Goal: Find specific page/section: Find specific page/section

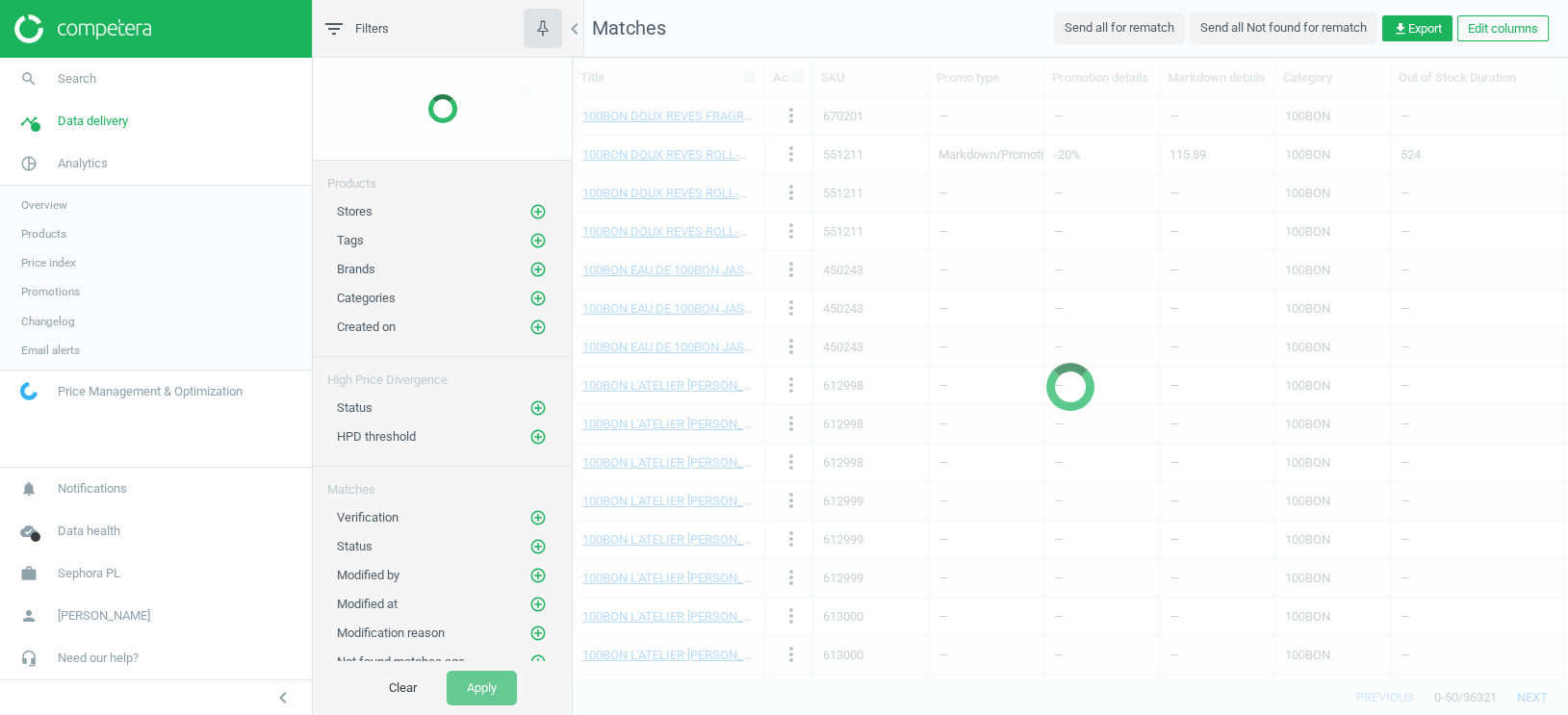
scroll to position [583, 994]
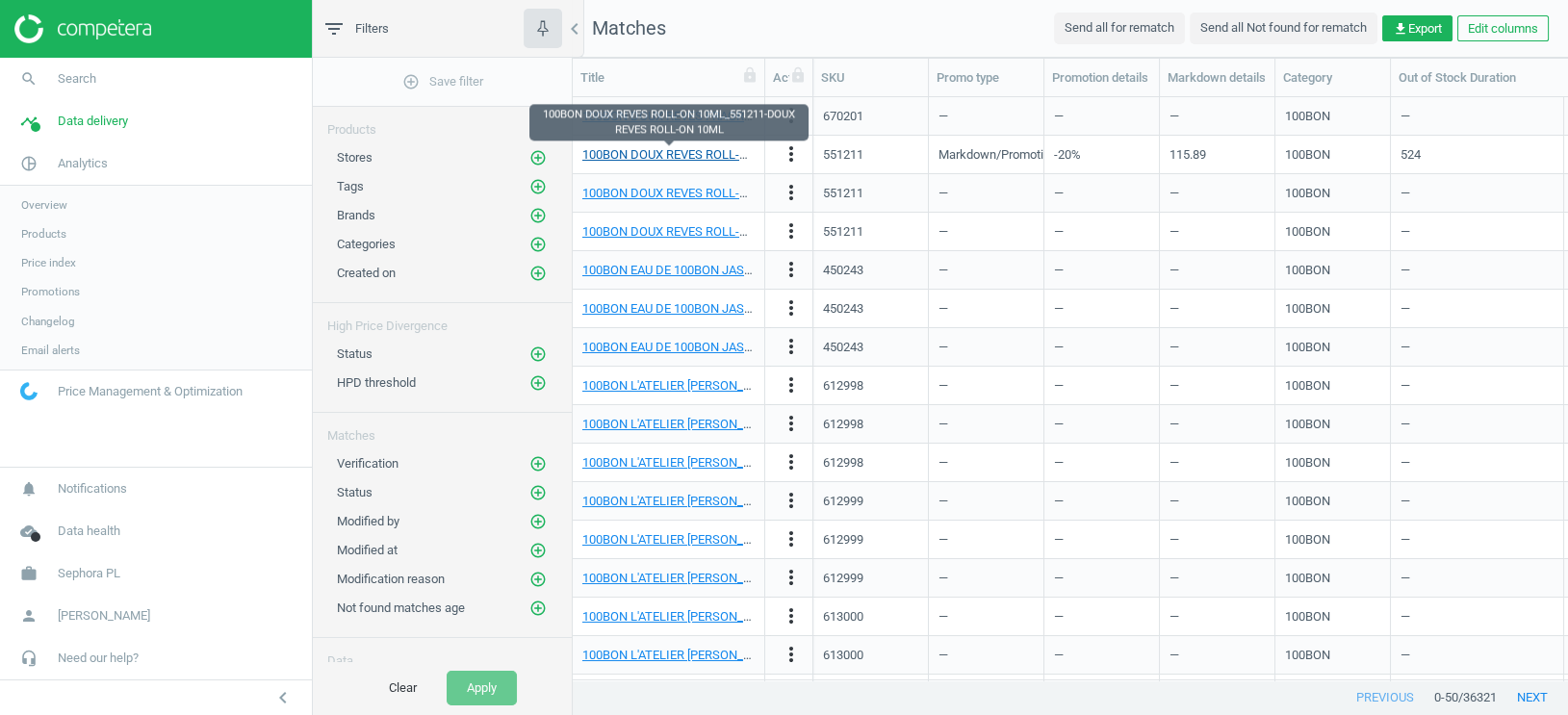
click at [721, 157] on link "100BON DOUX REVES ROLL-ON 10ML_551211-DOUX REVES ROLL-ON 10ML" at bounding box center [790, 154] width 417 height 15
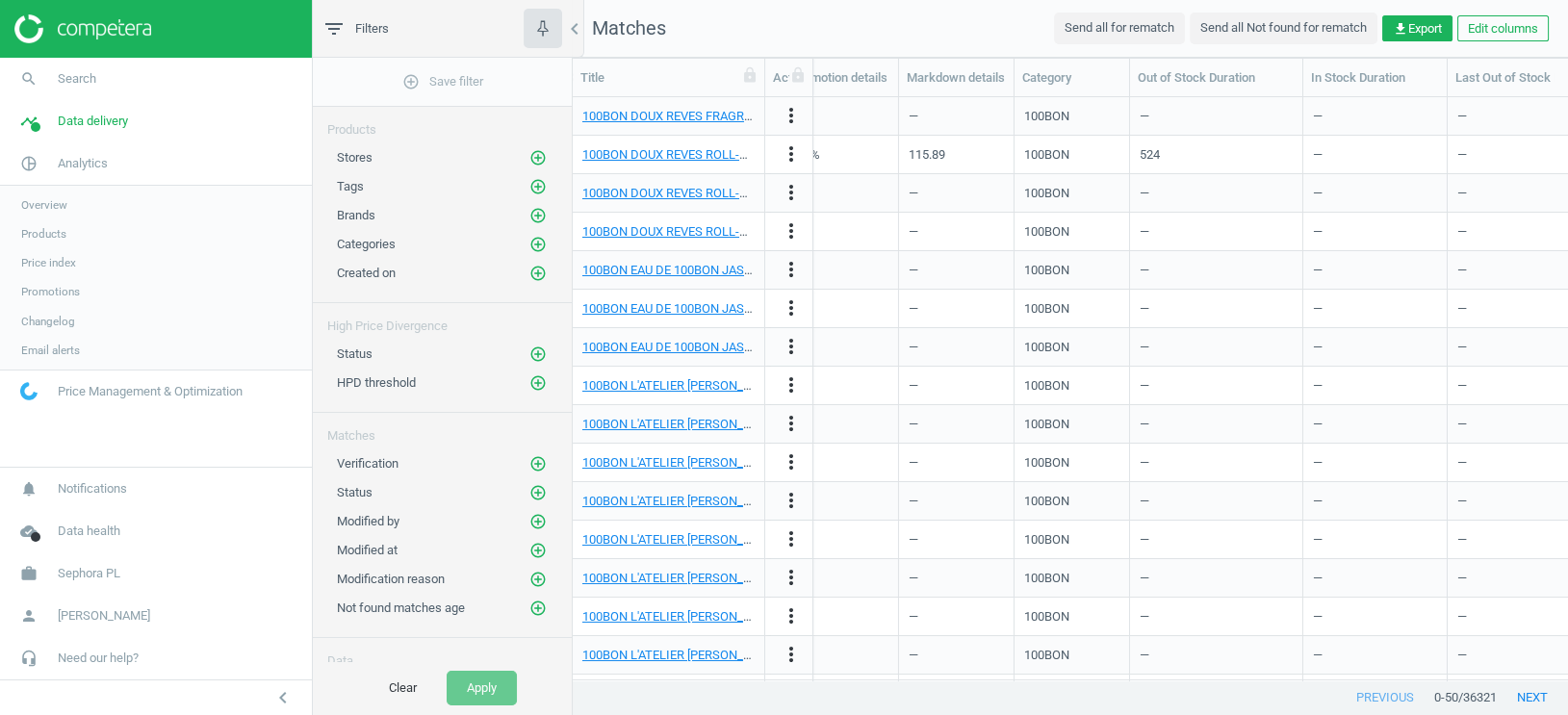
scroll to position [0, 263]
click at [868, 184] on div "—" at bounding box center [837, 193] width 96 height 34
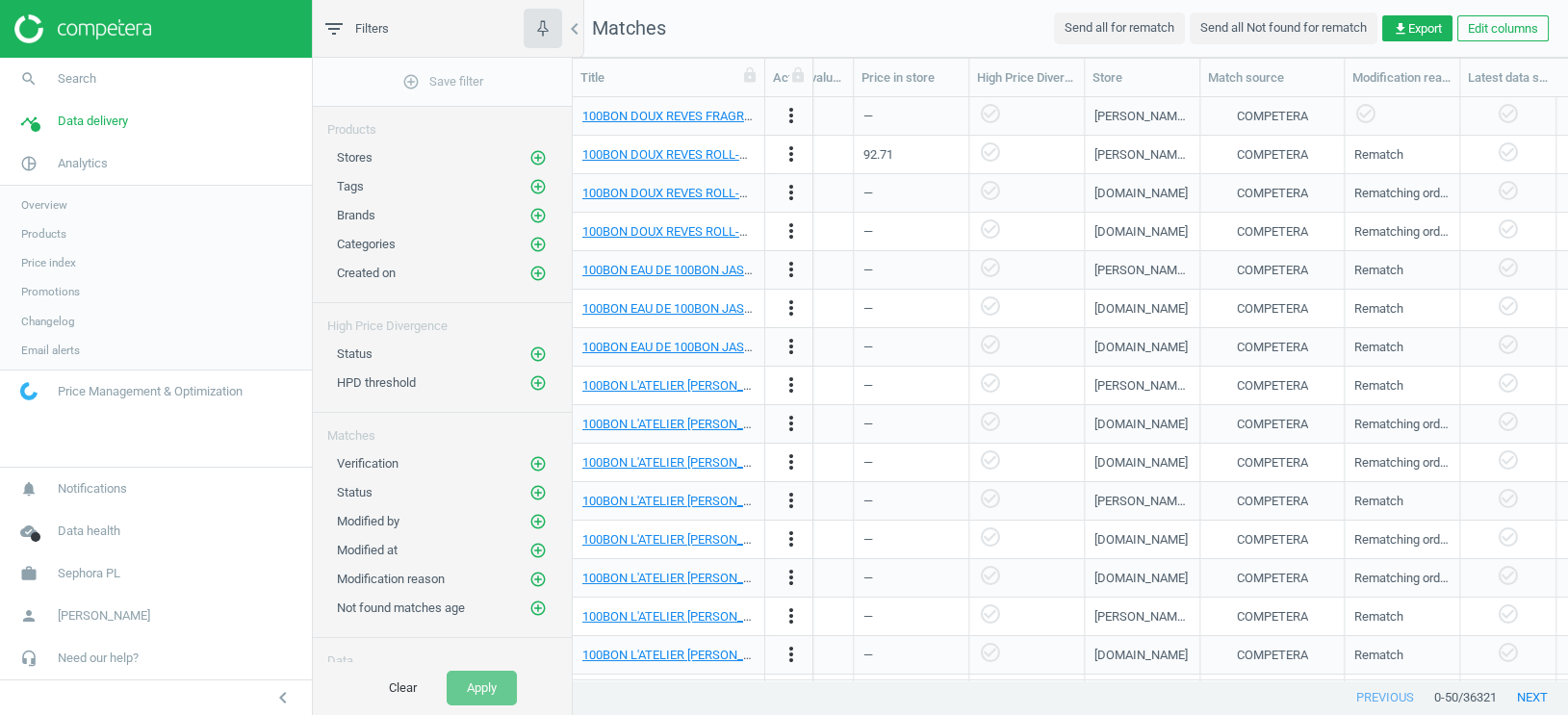
scroll to position [0, 1368]
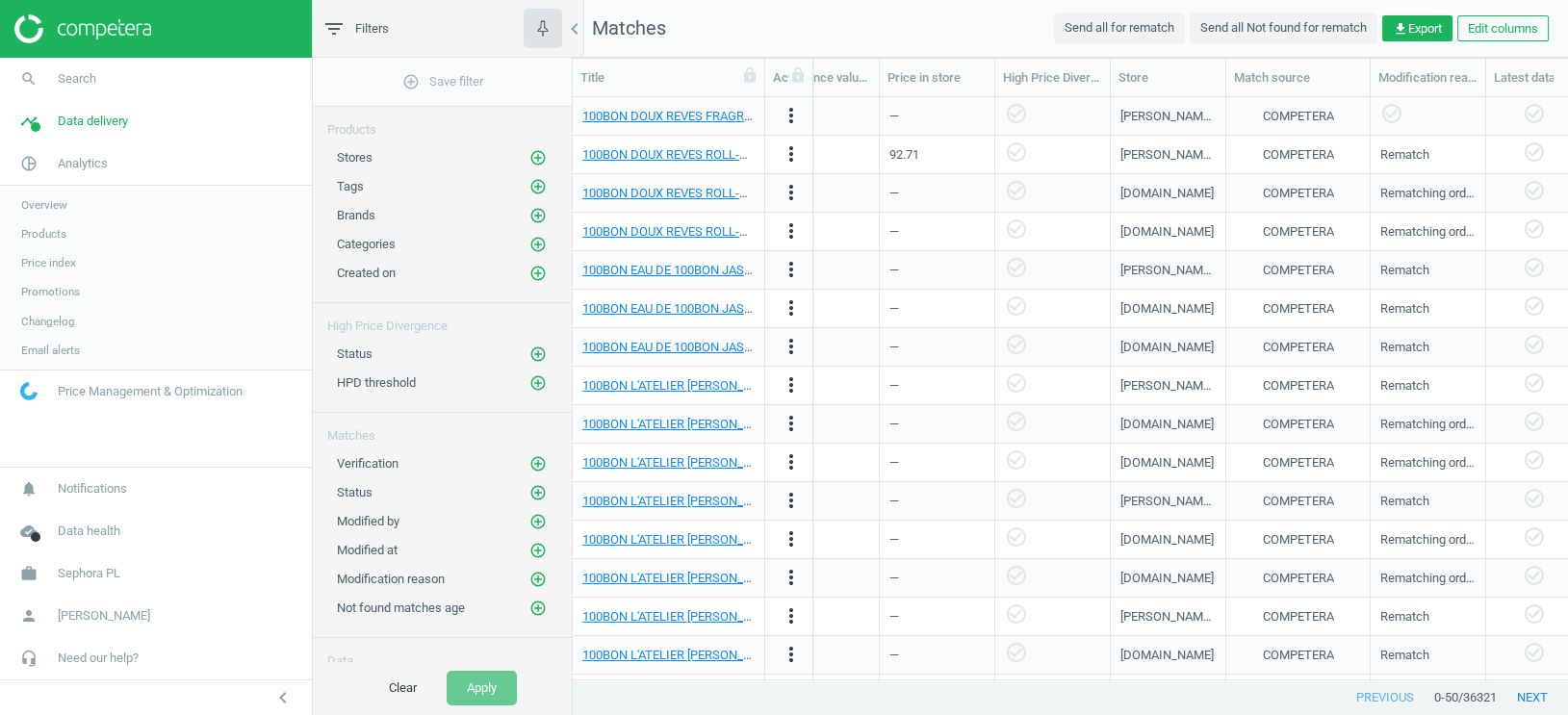
click at [46, 234] on span "Products" at bounding box center [43, 234] width 45 height 16
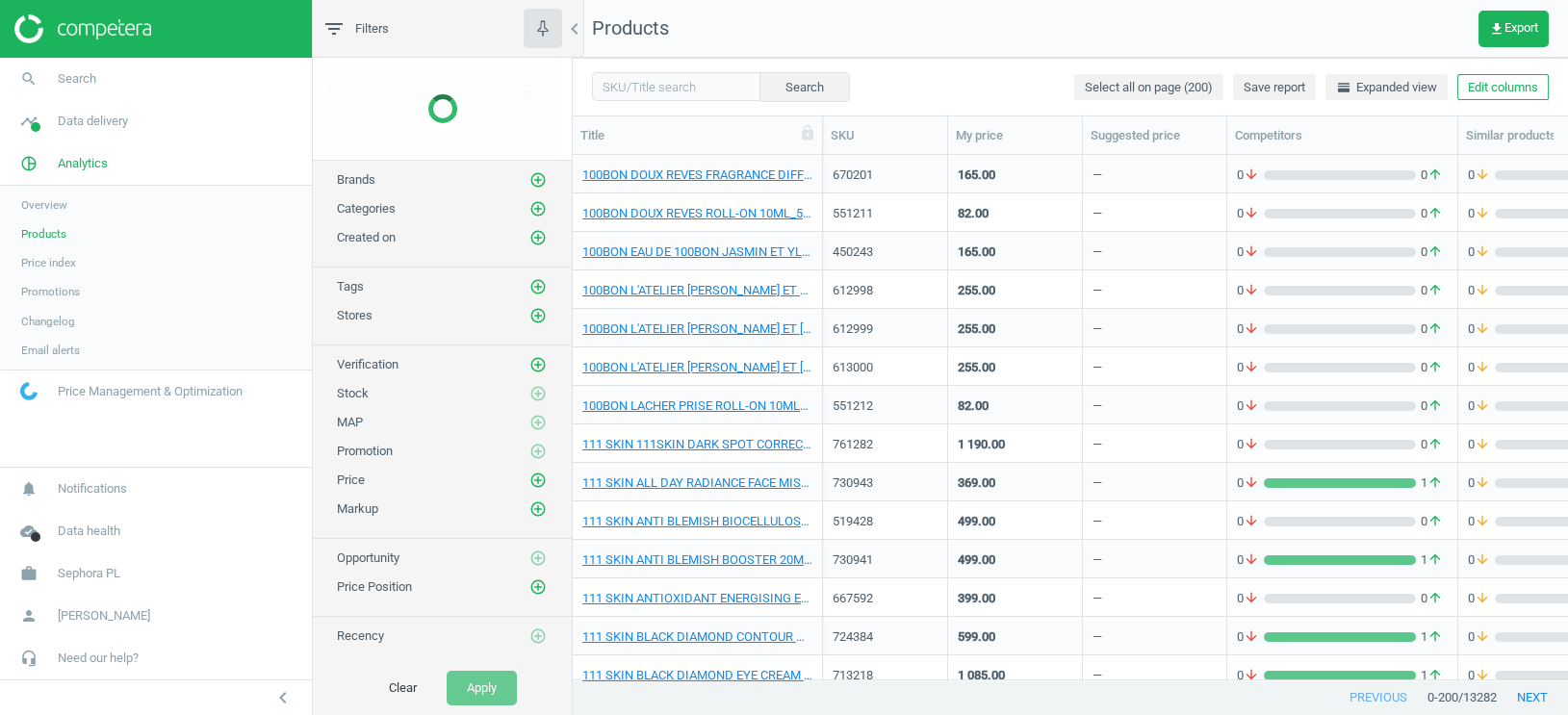
scroll to position [526, 994]
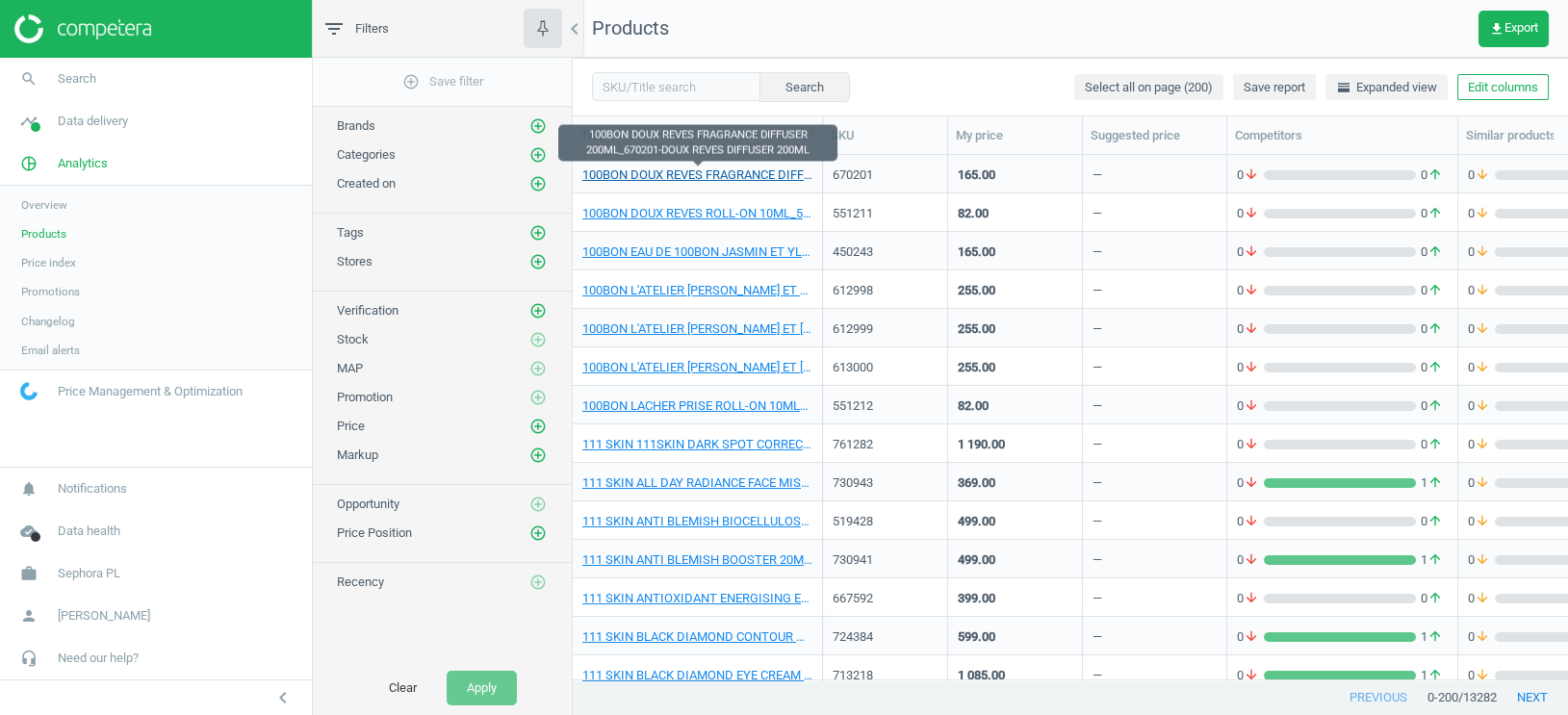
click at [776, 177] on link "100BON DOUX REVES FRAGRANCE DIFFUSER 200ML_670201-DOUX REVES DIFFUSER 200ML" at bounding box center [696, 176] width 230 height 18
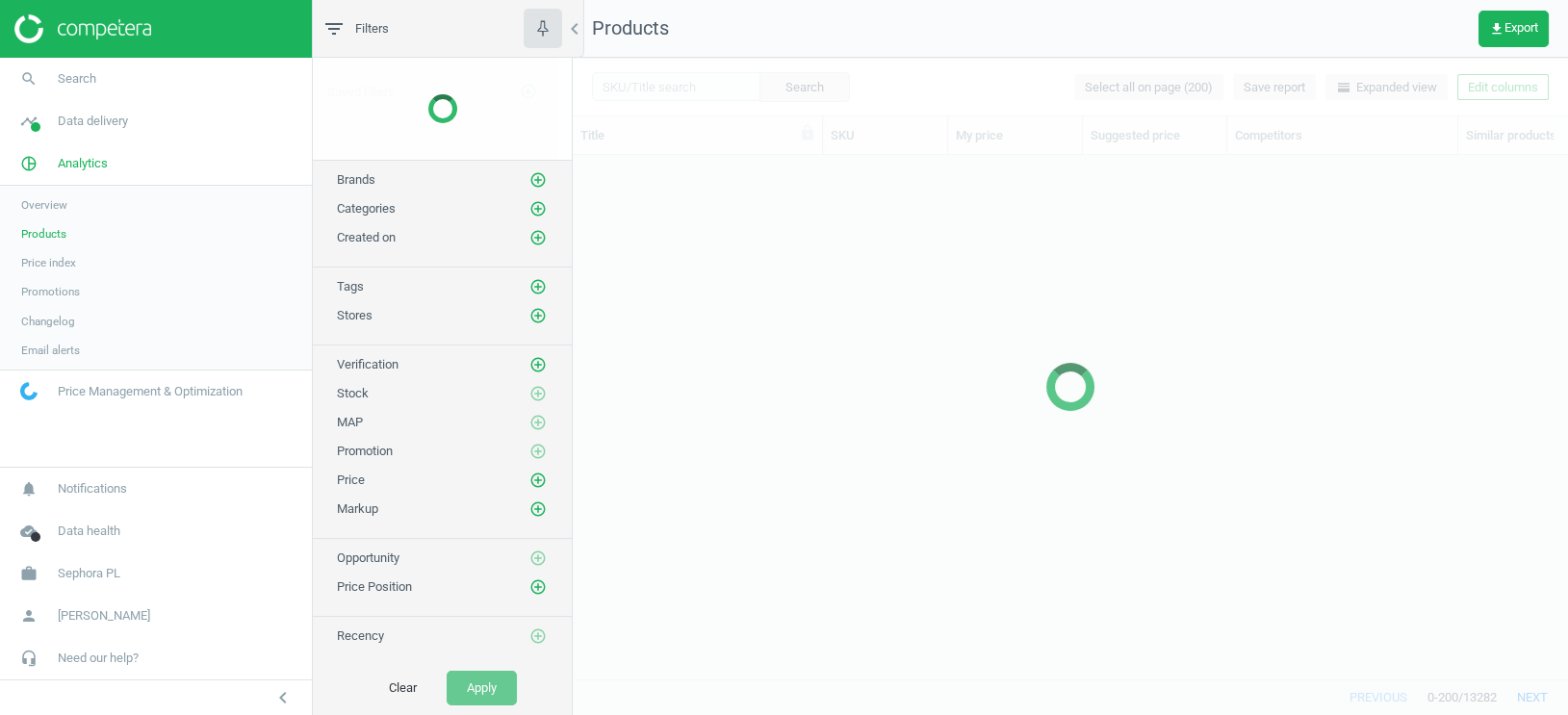
scroll to position [526, 994]
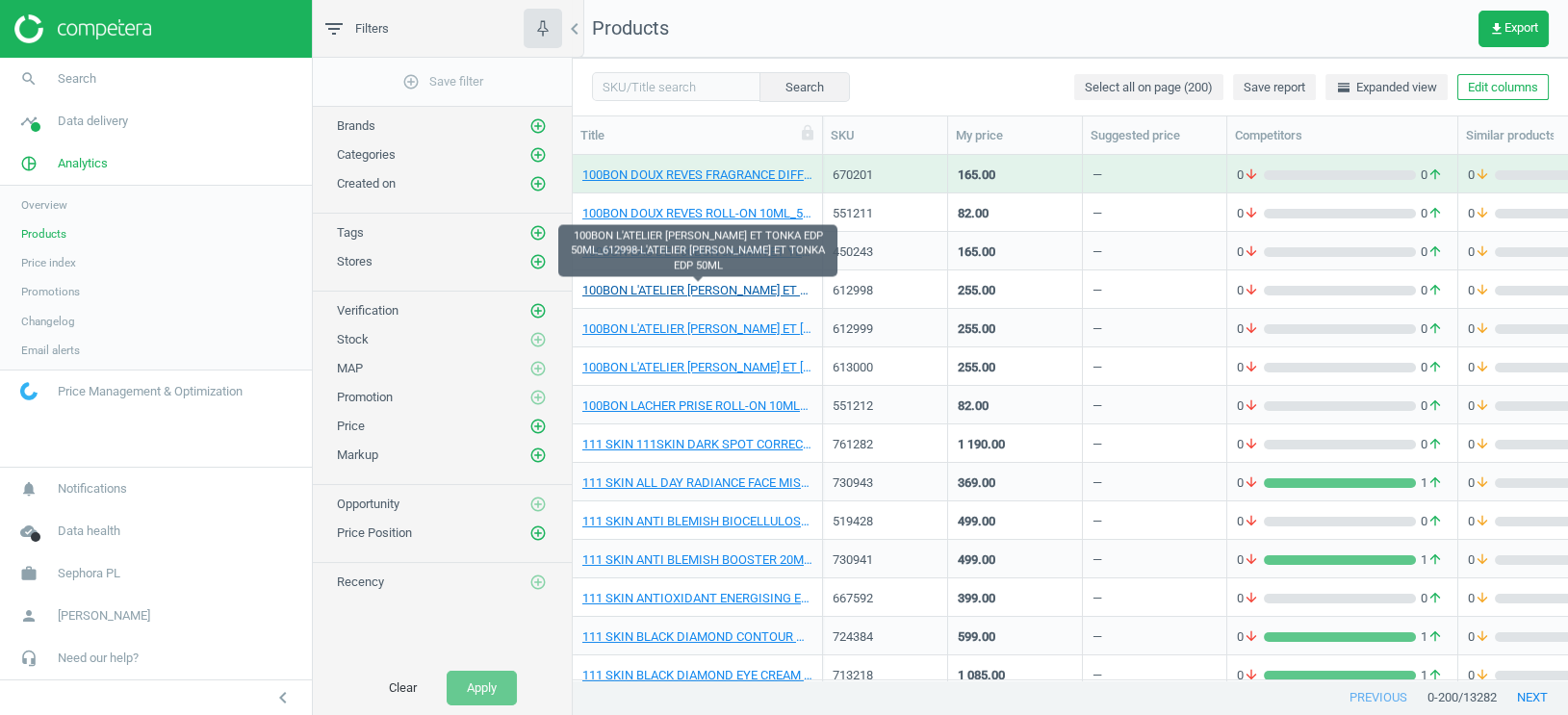
click at [718, 284] on link "100BON L'ATELIER ELLENA AMBRE ET TONKA EDP 50ML_612998-L'ATELIER ELLENA AMBRE E…" at bounding box center [696, 291] width 230 height 18
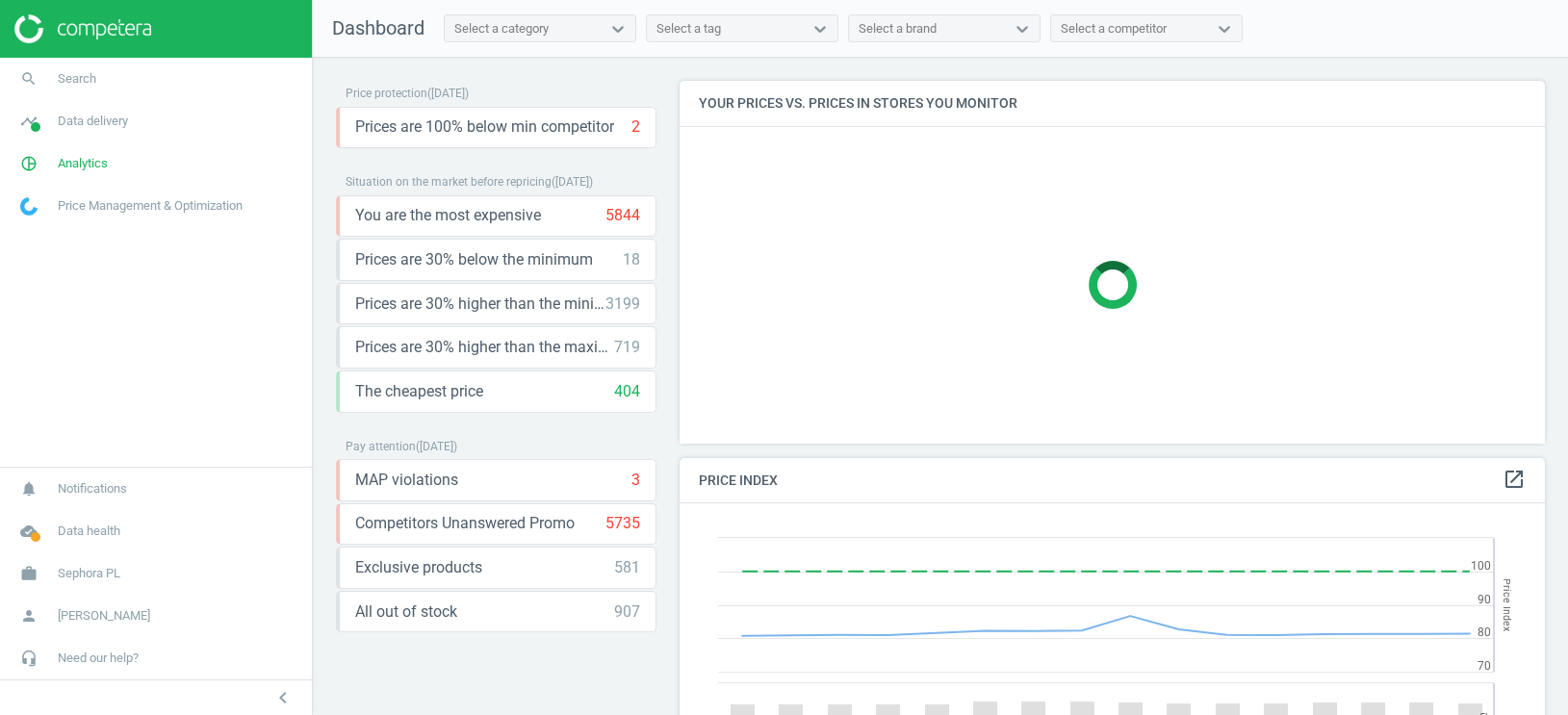
scroll to position [381, 866]
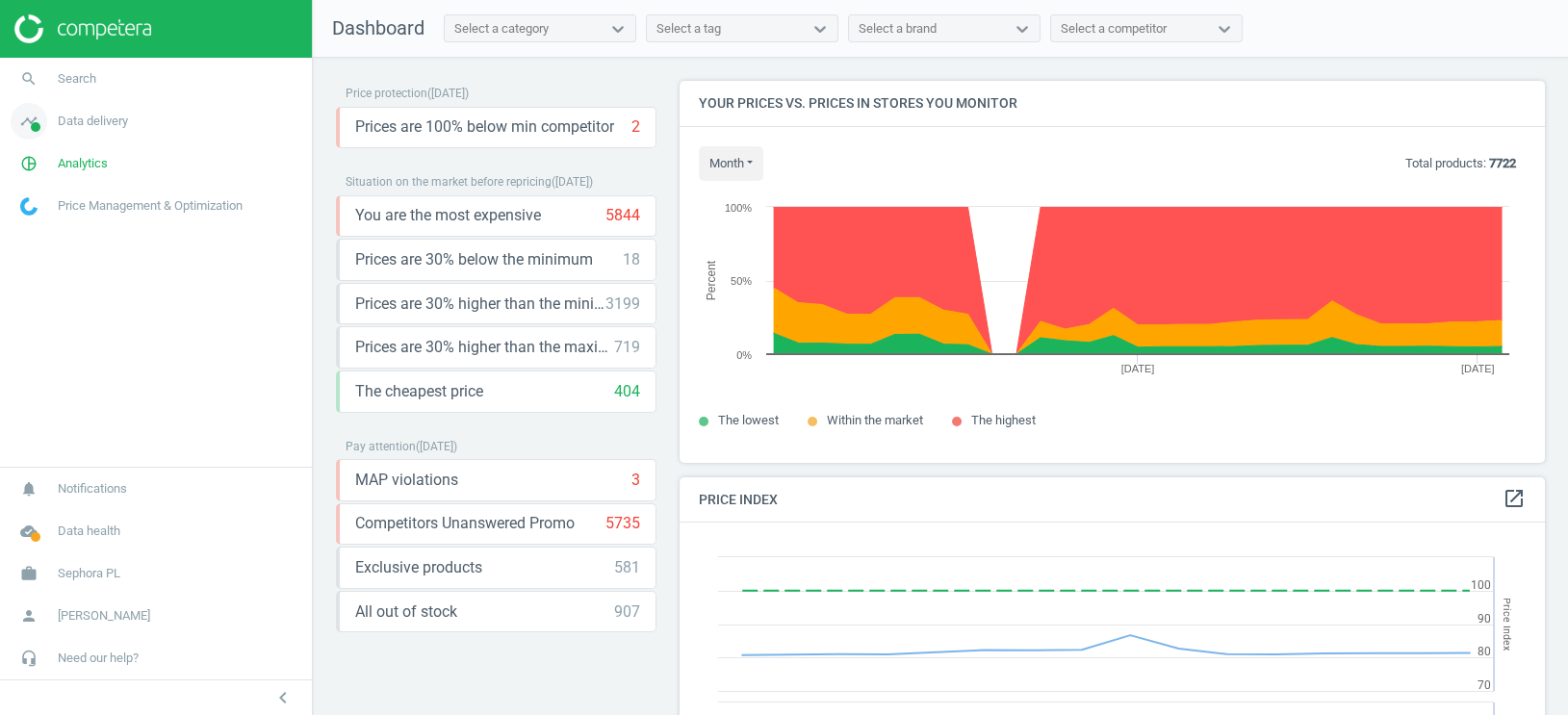
click at [100, 121] on span "Data delivery" at bounding box center [93, 121] width 70 height 18
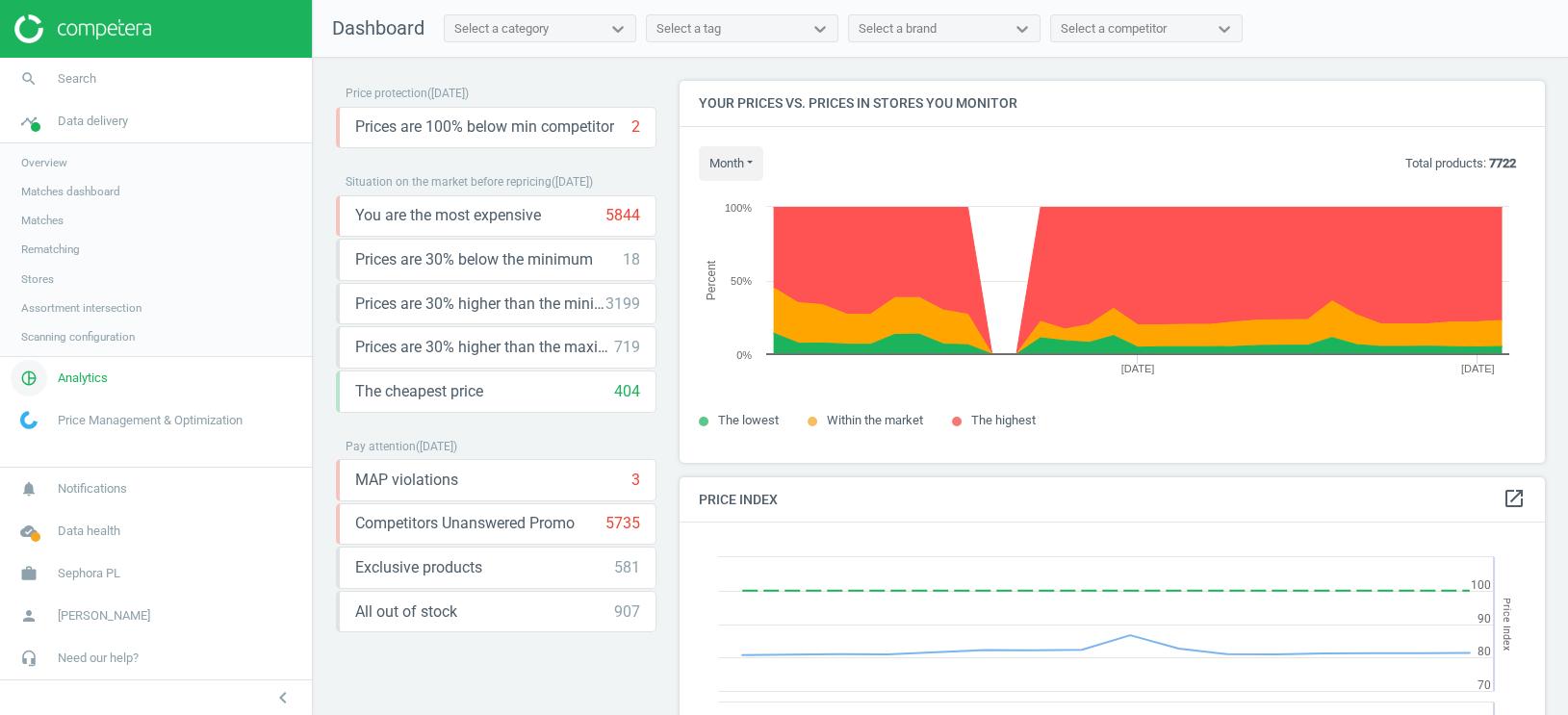
click at [103, 370] on span "Analytics" at bounding box center [83, 379] width 50 height 18
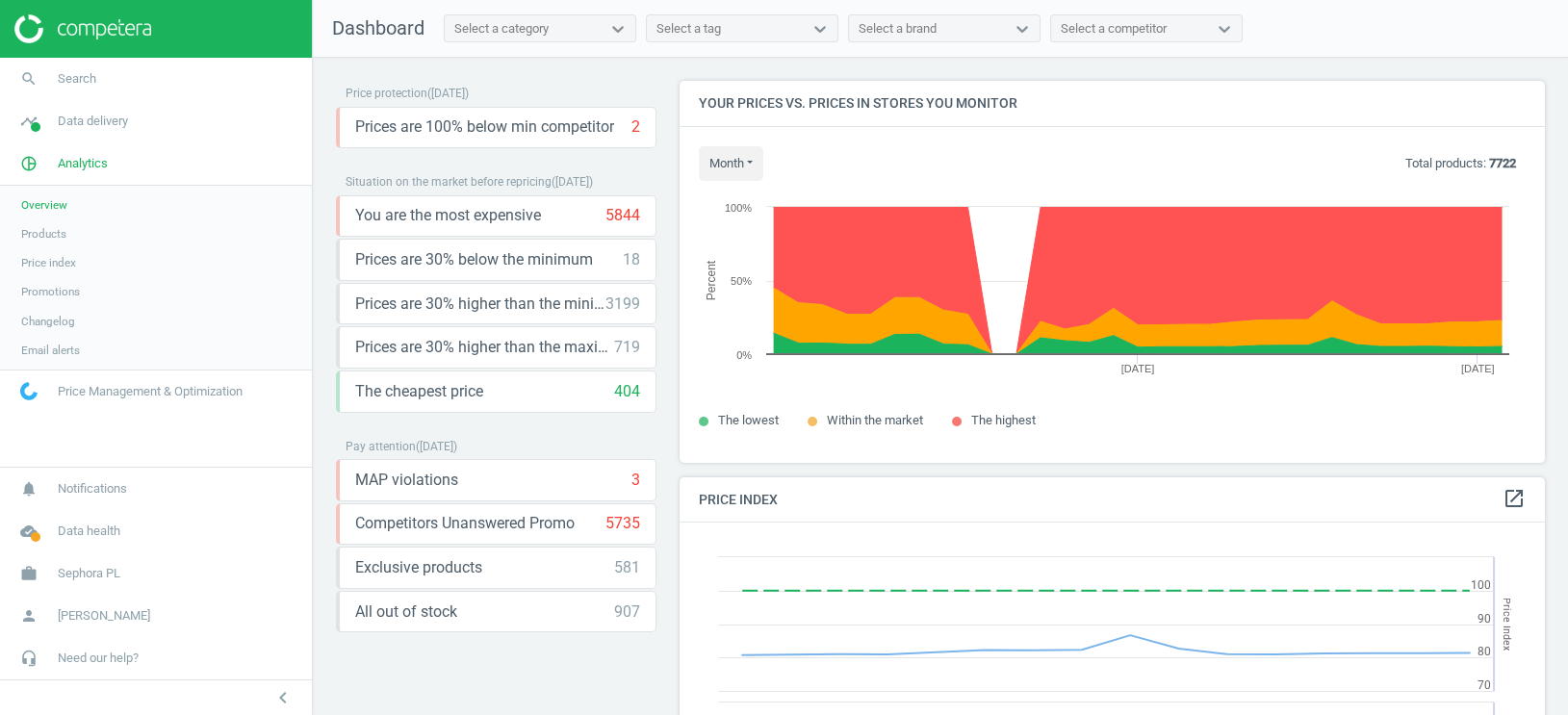
click at [51, 245] on link "Products" at bounding box center [156, 233] width 312 height 29
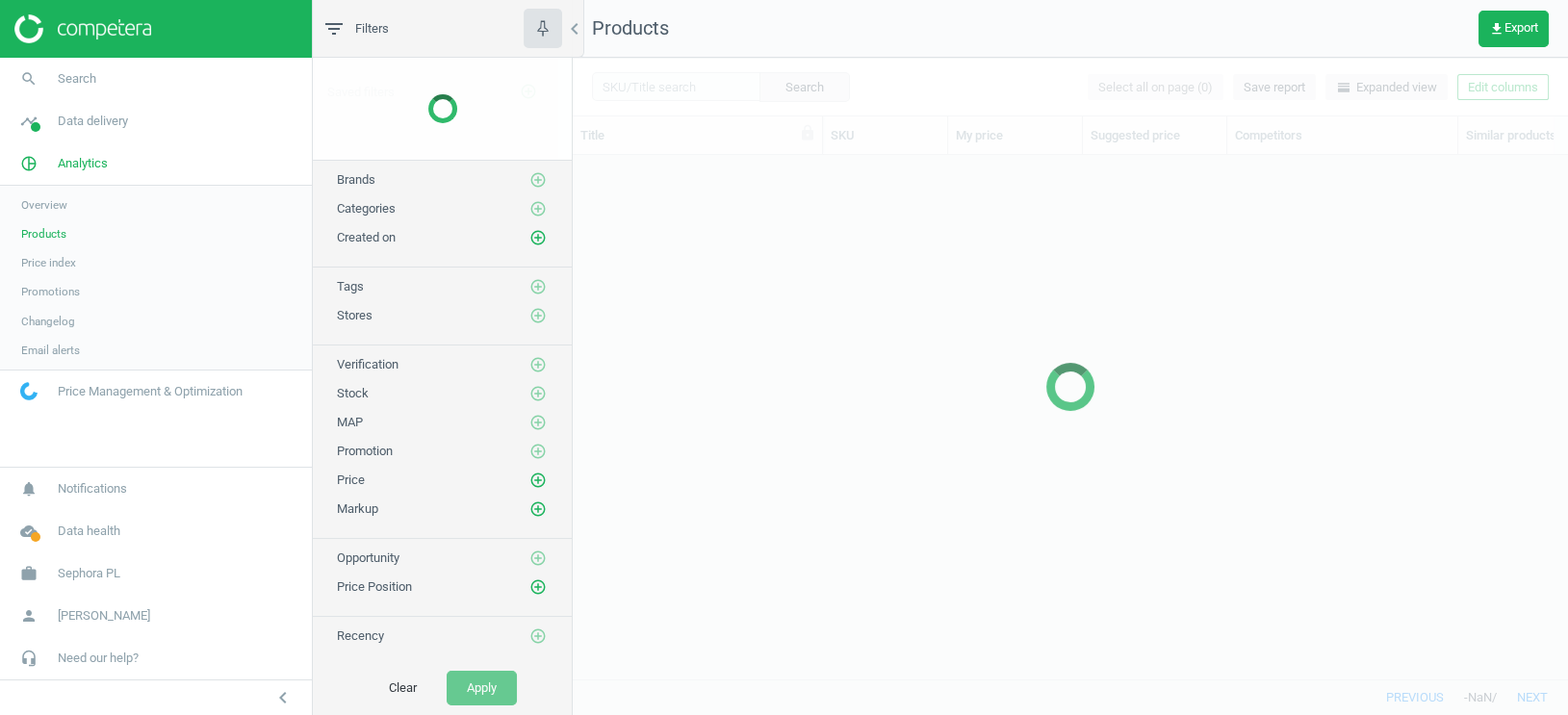
scroll to position [526, 994]
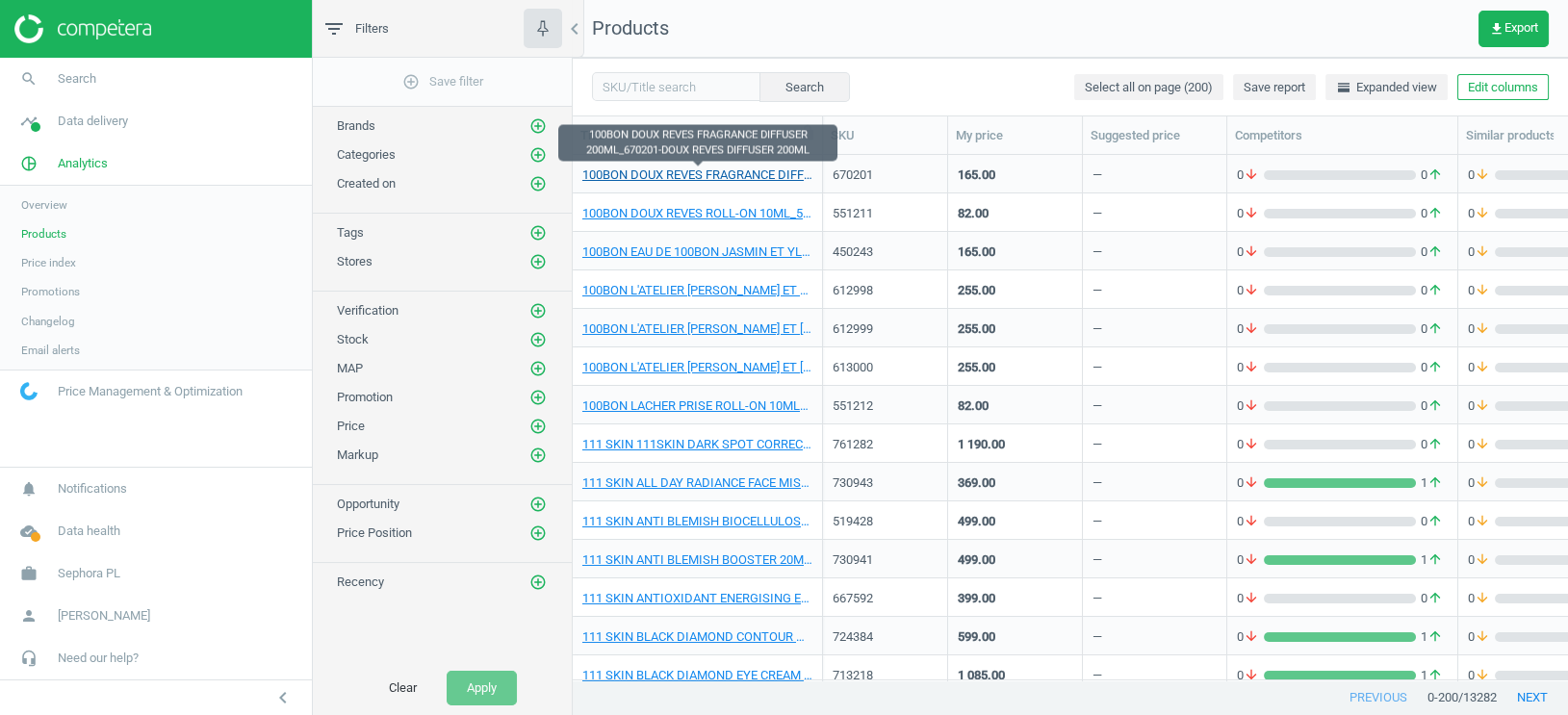
click at [672, 170] on link "100BON DOUX REVES FRAGRANCE DIFFUSER 200ML_670201-DOUX REVES DIFFUSER 200ML" at bounding box center [696, 176] width 230 height 18
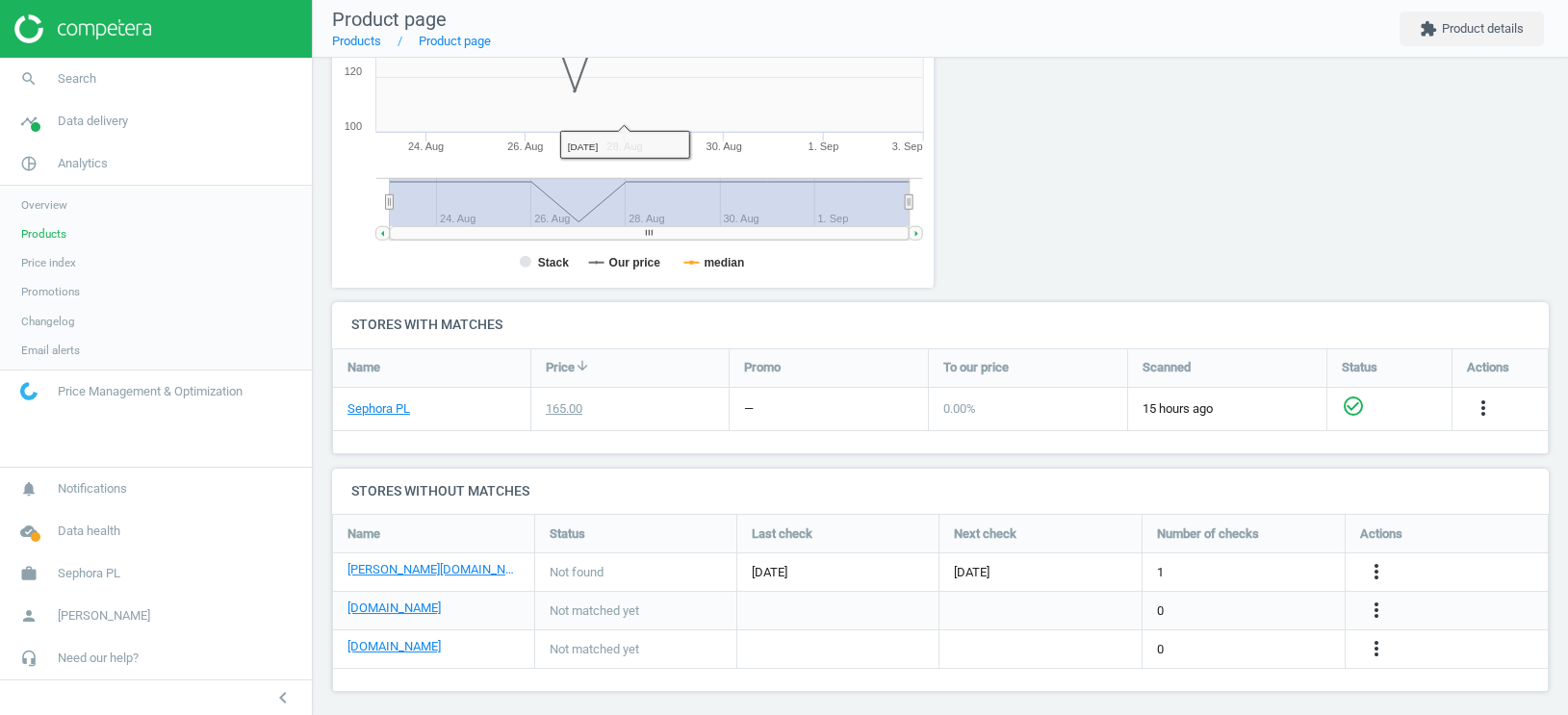
scroll to position [432, 0]
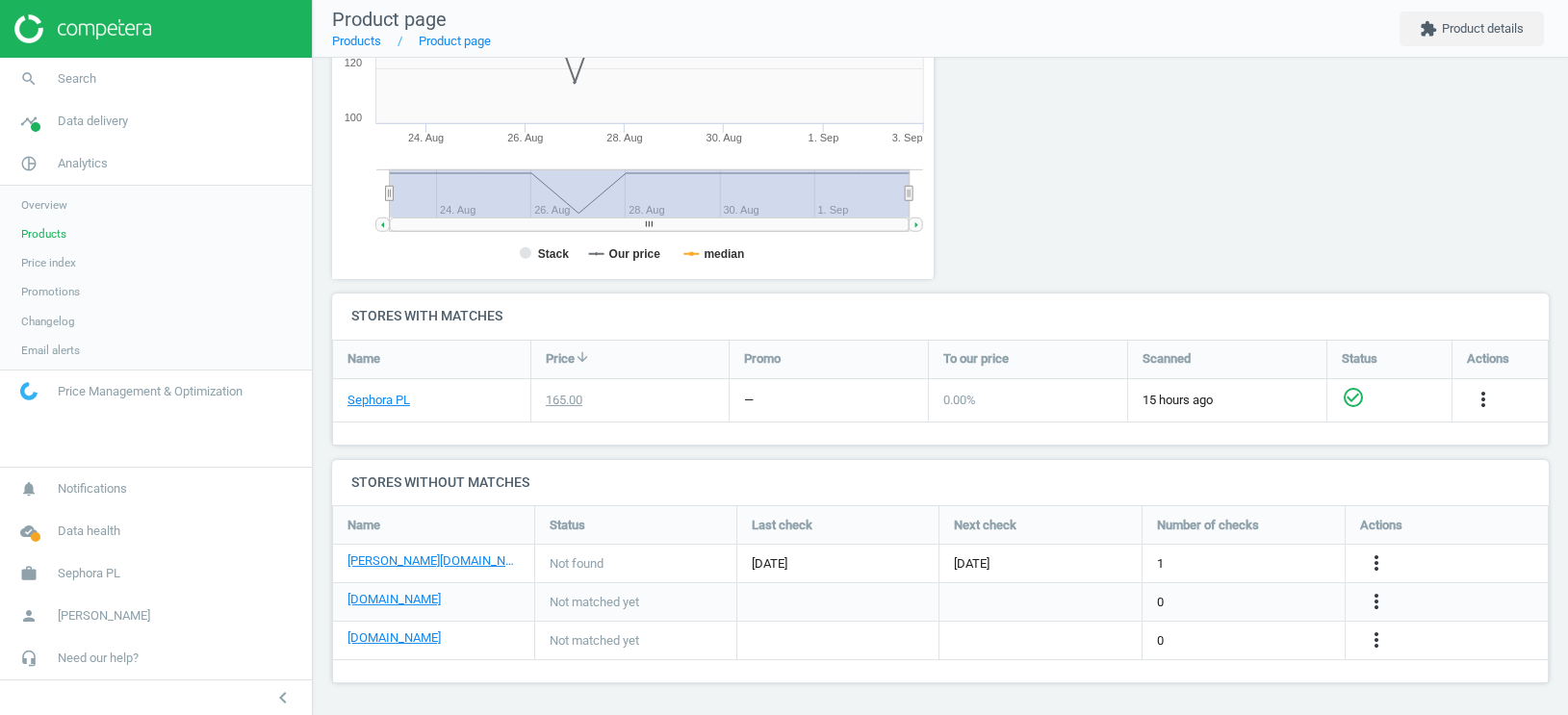
click at [53, 235] on span "Products" at bounding box center [43, 234] width 45 height 16
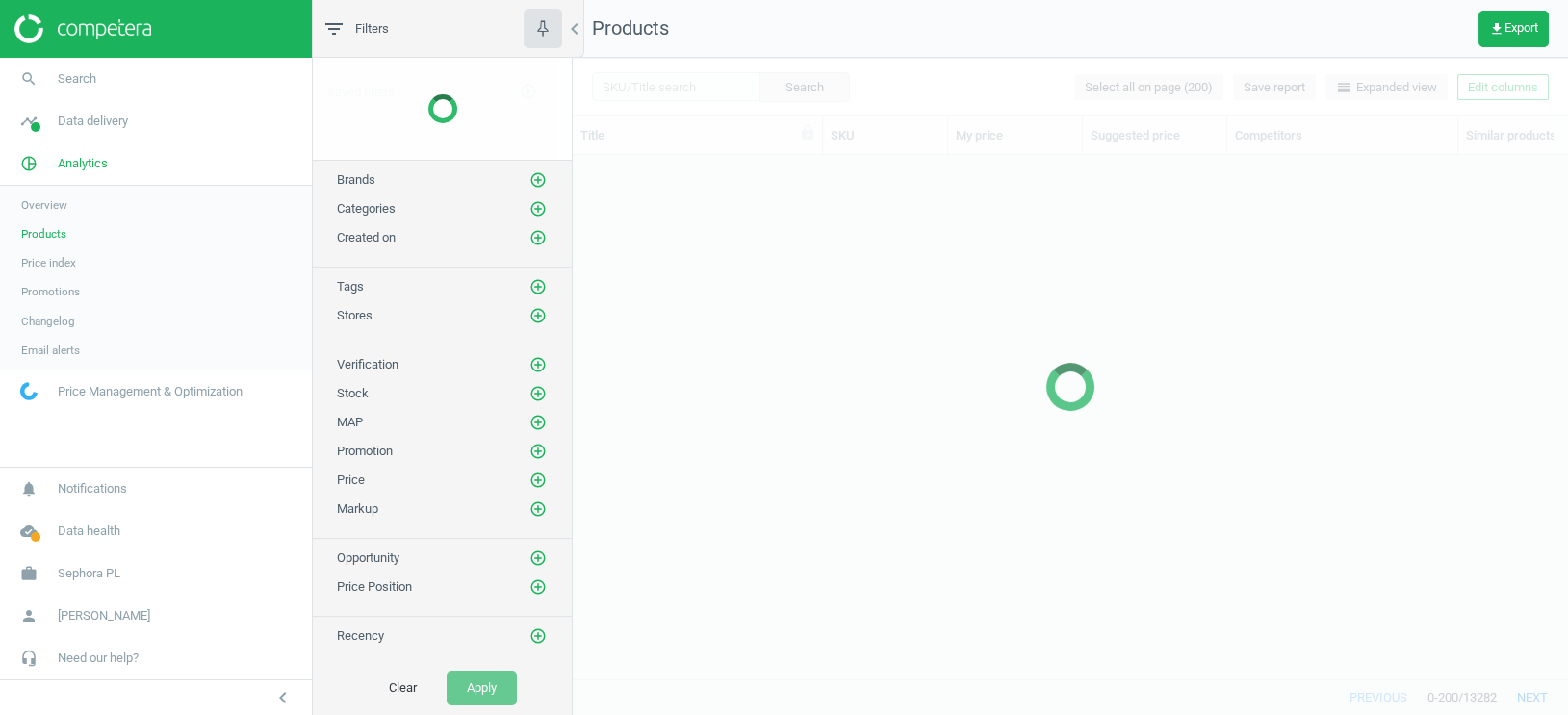
scroll to position [526, 994]
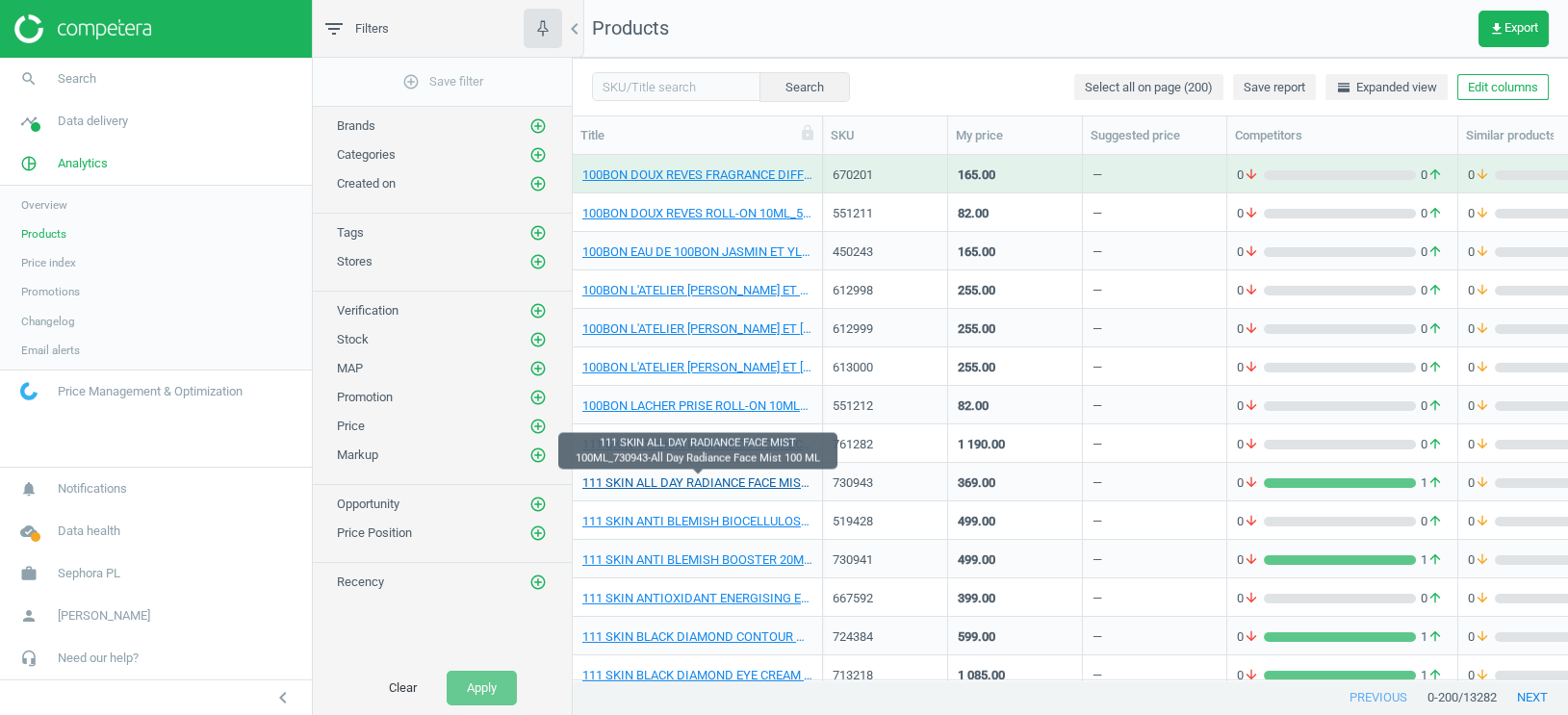
click at [661, 480] on link "111 SKIN ALL DAY RADIANCE FACE MIST 100ML_730943-All Day Radiance Face Mist 100…" at bounding box center [696, 483] width 230 height 18
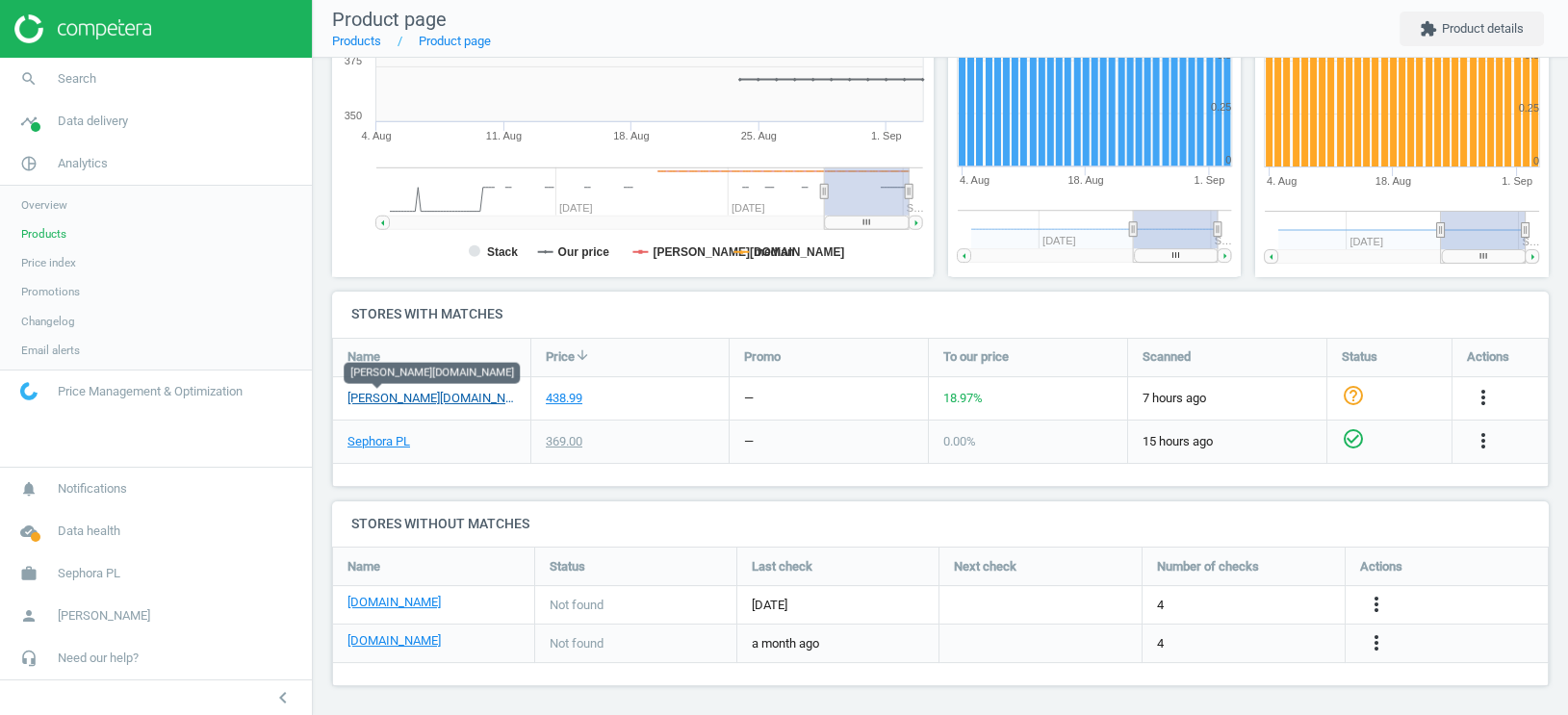
click at [385, 396] on link "douglas.pl" at bounding box center [431, 398] width 169 height 18
click at [62, 231] on span "Products" at bounding box center [43, 234] width 45 height 16
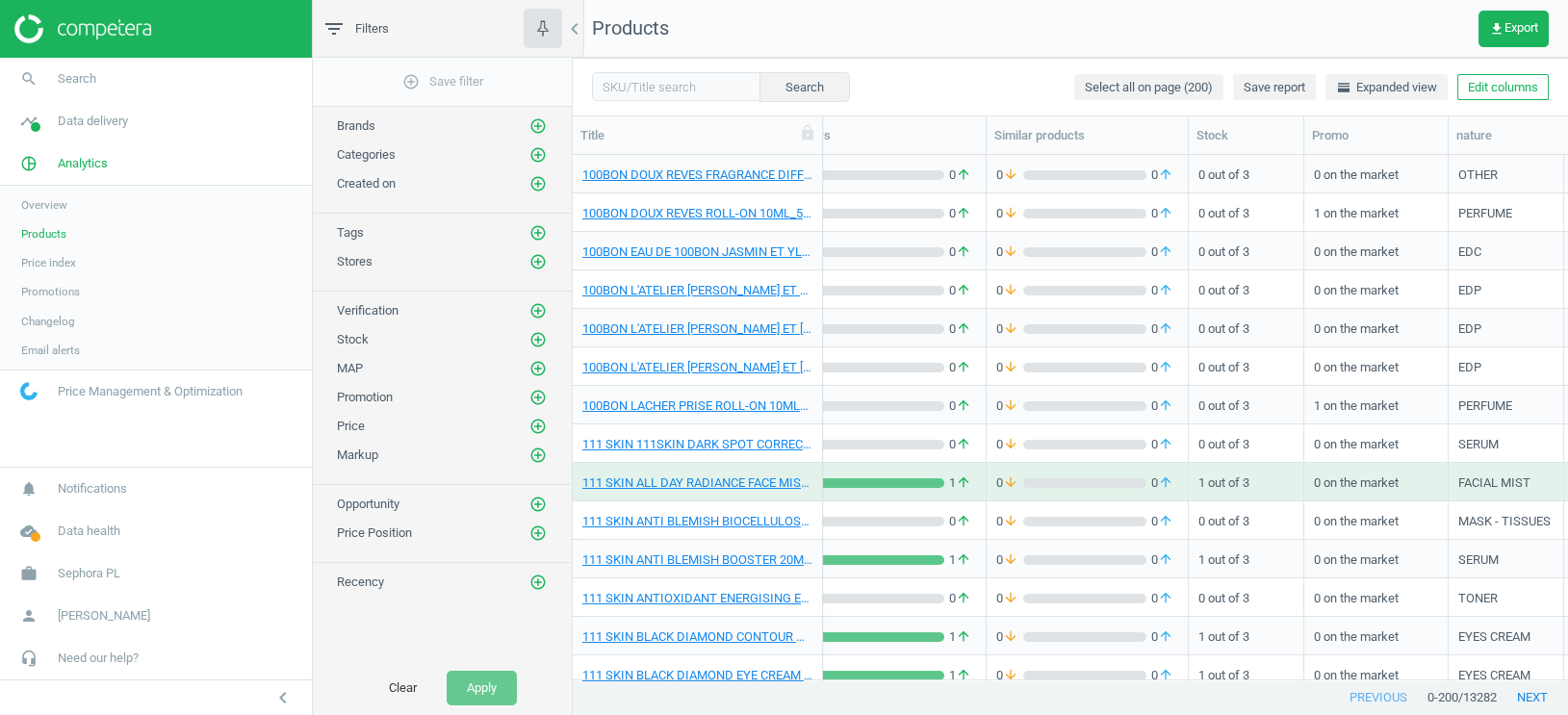
scroll to position [0, 482]
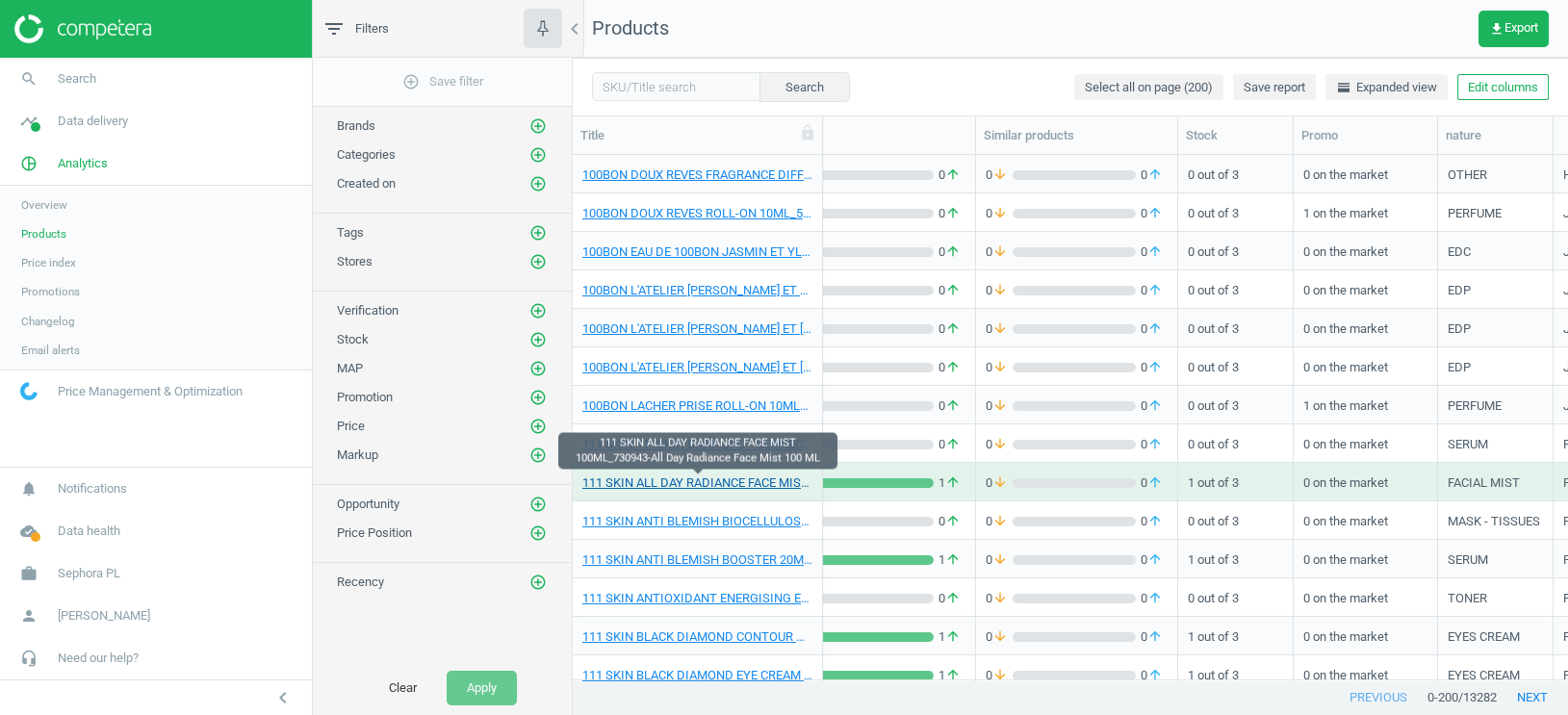
click at [774, 480] on link "111 SKIN ALL DAY RADIANCE FACE MIST 100ML_730943-All Day Radiance Face Mist 100…" at bounding box center [696, 483] width 230 height 18
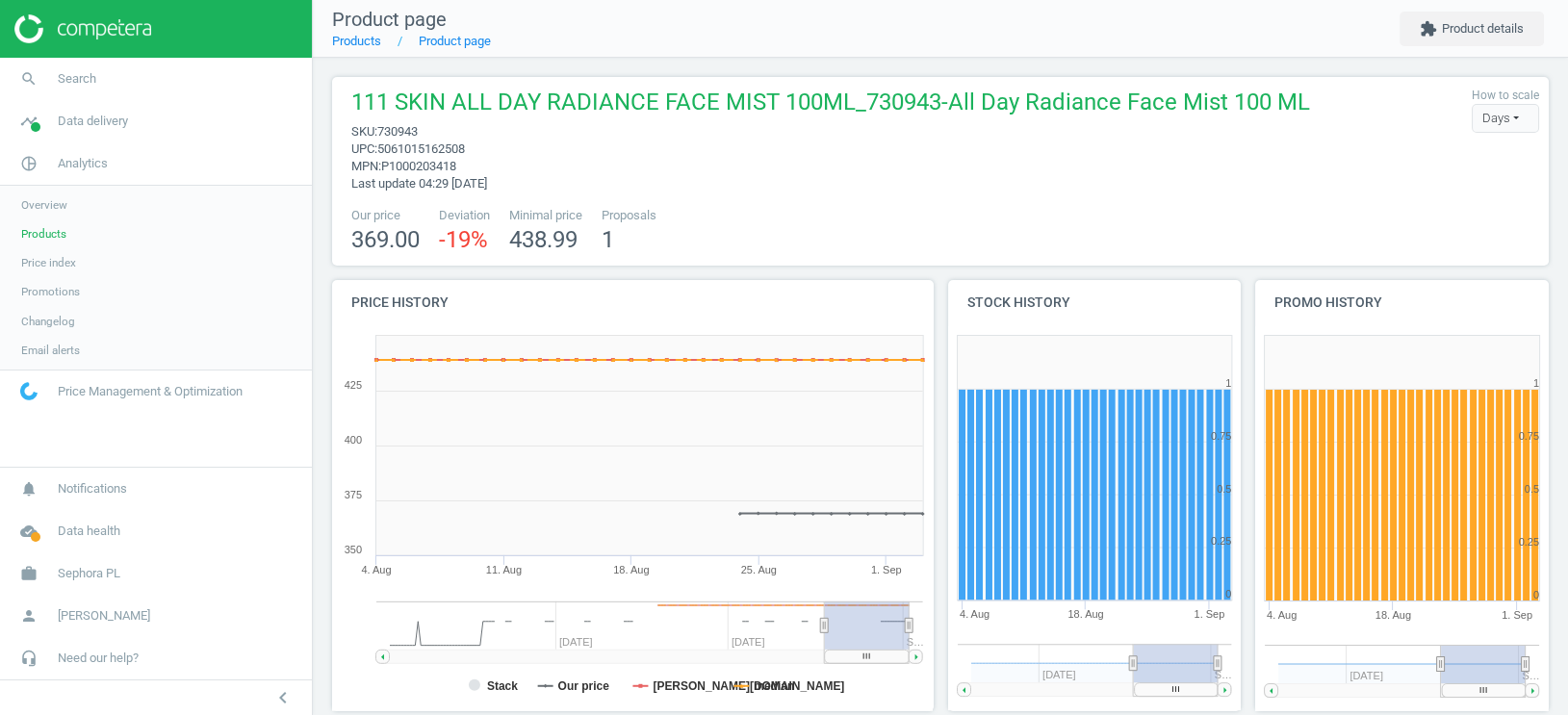
click at [46, 234] on span "Products" at bounding box center [43, 234] width 45 height 16
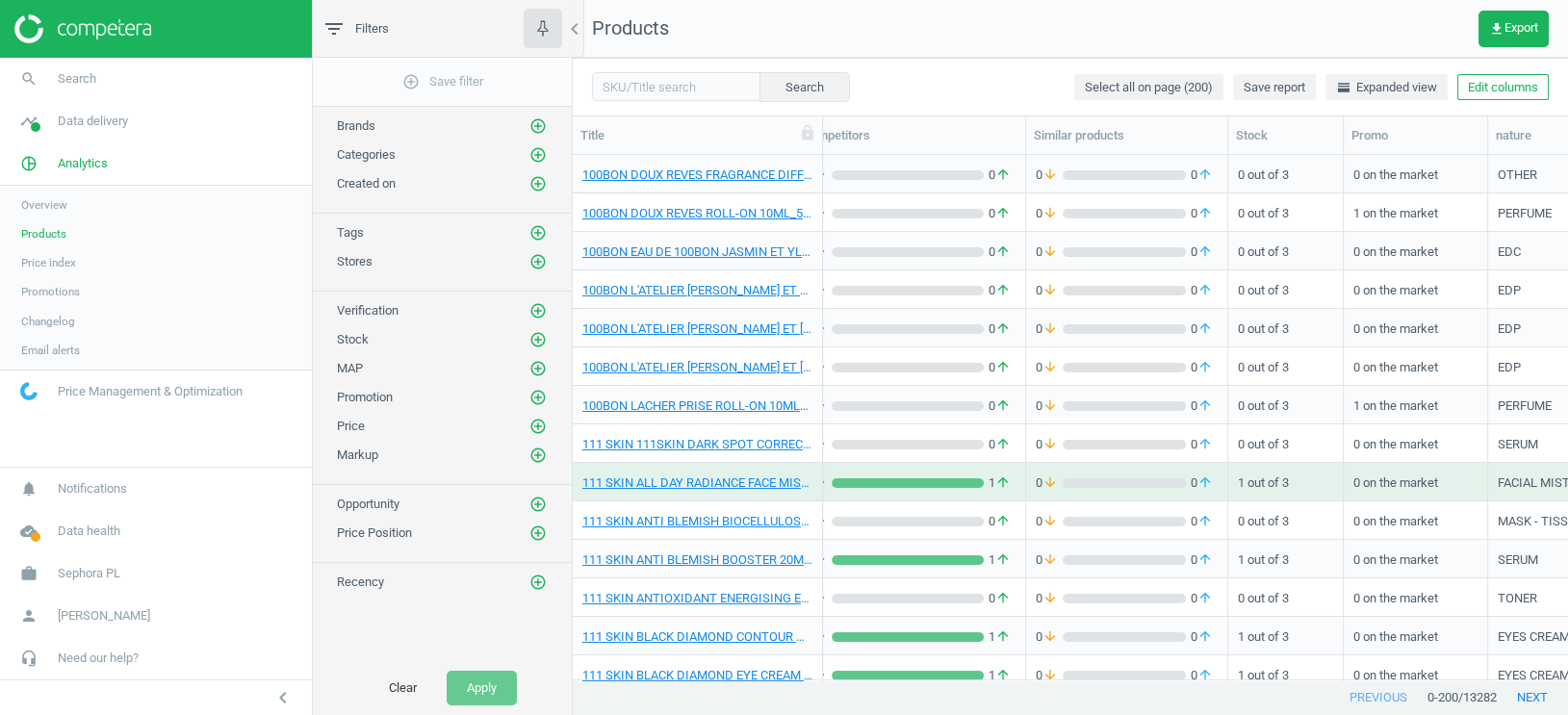
scroll to position [0, 710]
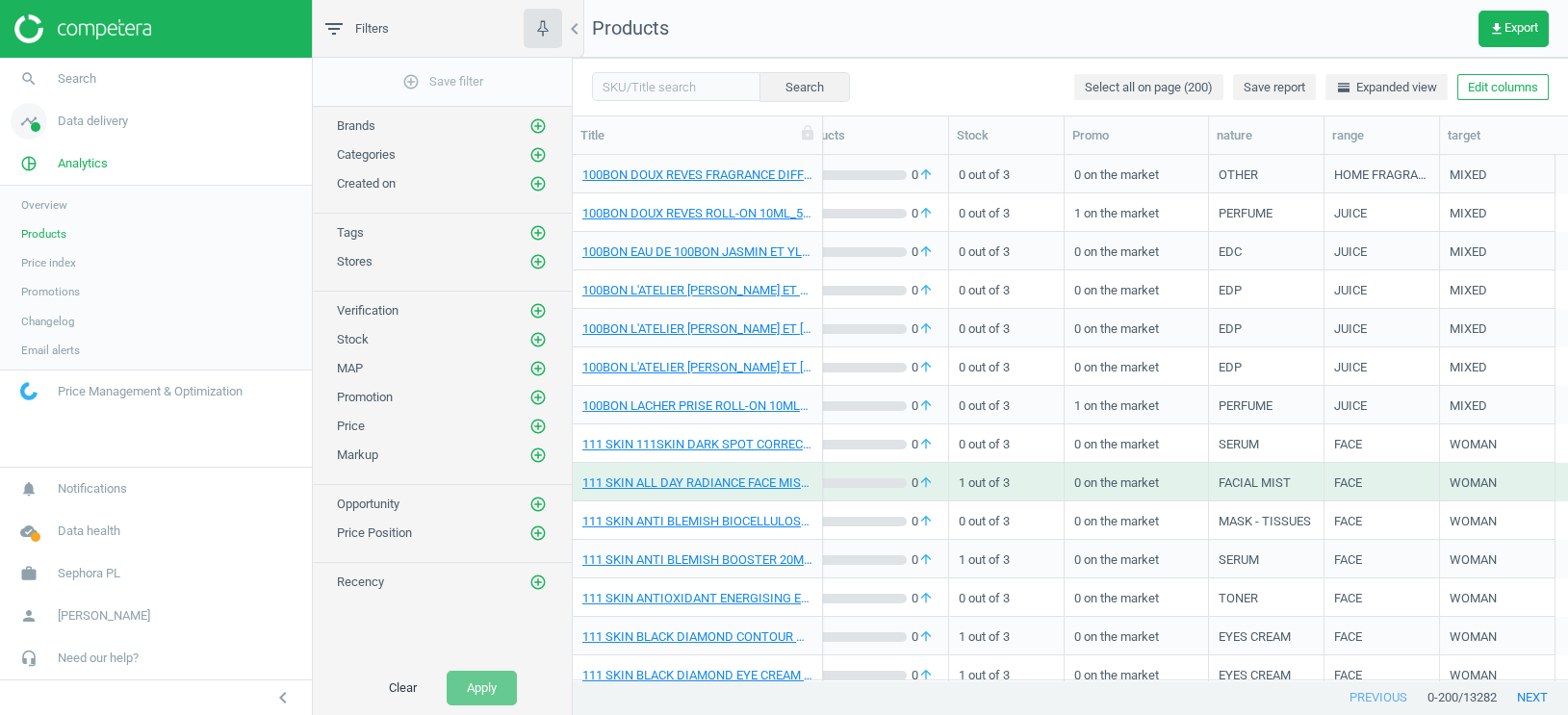
click at [84, 132] on link "timeline Data delivery" at bounding box center [156, 120] width 312 height 42
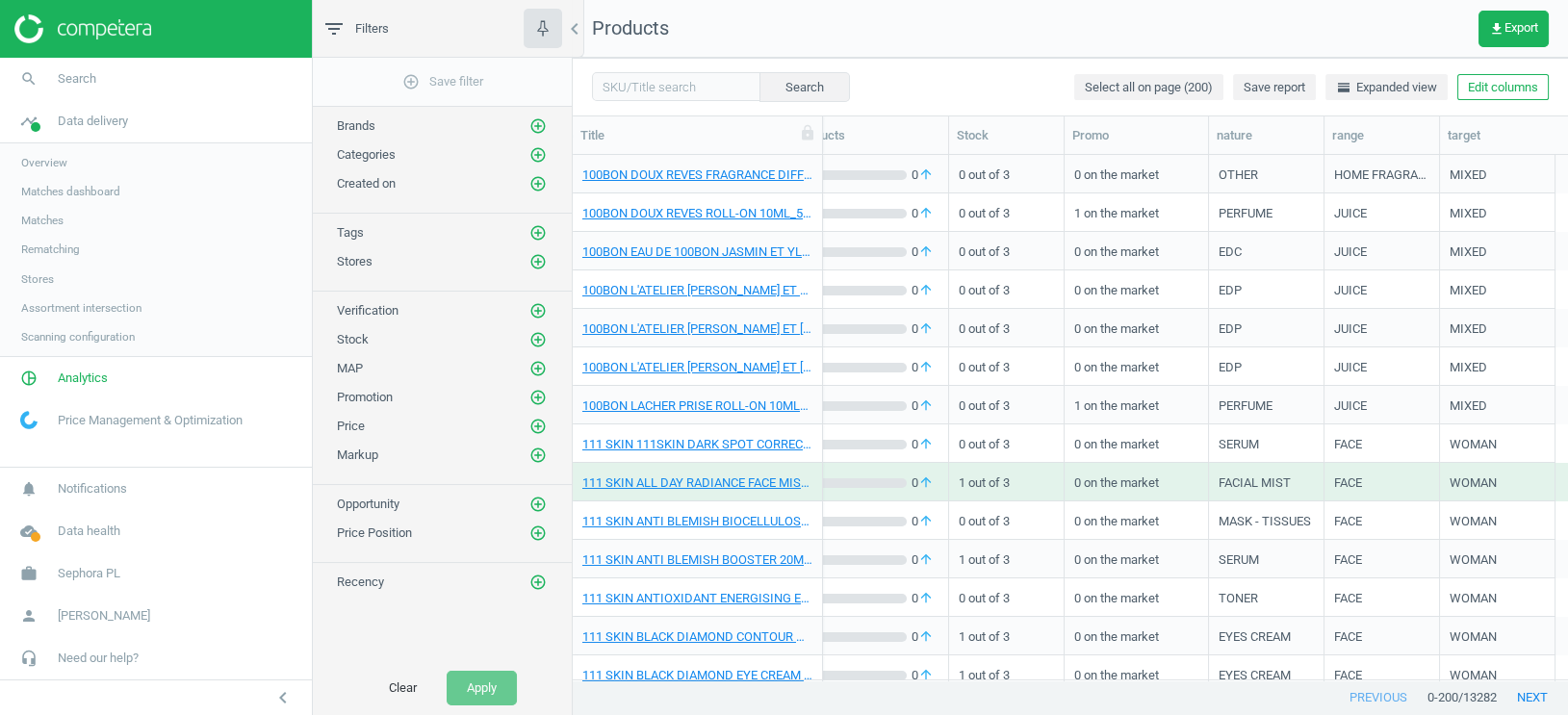
click at [57, 309] on span "Assortment intersection" at bounding box center [81, 308] width 120 height 16
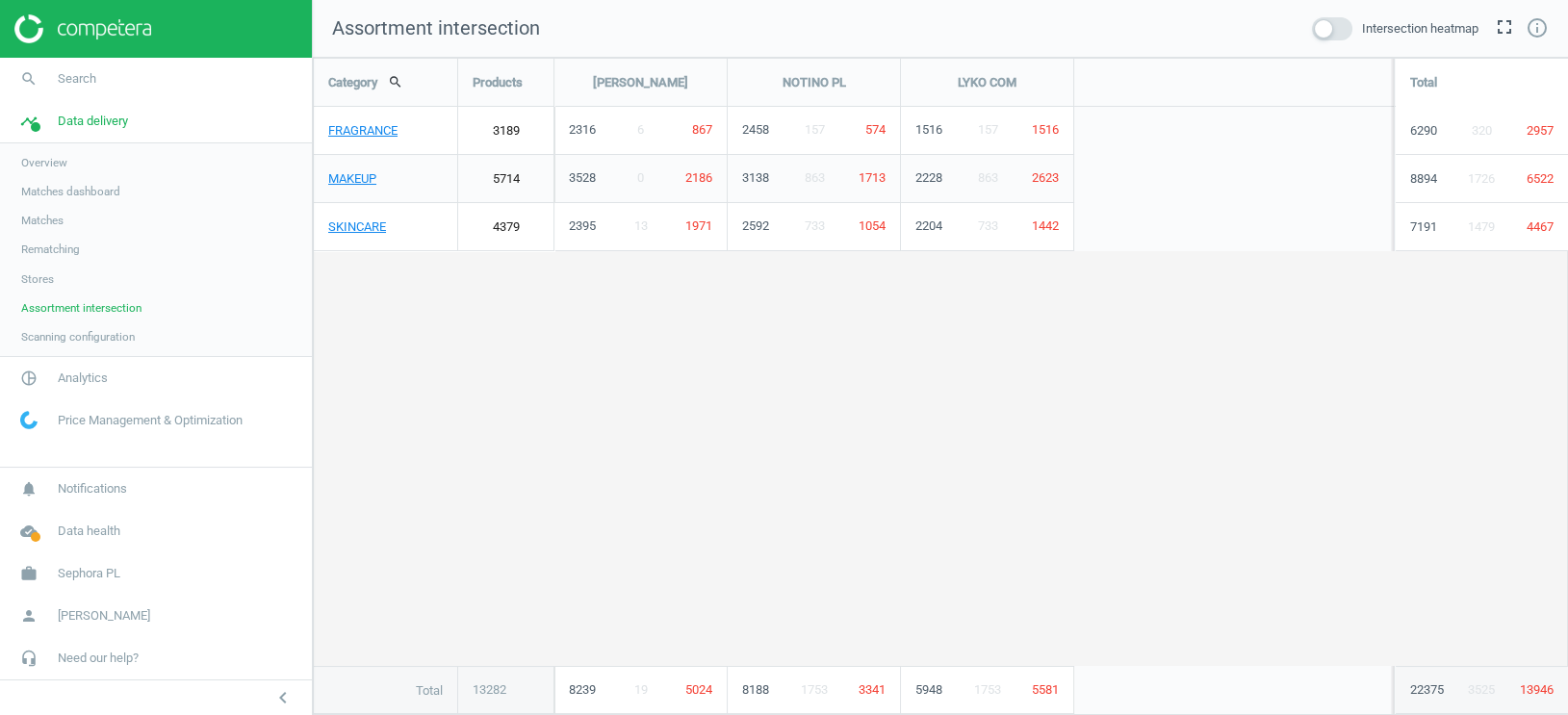
scroll to position [658, 1255]
click at [358, 182] on link "MAKEUP" at bounding box center [385, 179] width 143 height 48
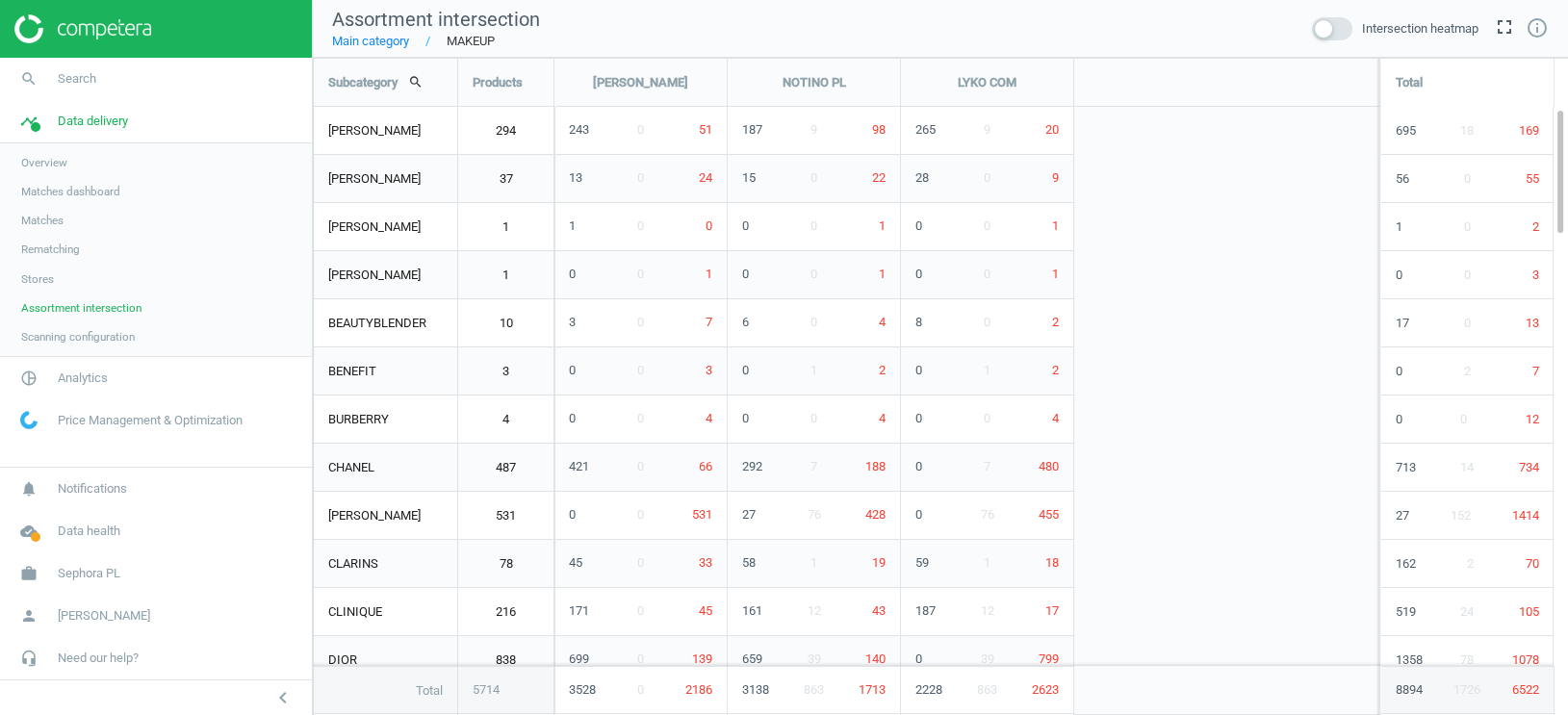
scroll to position [658, 1255]
click at [367, 47] on link "Main category" at bounding box center [371, 41] width 77 height 18
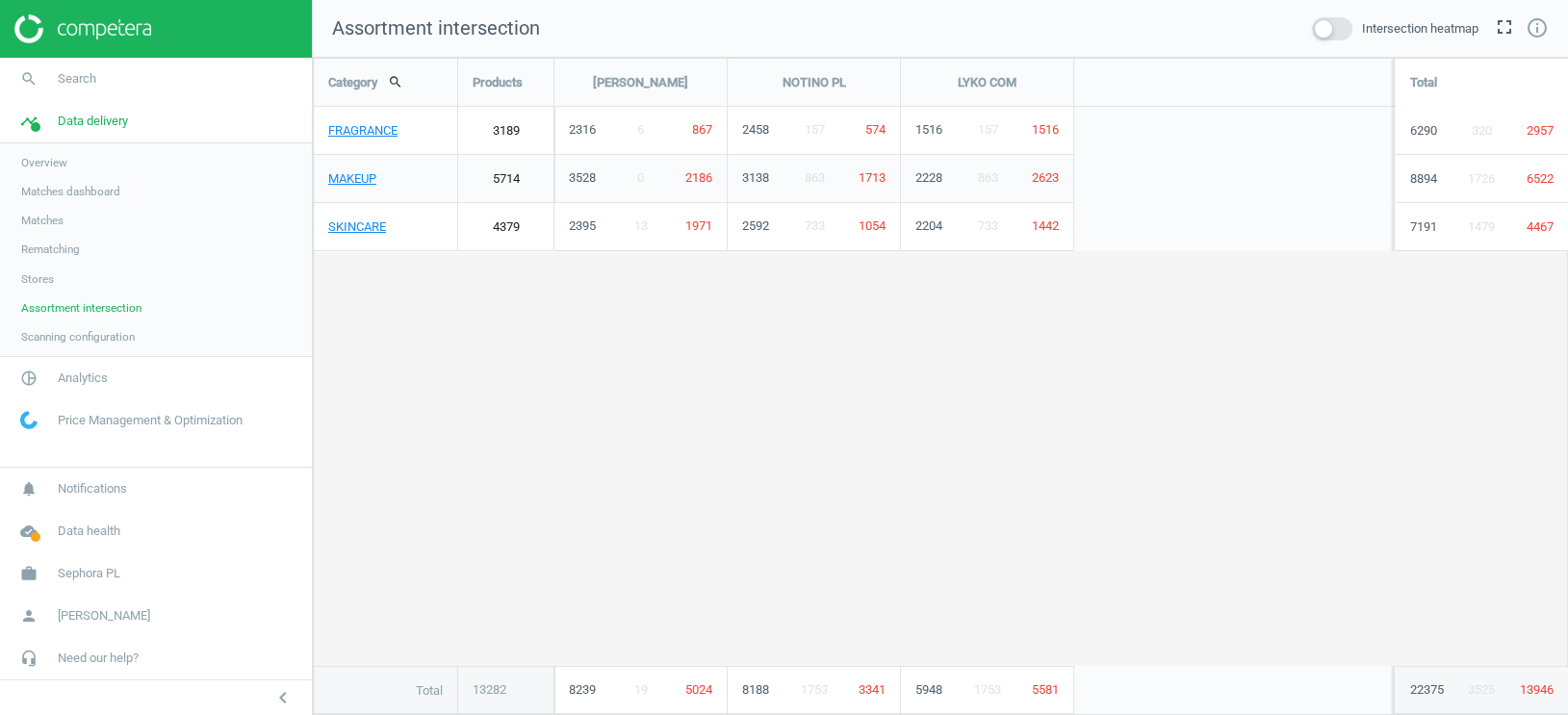
scroll to position [658, 1255]
click at [74, 375] on span "Analytics" at bounding box center [83, 379] width 50 height 18
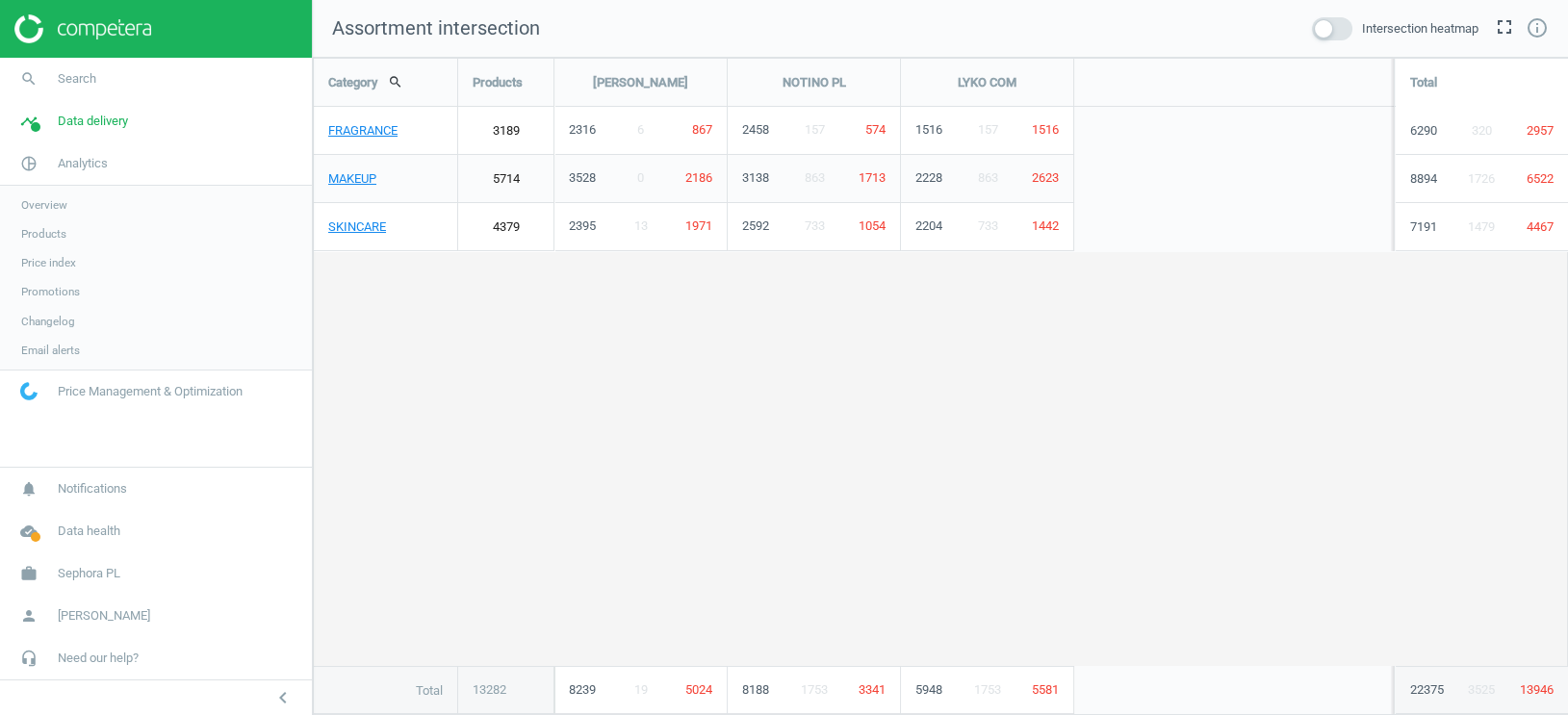
click at [49, 236] on span "Products" at bounding box center [43, 234] width 45 height 16
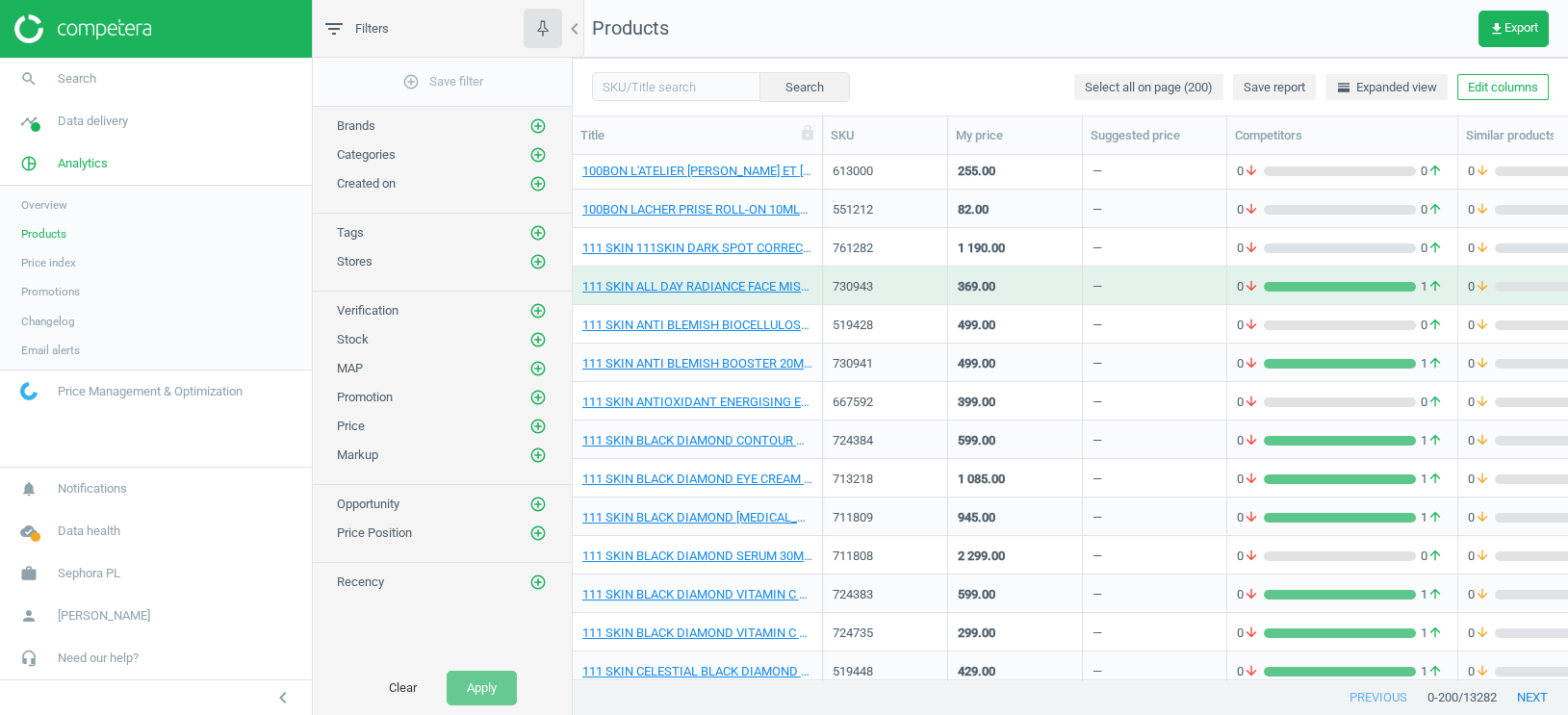
scroll to position [243, 0]
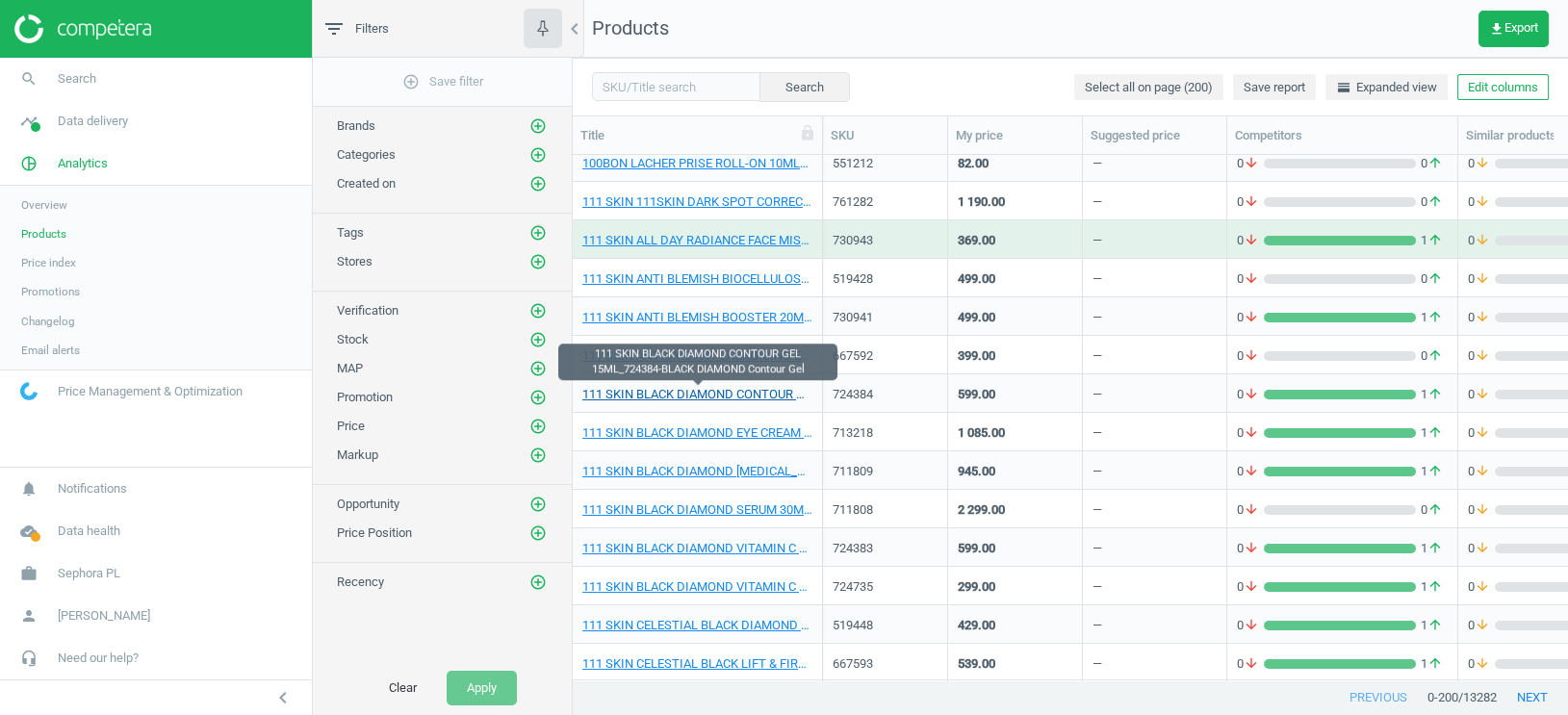
click at [661, 401] on link "111 SKIN BLACK DIAMOND CONTOUR GEL 15ML_724384-BLACK DIAMOND Contour Gel" at bounding box center [696, 394] width 230 height 18
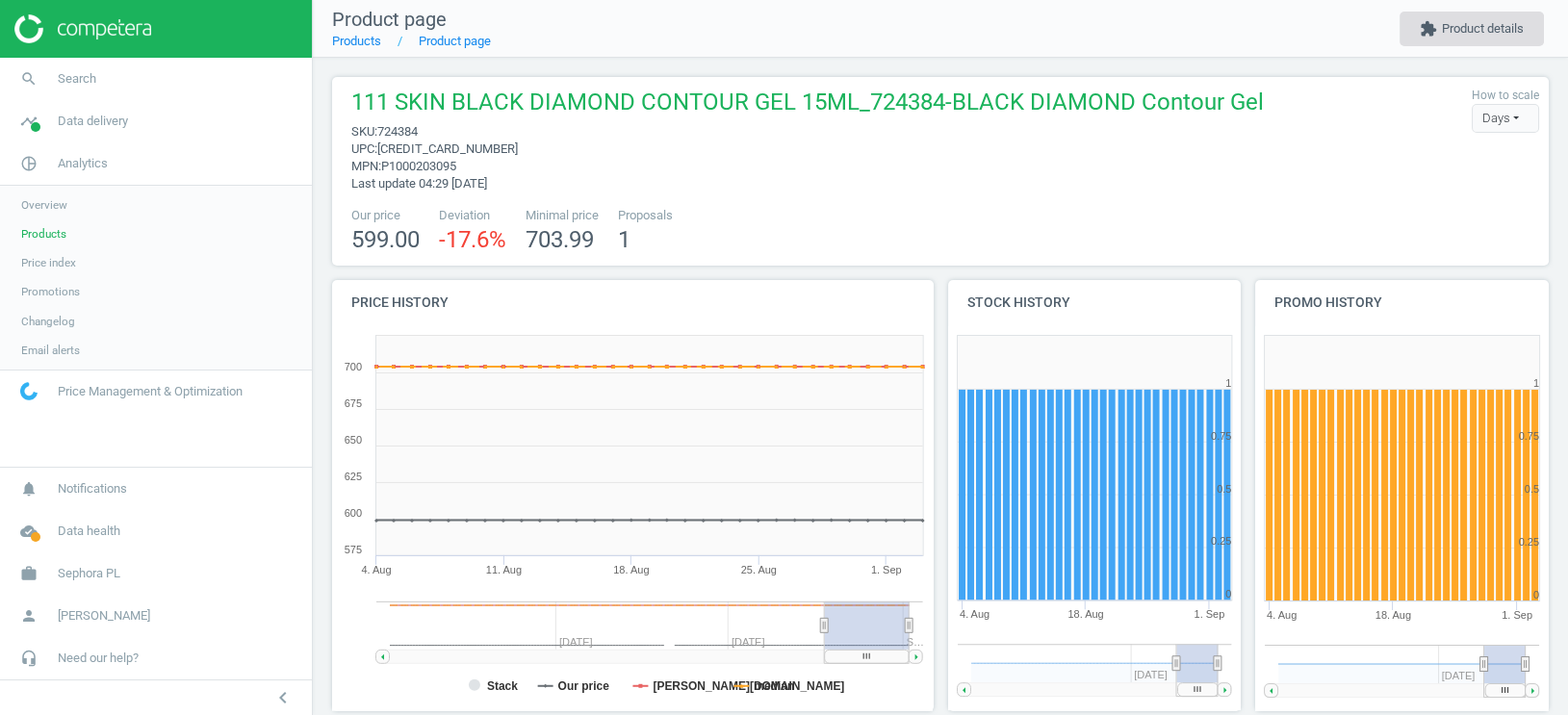
click at [1468, 29] on button "extension Product details" at bounding box center [1471, 29] width 144 height 35
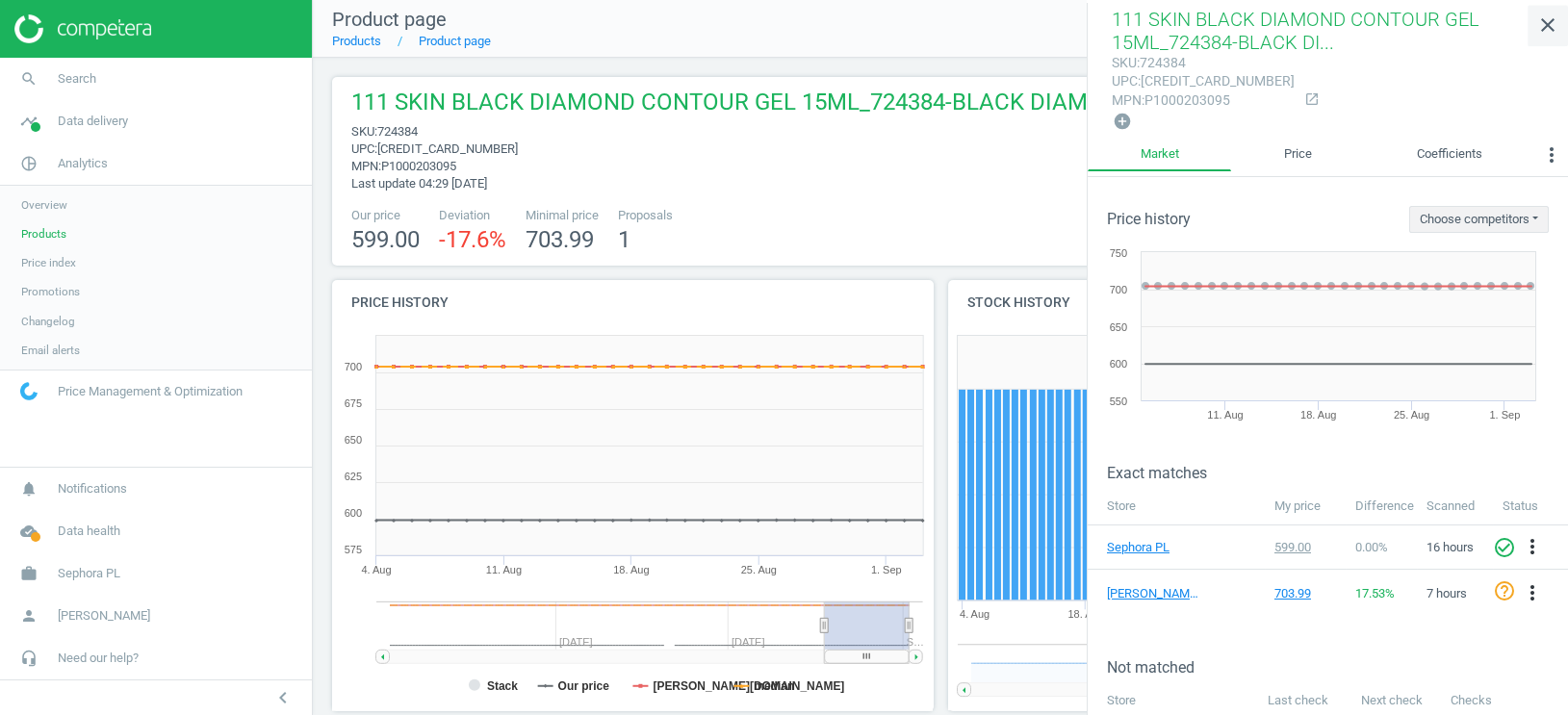
click at [1550, 22] on icon "close" at bounding box center [1546, 25] width 23 height 23
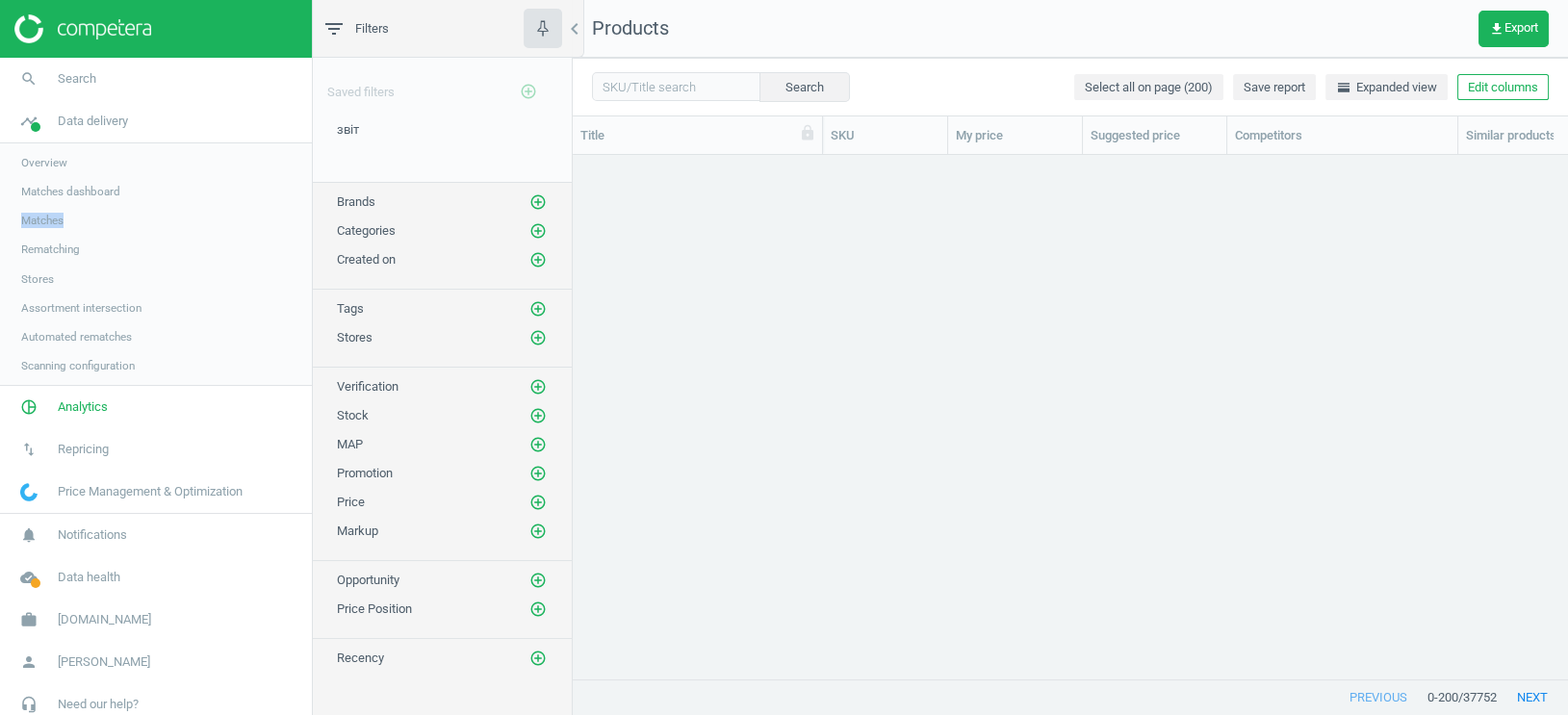
scroll to position [526, 994]
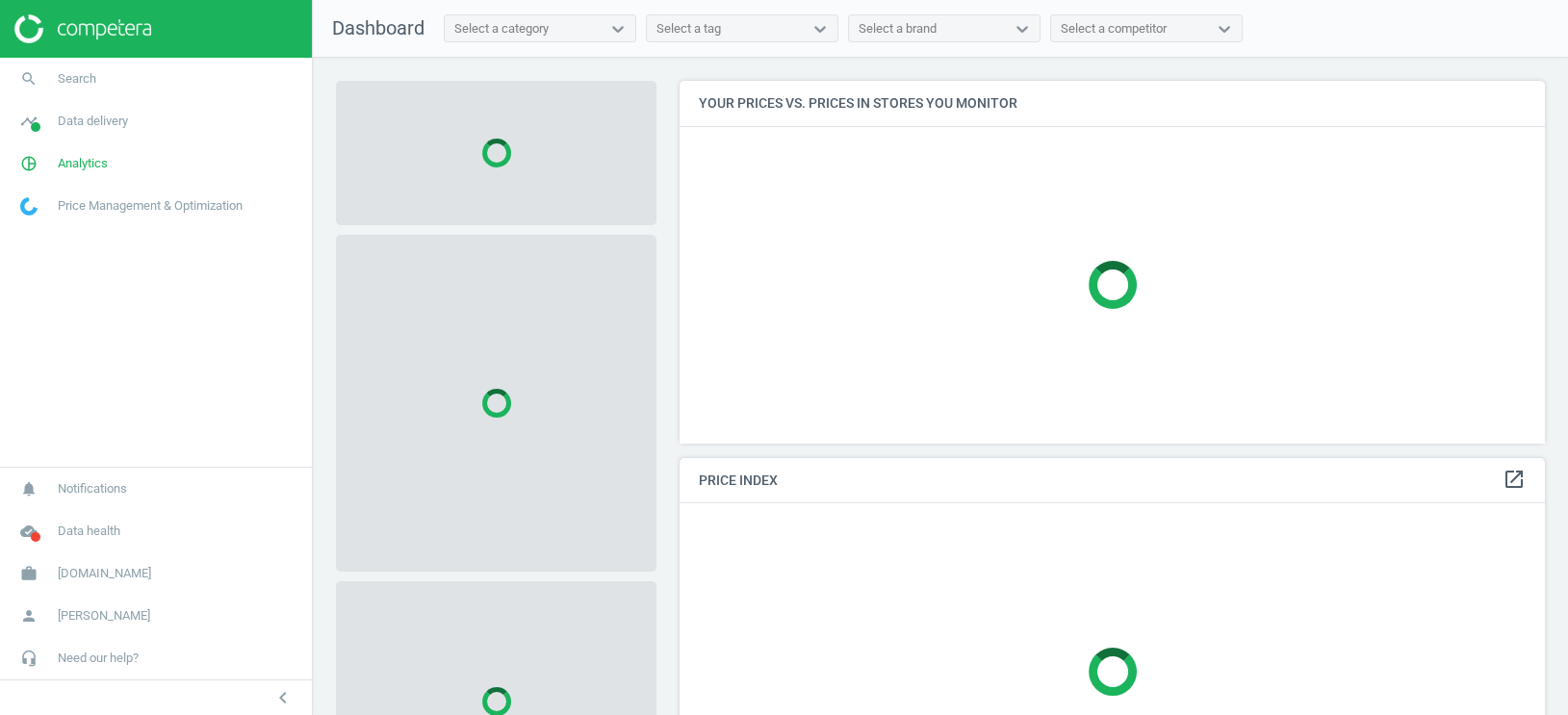
scroll to position [362, 866]
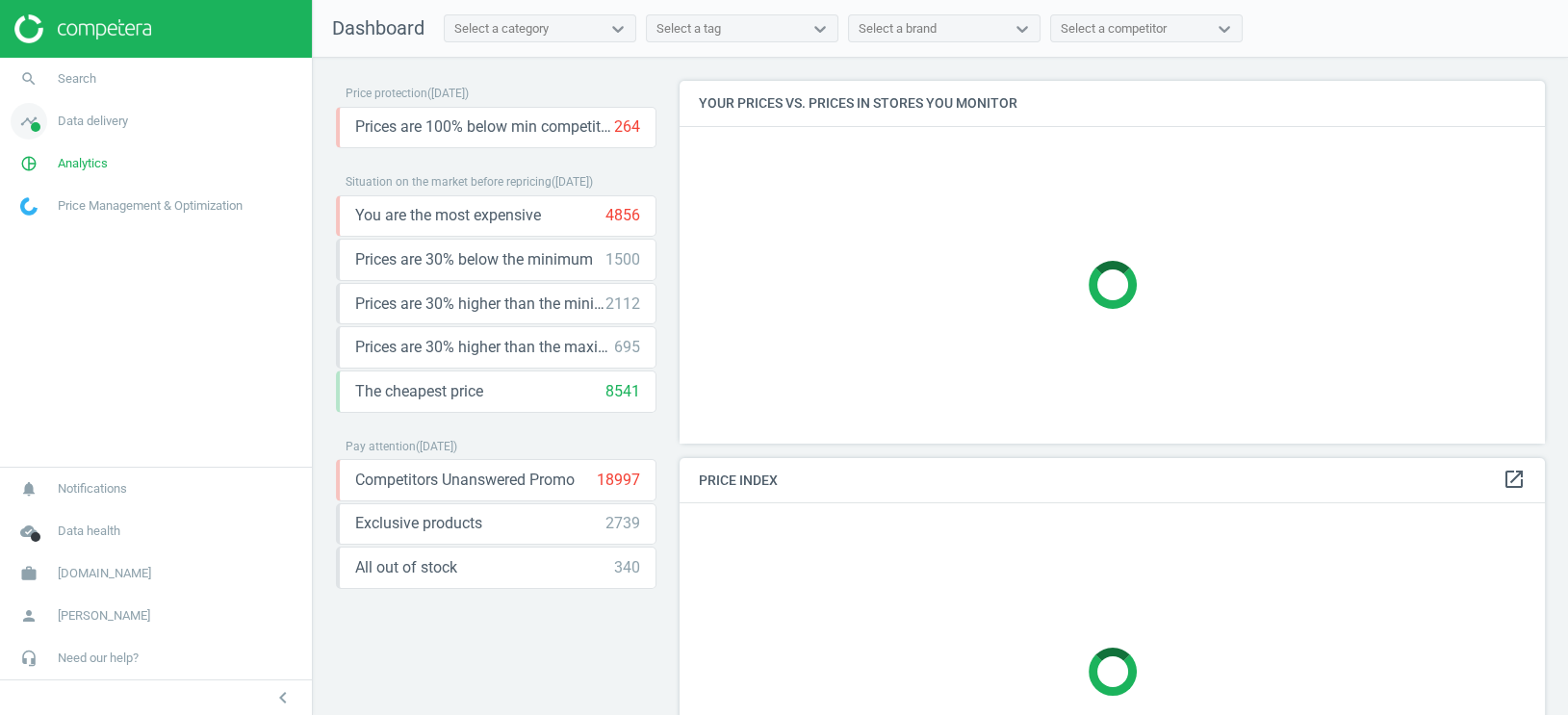
click at [61, 110] on link "timeline Data delivery" at bounding box center [156, 120] width 312 height 42
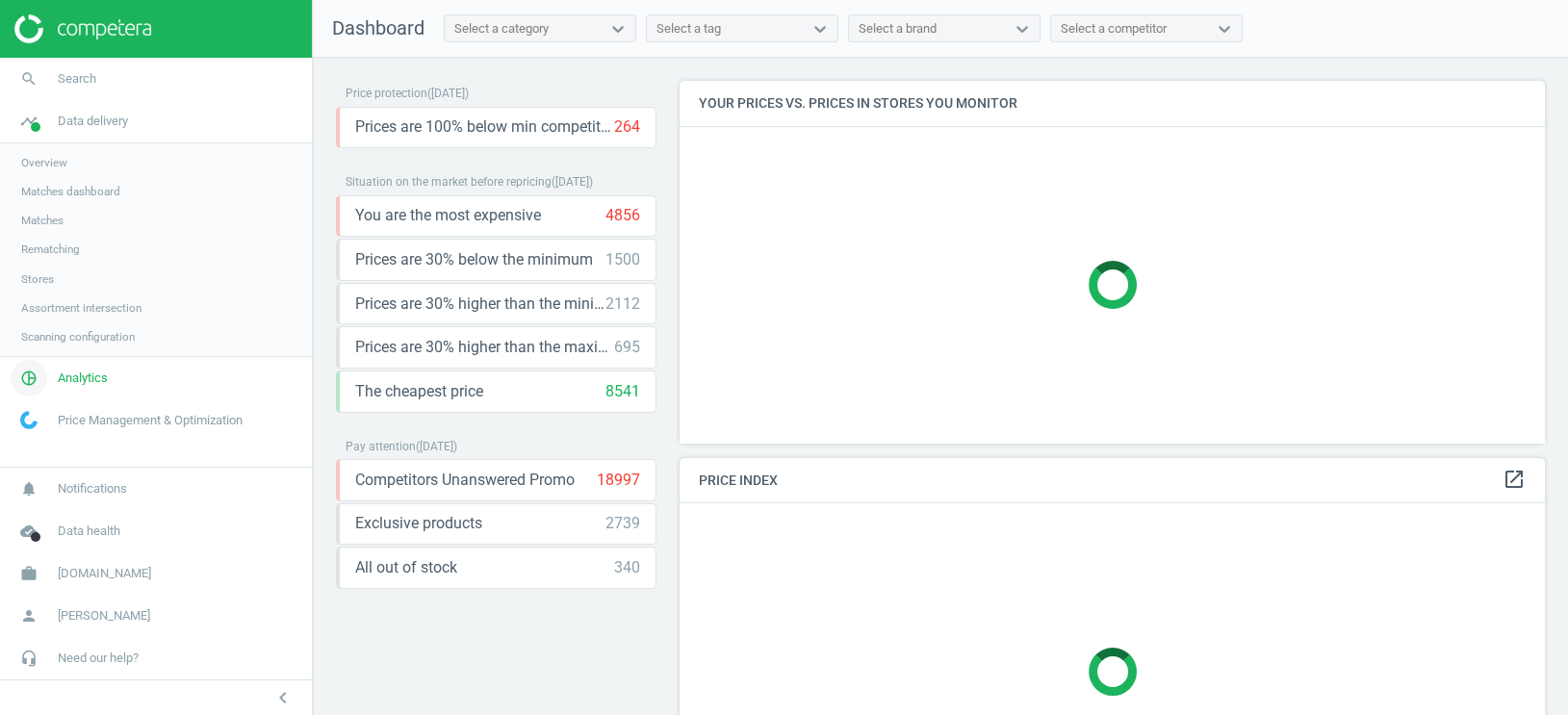
click at [91, 377] on span "Analytics" at bounding box center [83, 379] width 50 height 18
click at [42, 235] on span "Products" at bounding box center [43, 234] width 45 height 16
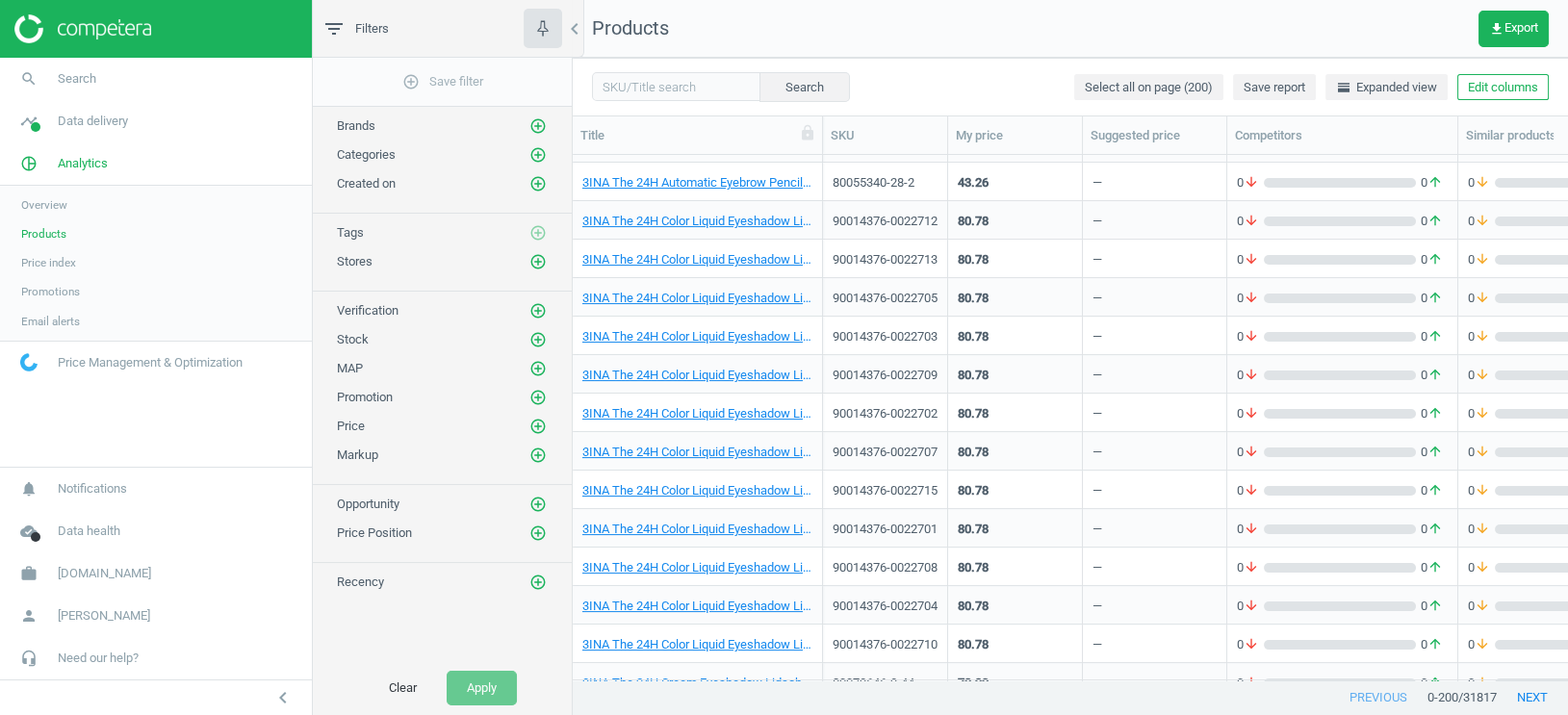
scroll to position [882, 0]
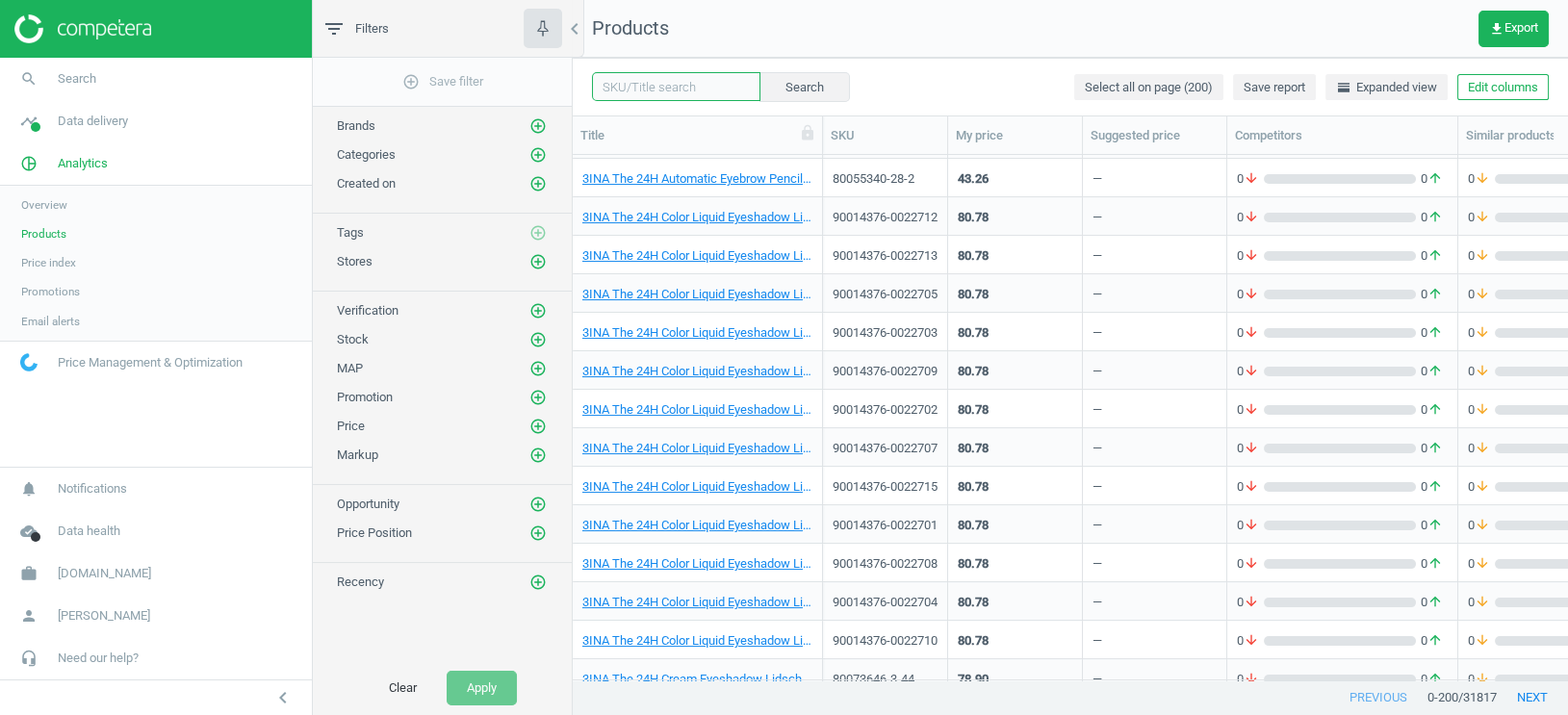
click at [671, 86] on input "text" at bounding box center [676, 86] width 169 height 29
paste input "EAN: 689304055147"
click at [635, 92] on input "EAN: 689304055147" at bounding box center [676, 86] width 169 height 29
type input "689304055147"
click at [799, 90] on button "Search" at bounding box center [804, 86] width 91 height 29
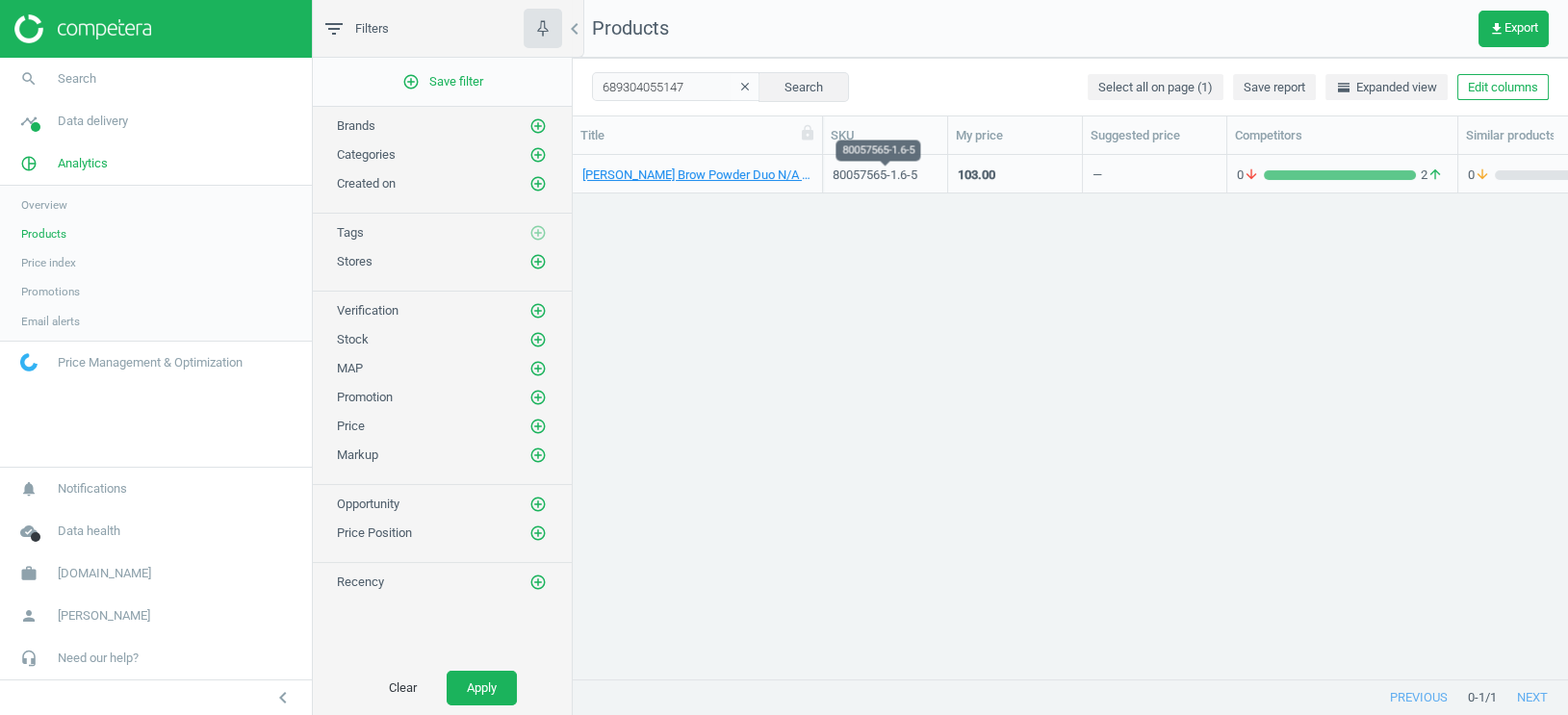
click at [851, 168] on div "80057565-1.6-5" at bounding box center [885, 176] width 105 height 18
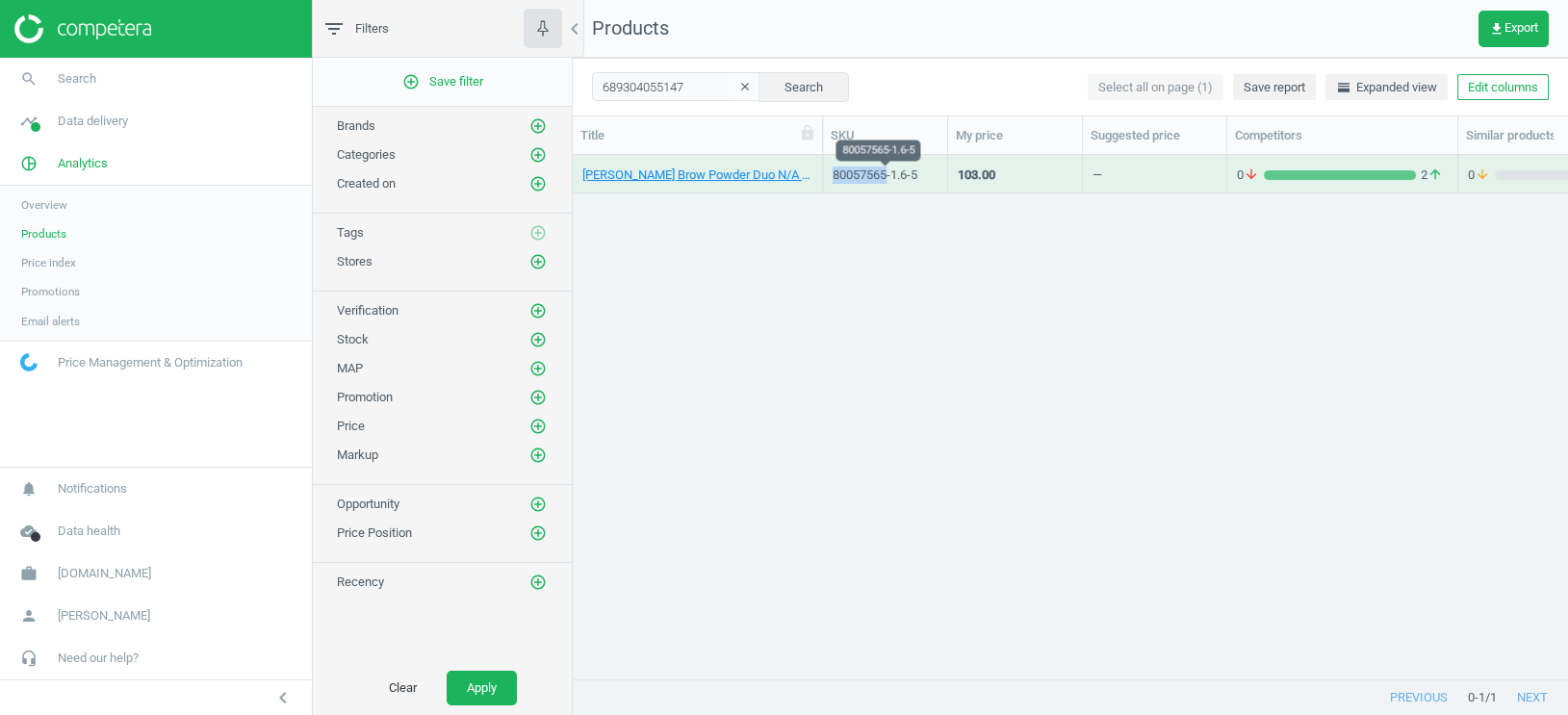
click at [851, 168] on div "80057565-1.6-5" at bounding box center [885, 176] width 105 height 18
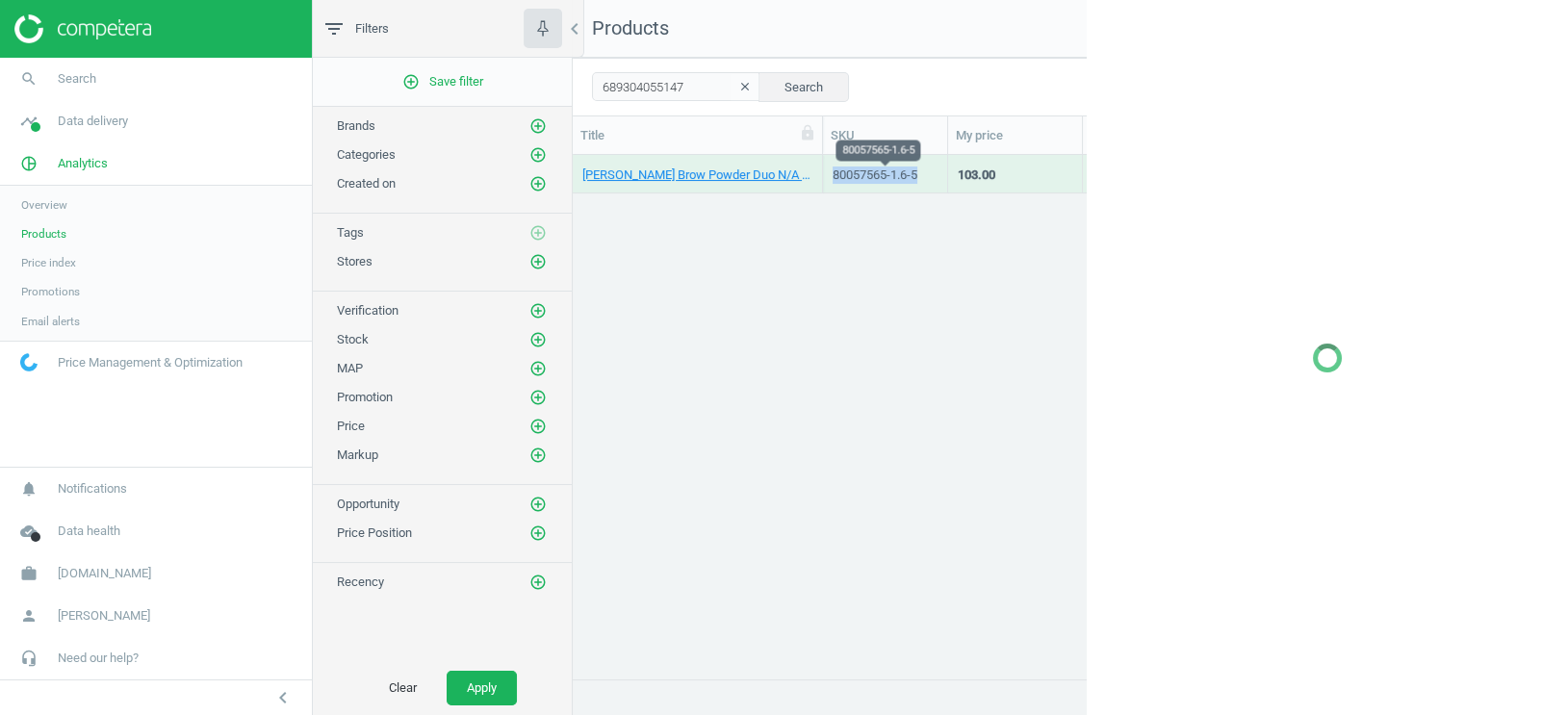
click at [851, 168] on div "80057565-1.6-5" at bounding box center [885, 176] width 105 height 18
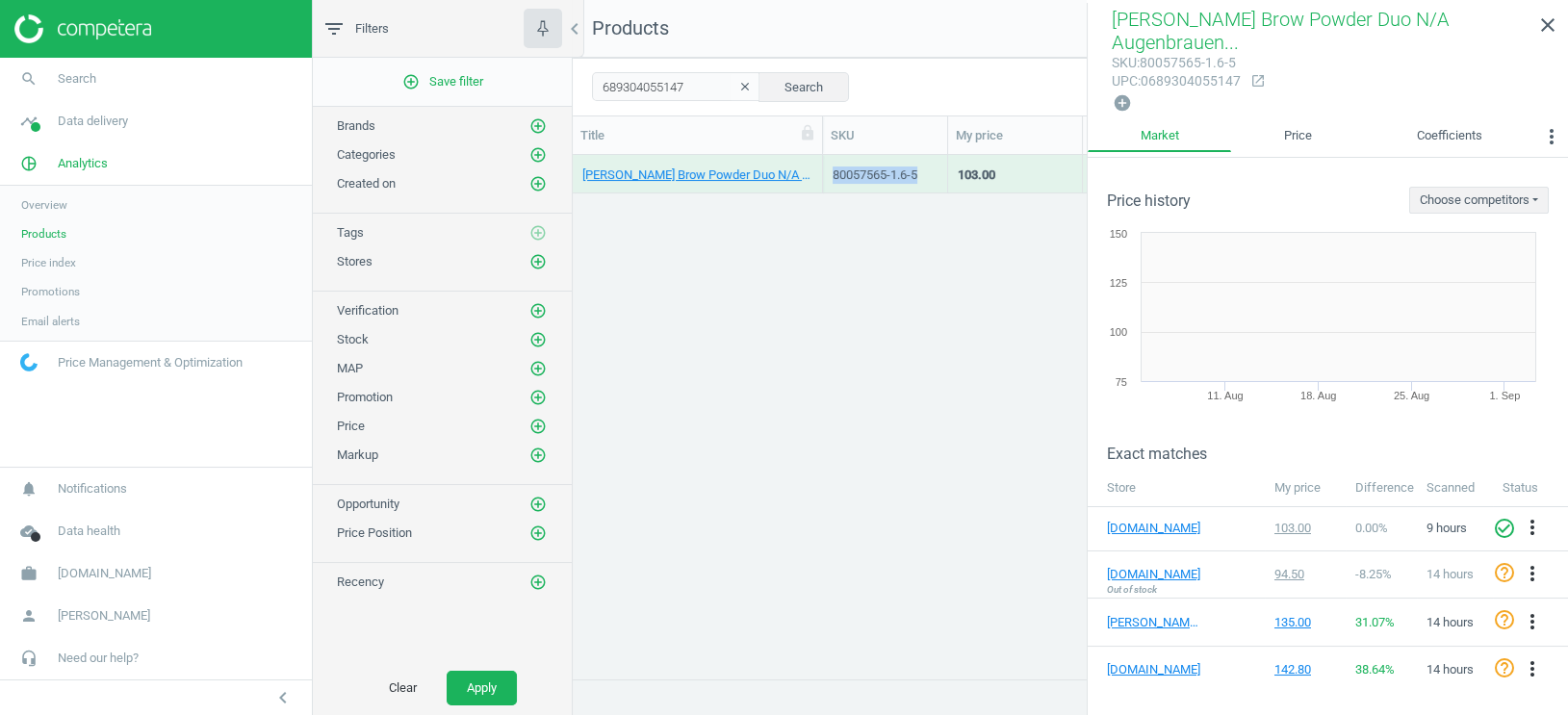
copy div "80057565-1.6-5"
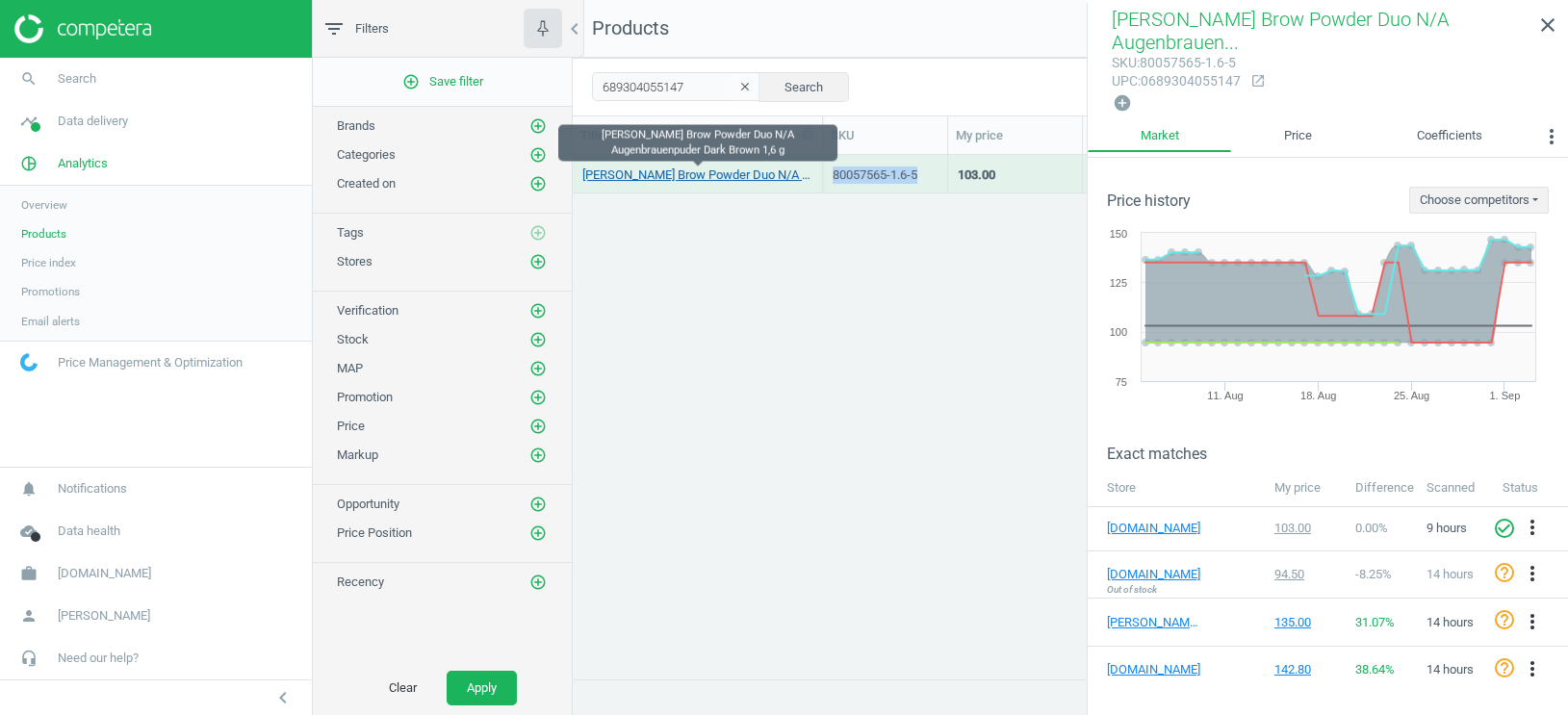
click at [767, 176] on link "ANASTASIA Beverly Hills Brow Powder Duo N/A Augenbrauenpuder Dark Brown 1,6 g" at bounding box center [696, 176] width 230 height 18
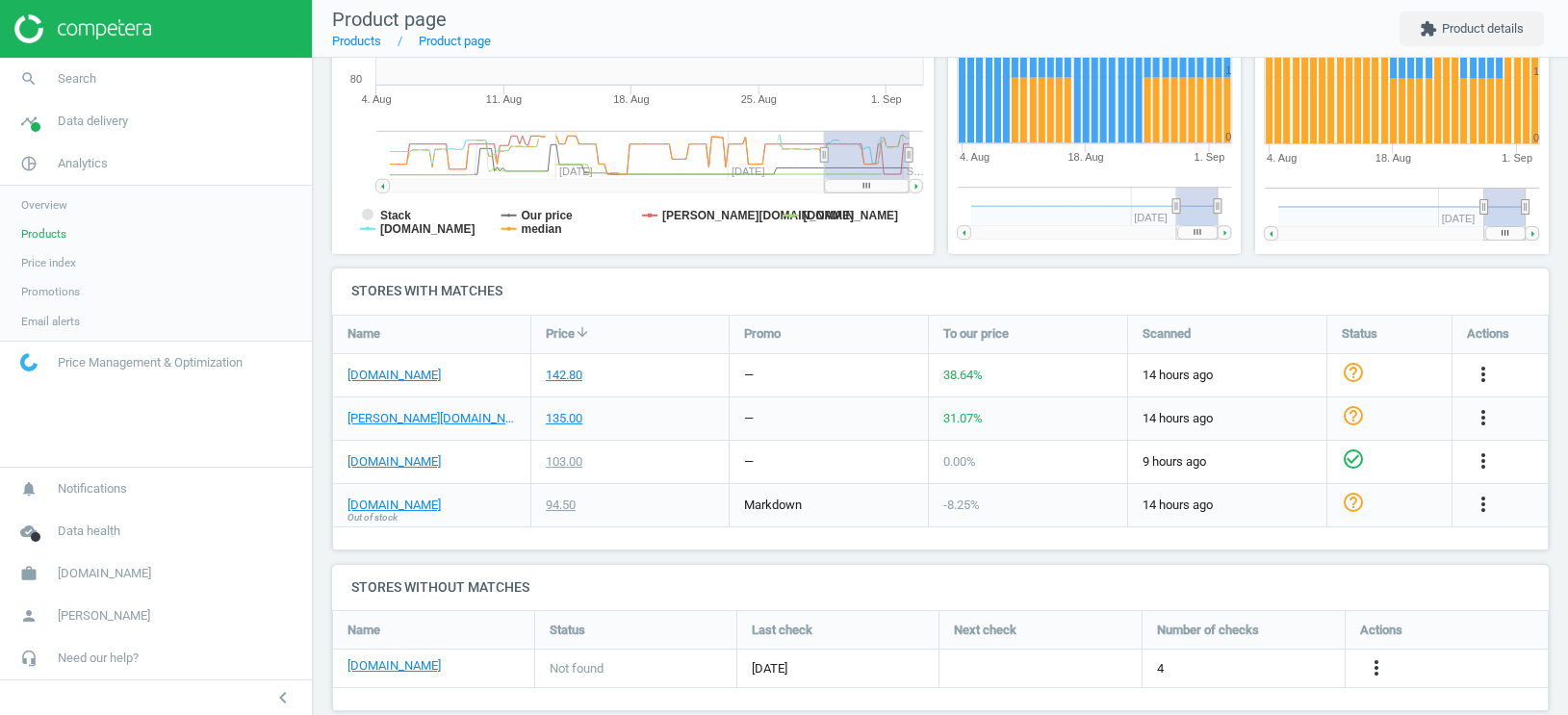
scroll to position [467, 0]
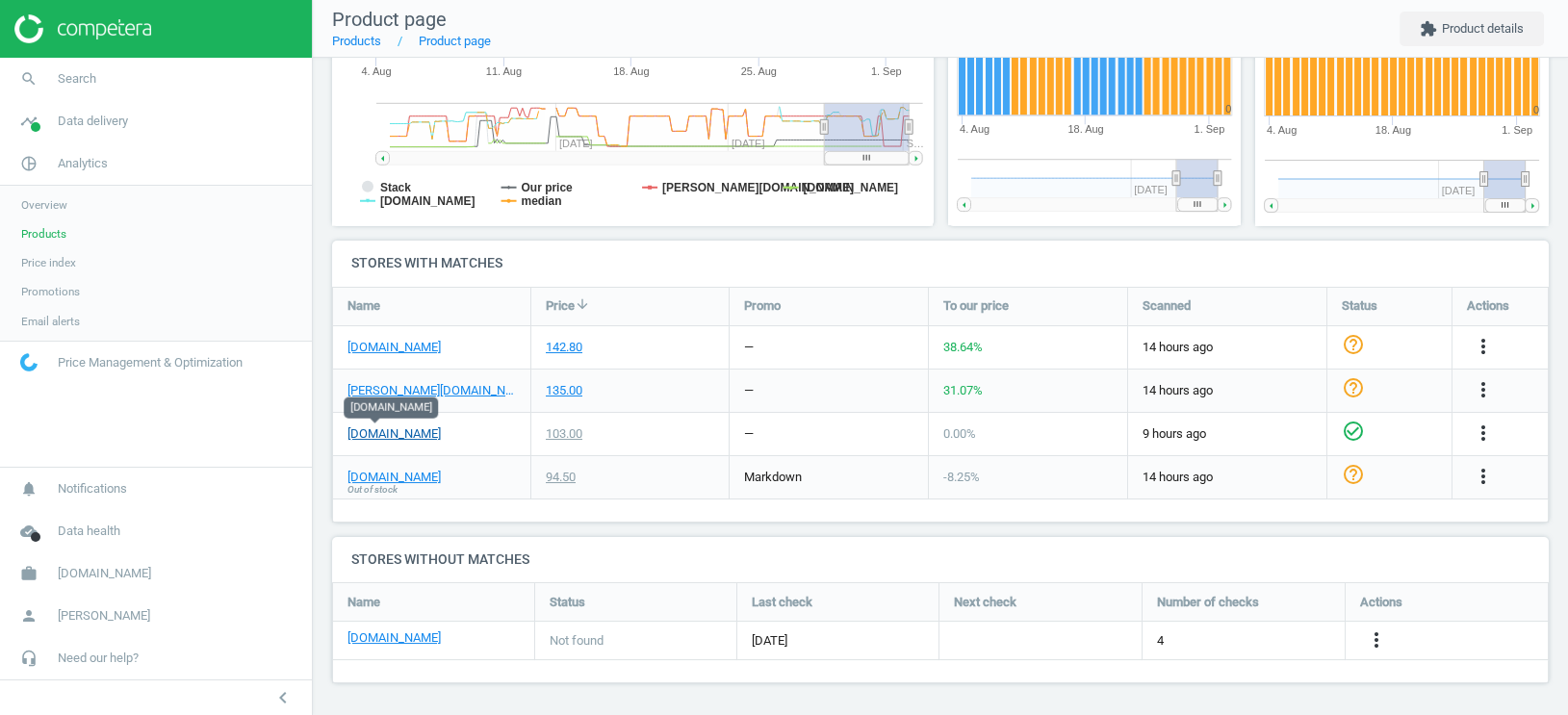
click at [391, 430] on link "Flaconi.pl" at bounding box center [393, 434] width 94 height 18
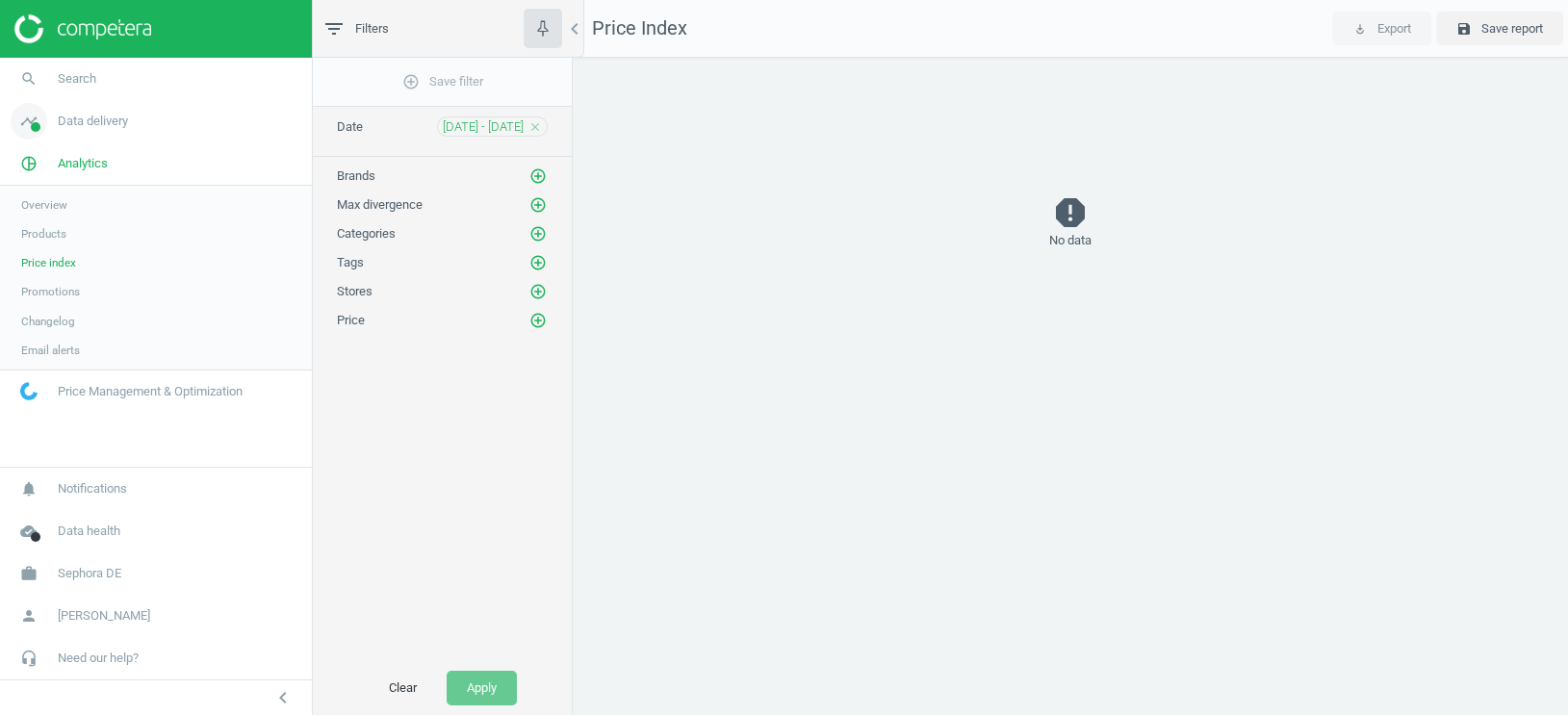
click at [88, 128] on span "Data delivery" at bounding box center [93, 121] width 70 height 18
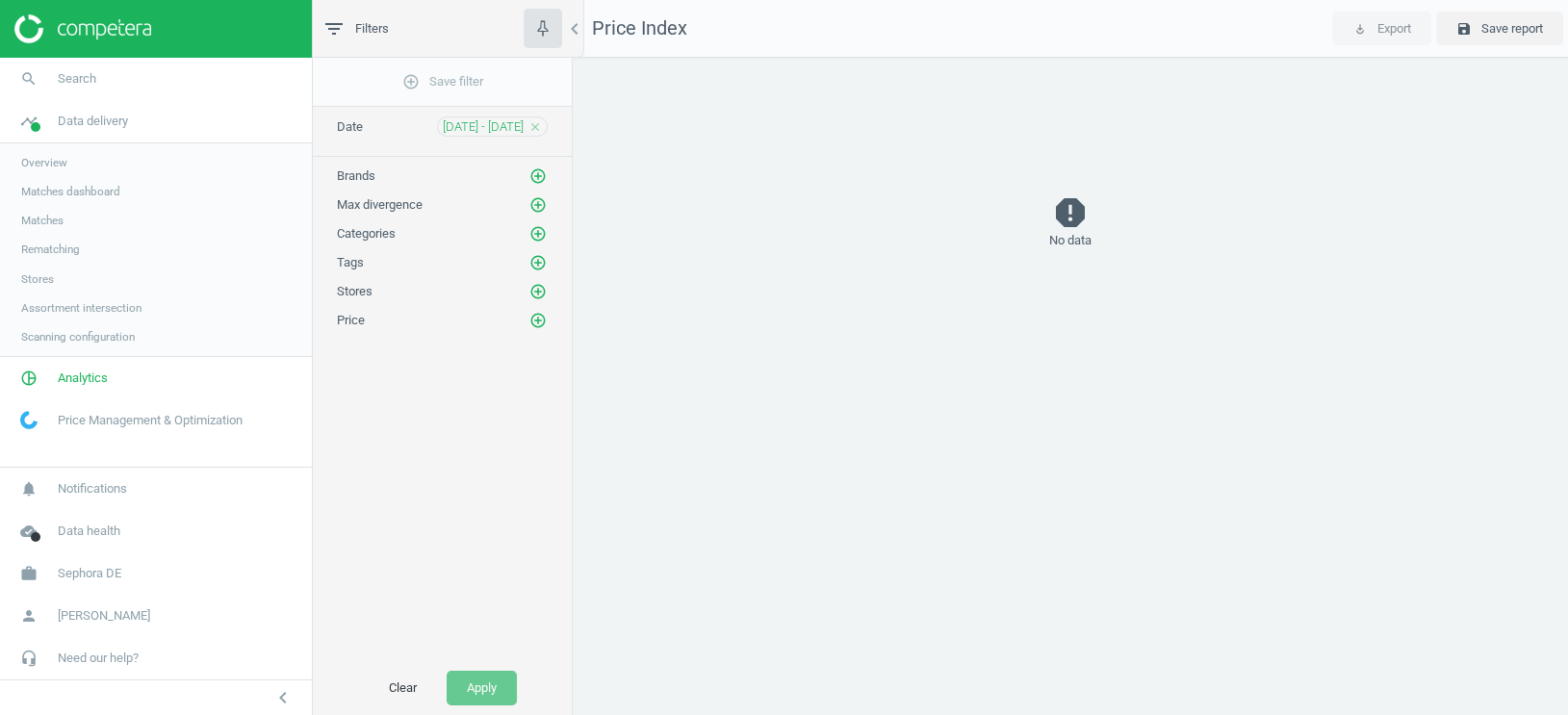
click at [69, 305] on span "Assortment intersection" at bounding box center [81, 308] width 120 height 16
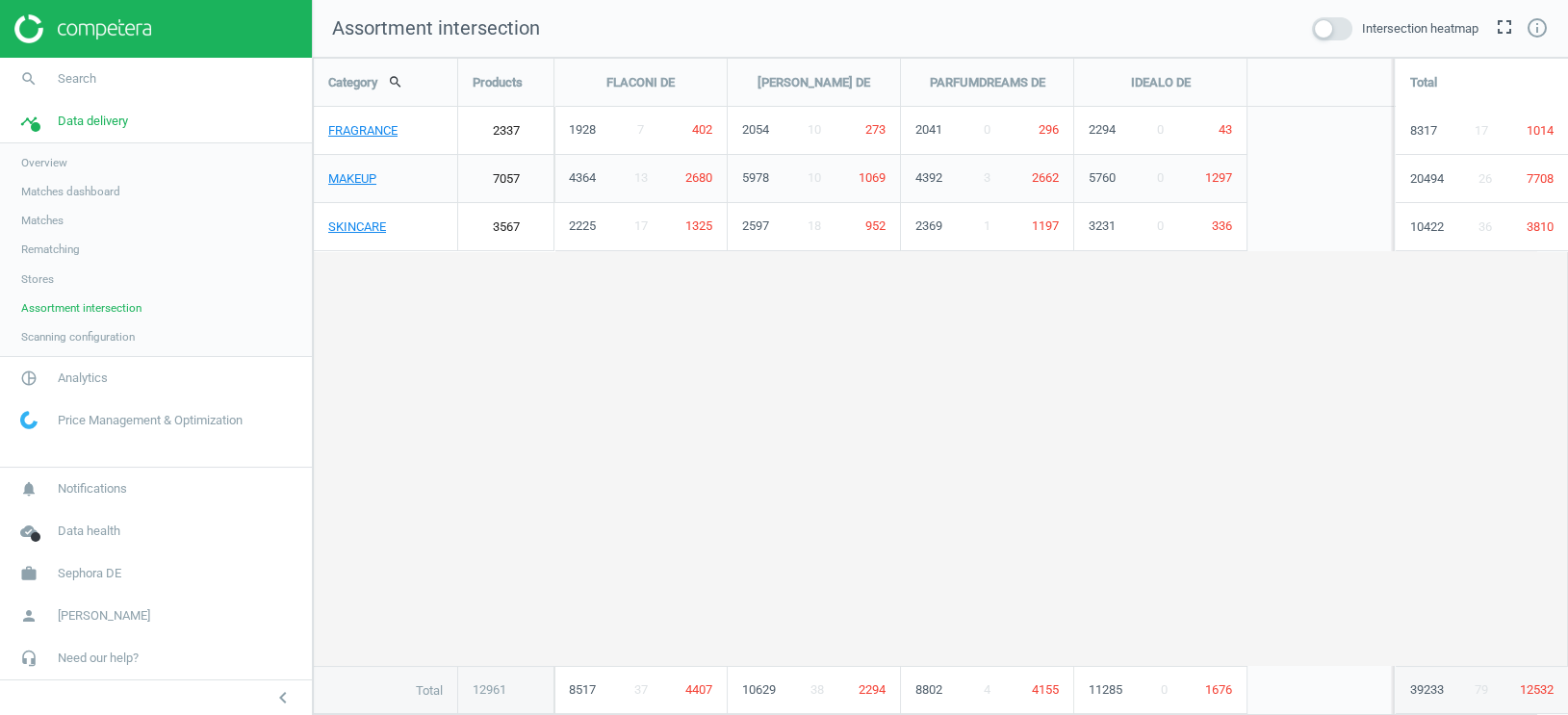
scroll to position [658, 1255]
click at [360, 180] on link "MAKEUP" at bounding box center [385, 179] width 143 height 48
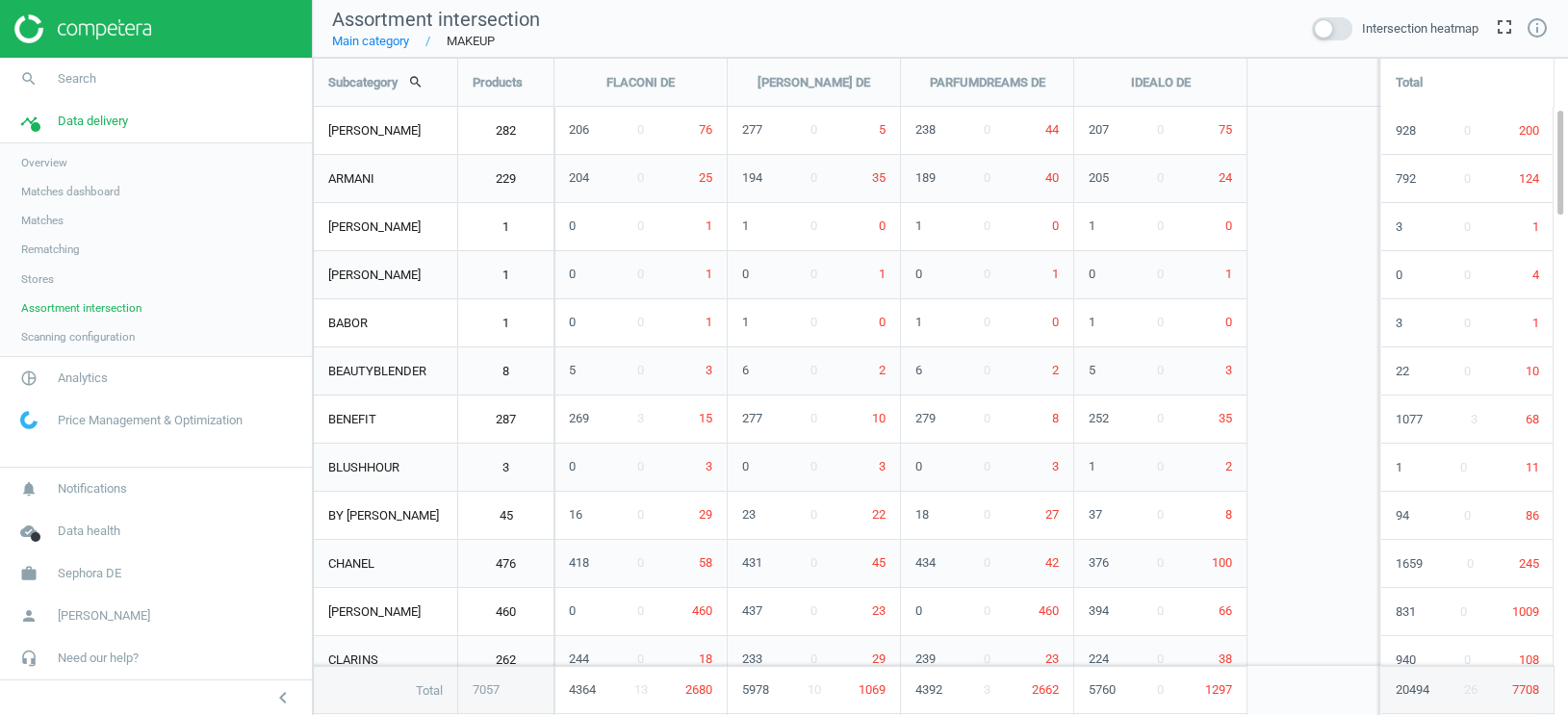
scroll to position [658, 1255]
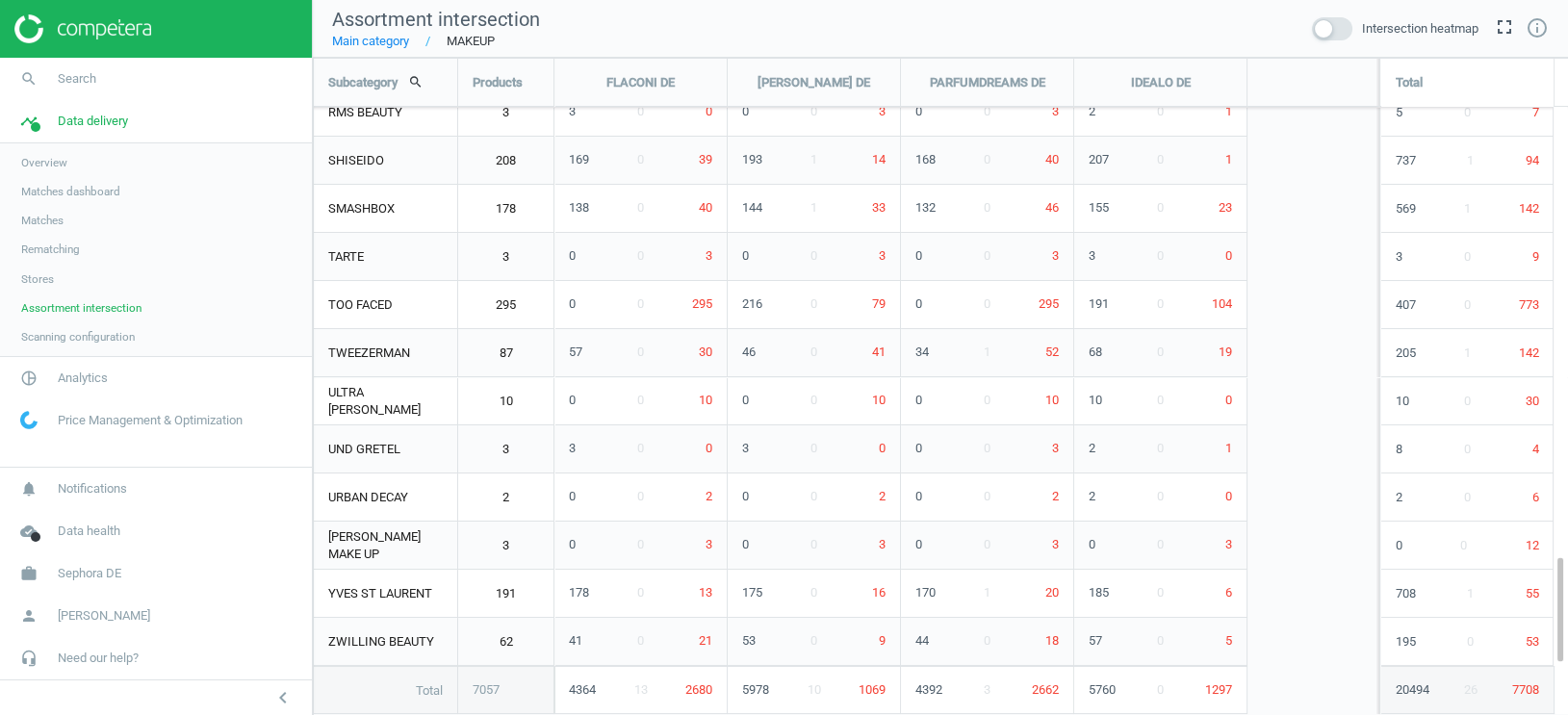
click at [388, 47] on link "Main category" at bounding box center [371, 41] width 77 height 18
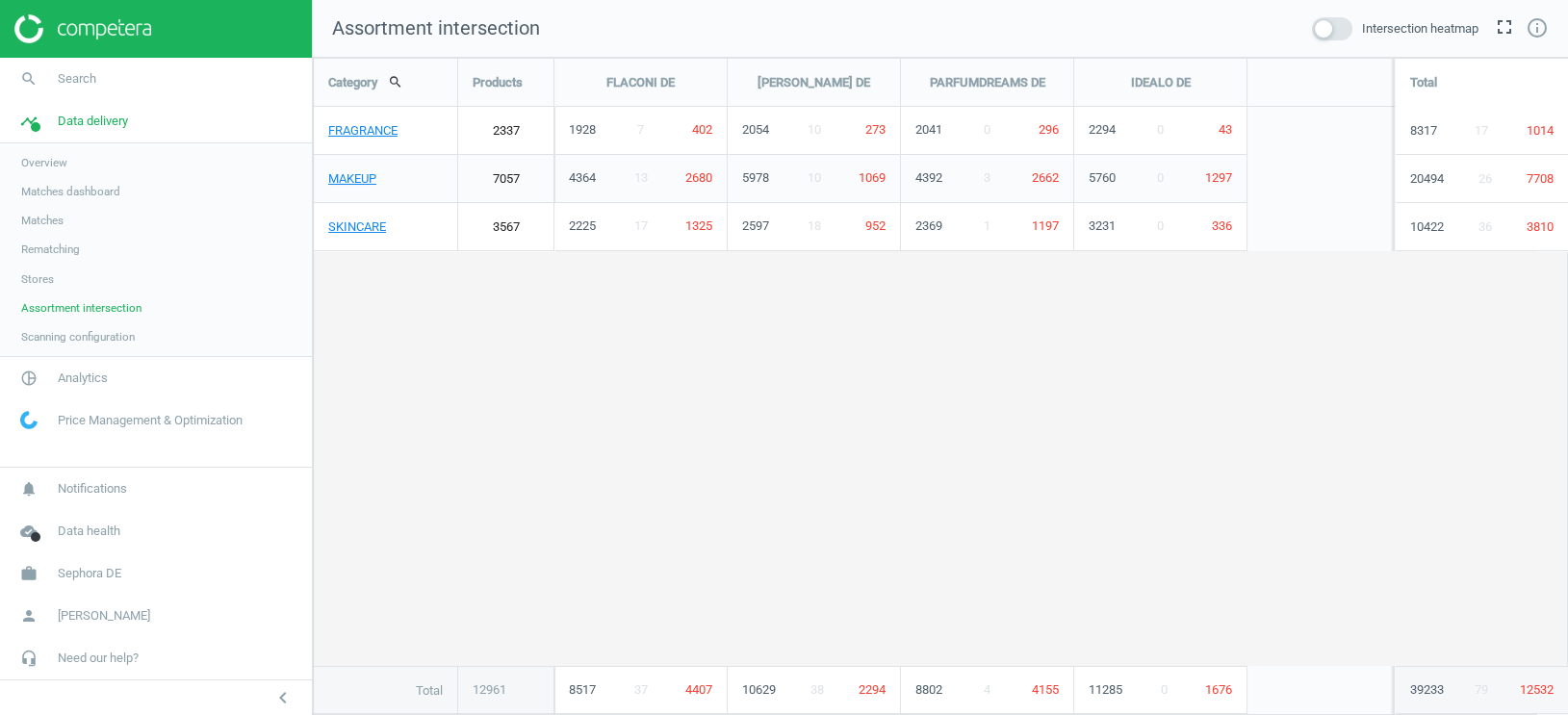
scroll to position [658, 1255]
click at [42, 221] on span "Matches" at bounding box center [41, 221] width 42 height 16
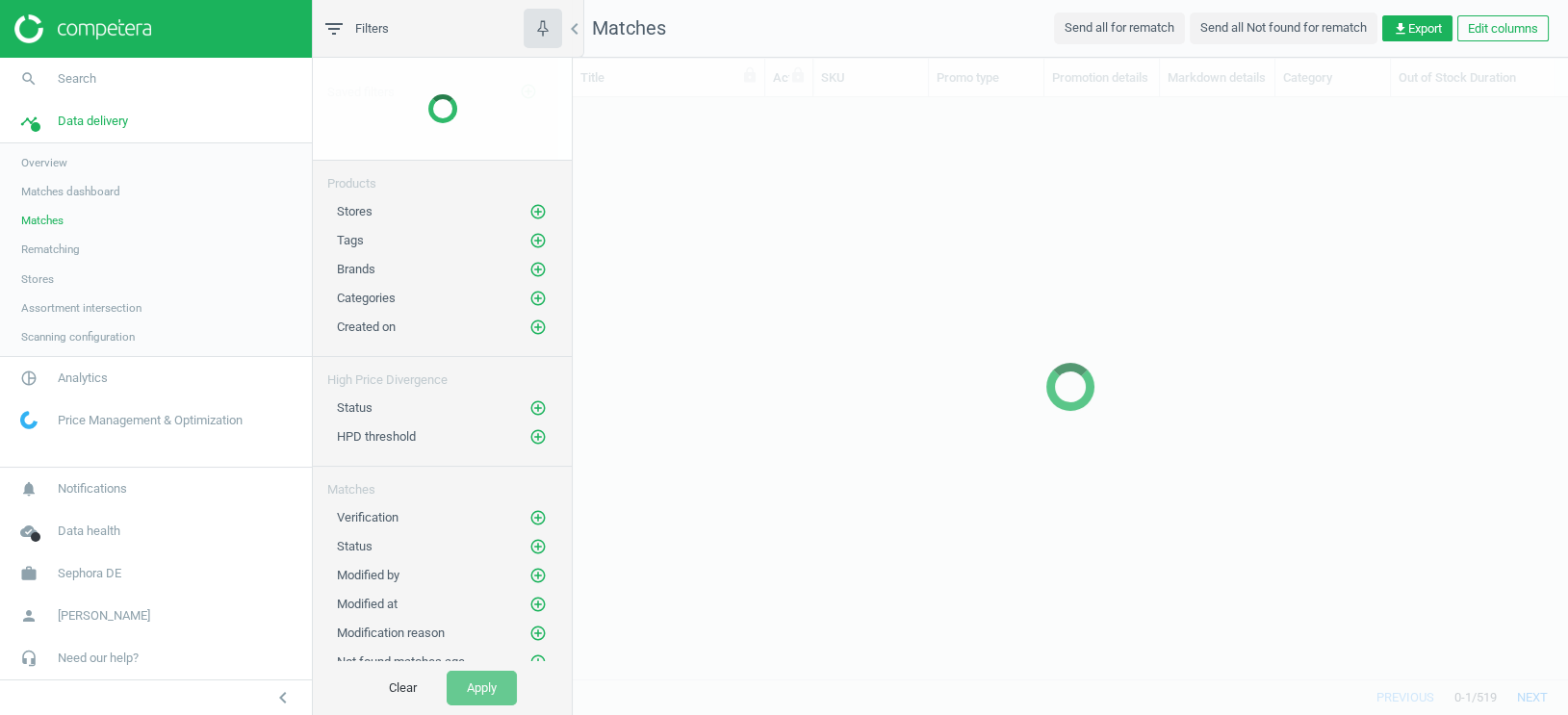
scroll to position [583, 994]
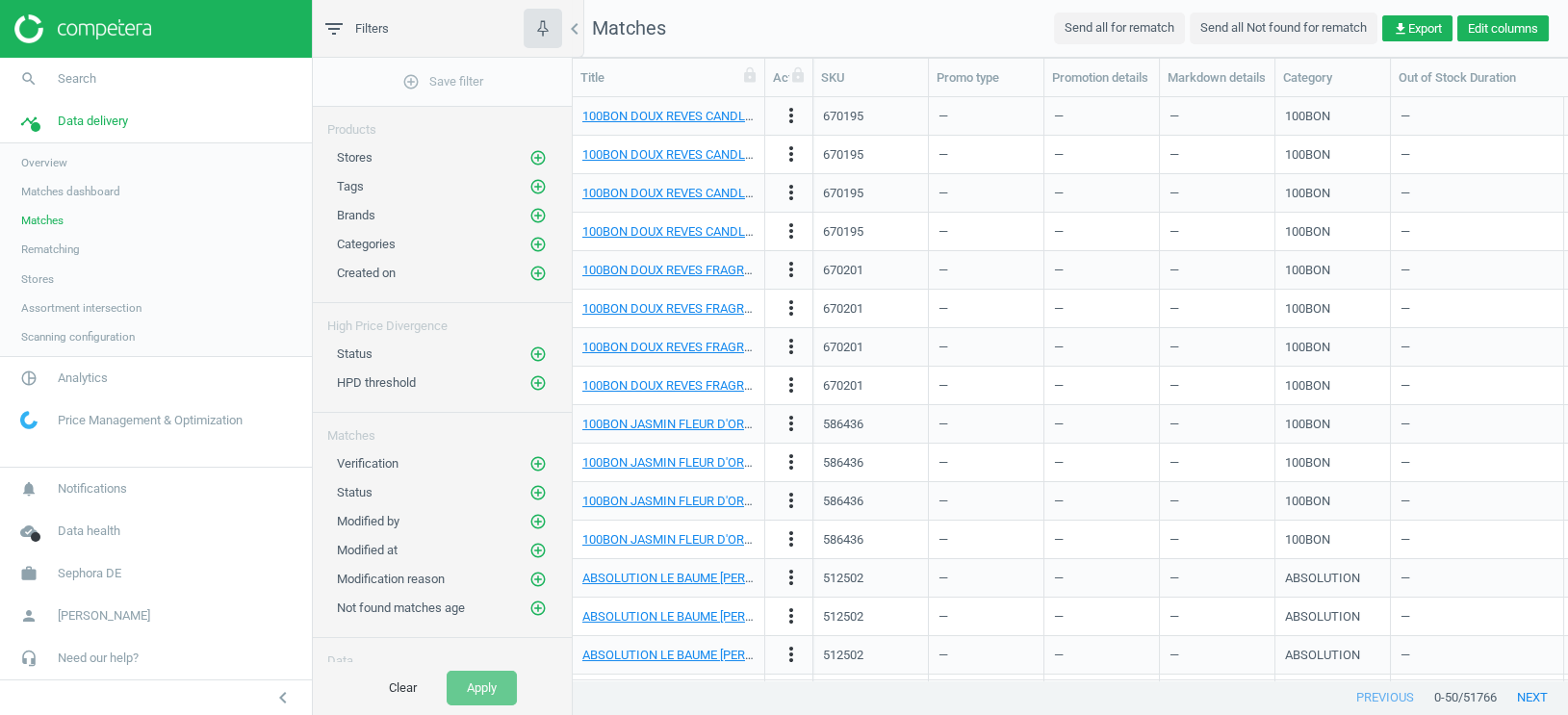
click at [1489, 20] on button "Edit columns" at bounding box center [1502, 29] width 92 height 27
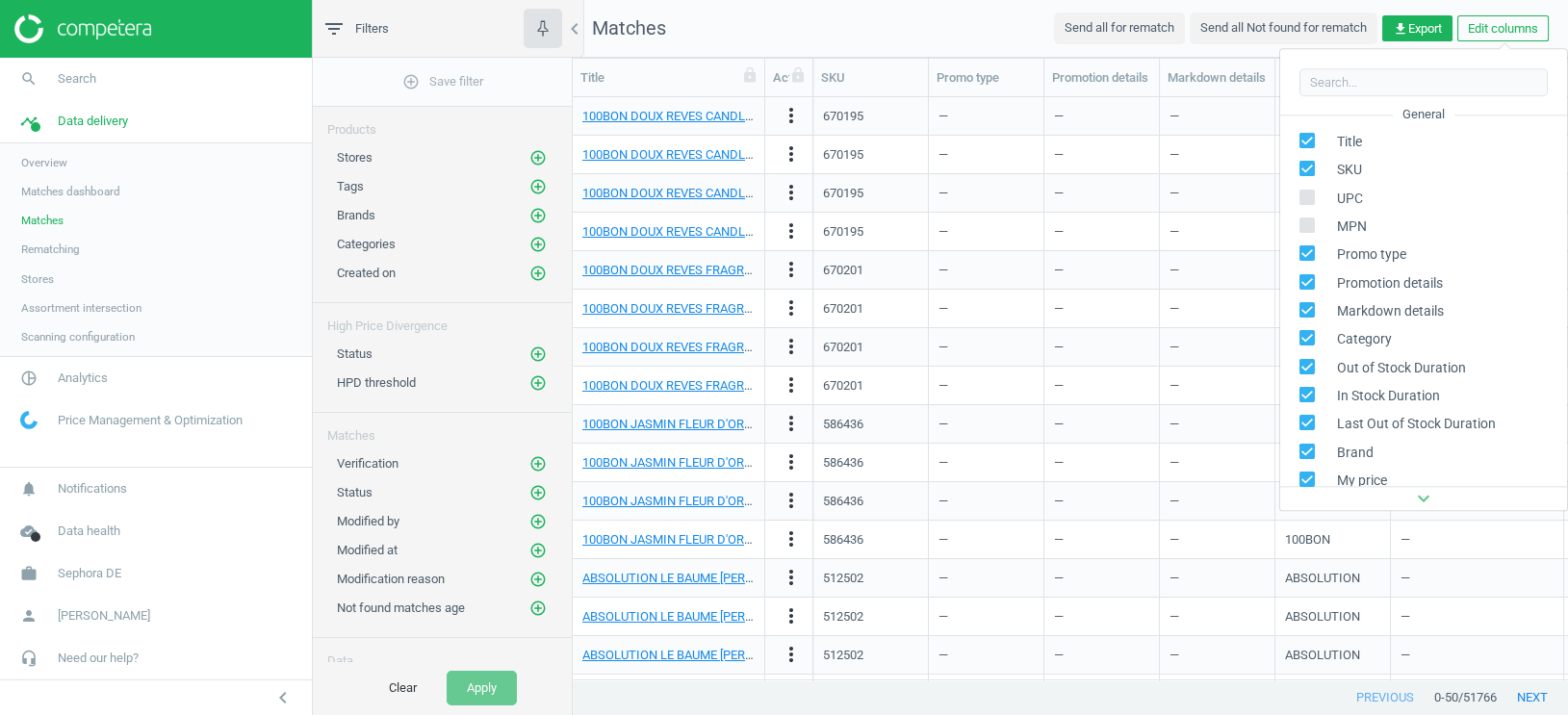
scroll to position [443, 0]
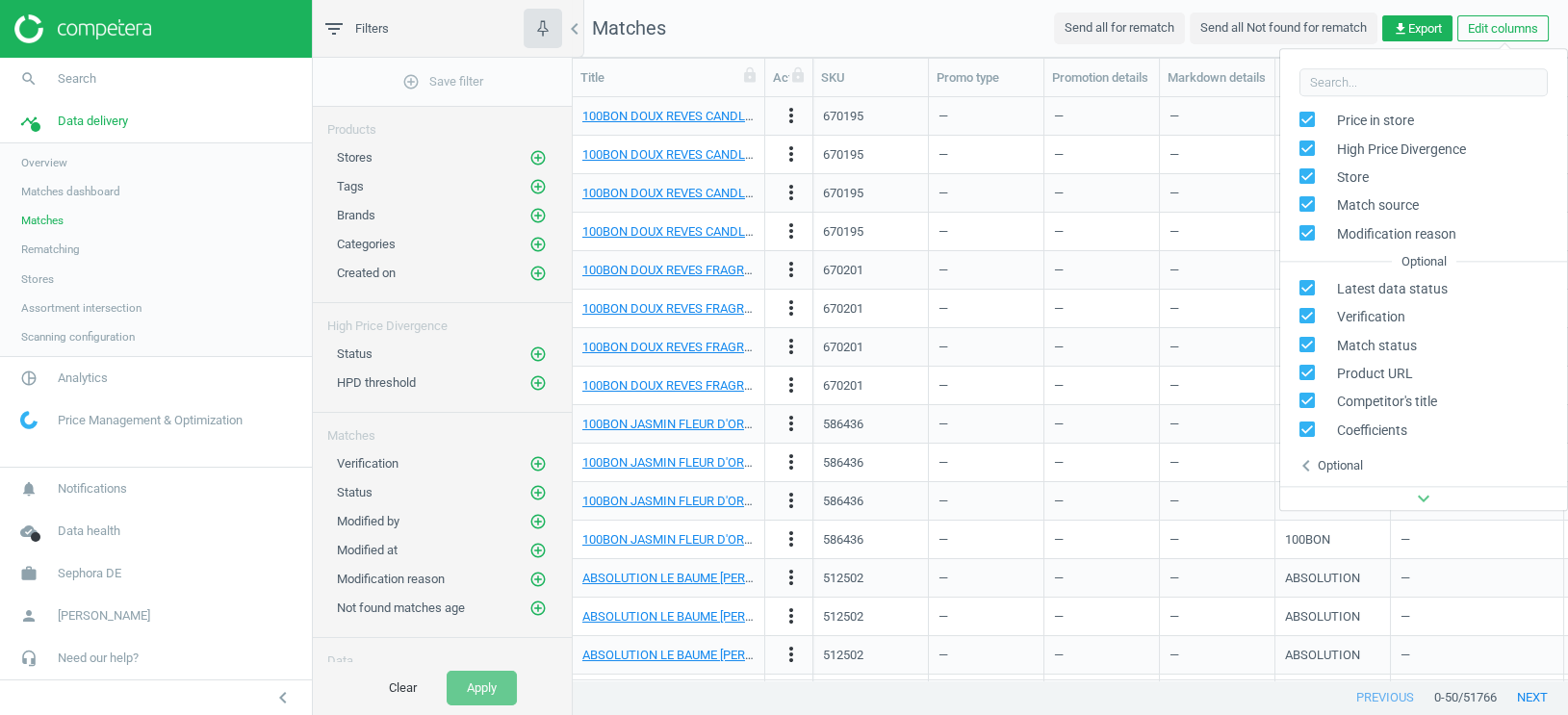
click at [1330, 465] on div "Optional" at bounding box center [1340, 466] width 45 height 18
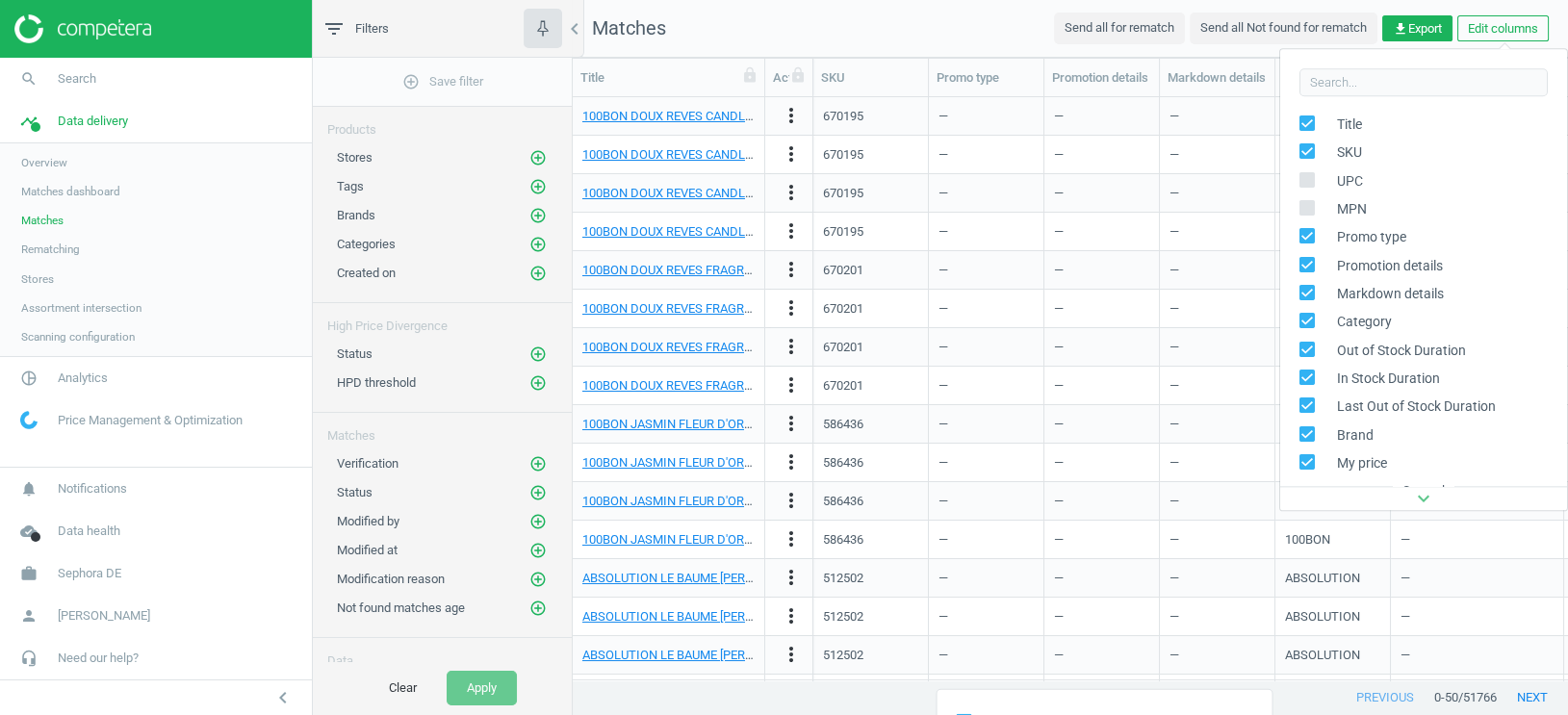
scroll to position [0, 0]
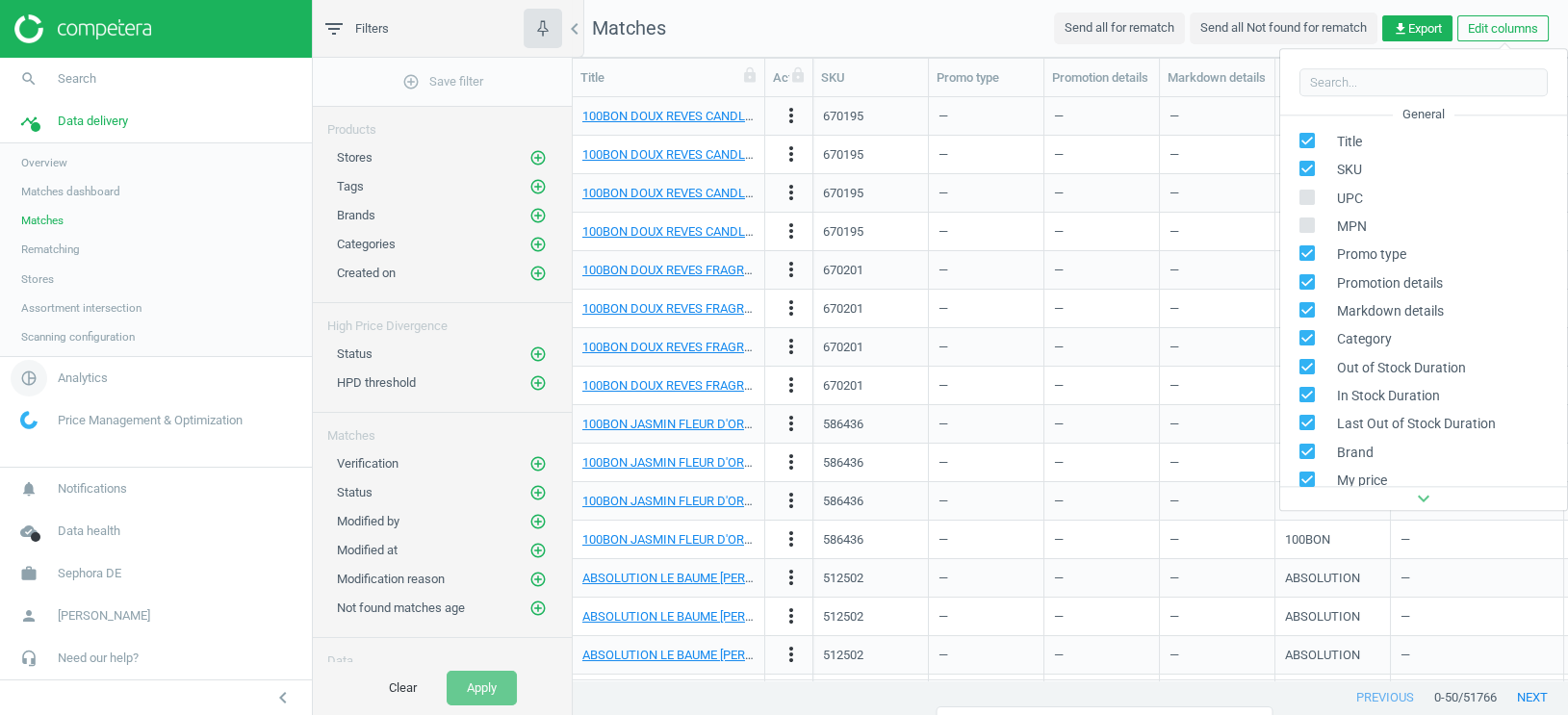
click at [107, 376] on span "Analytics" at bounding box center [83, 379] width 50 height 18
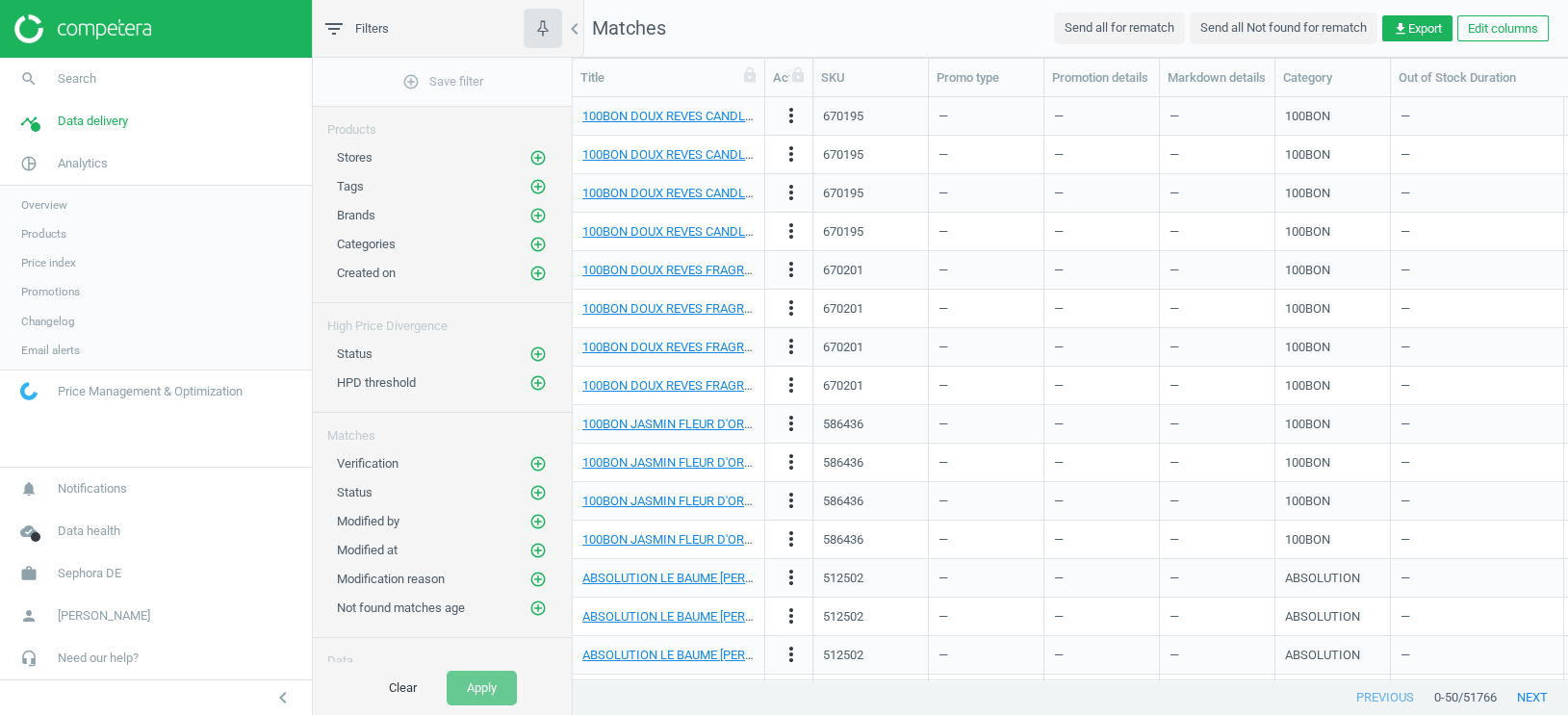
click at [45, 238] on span "Products" at bounding box center [43, 234] width 45 height 16
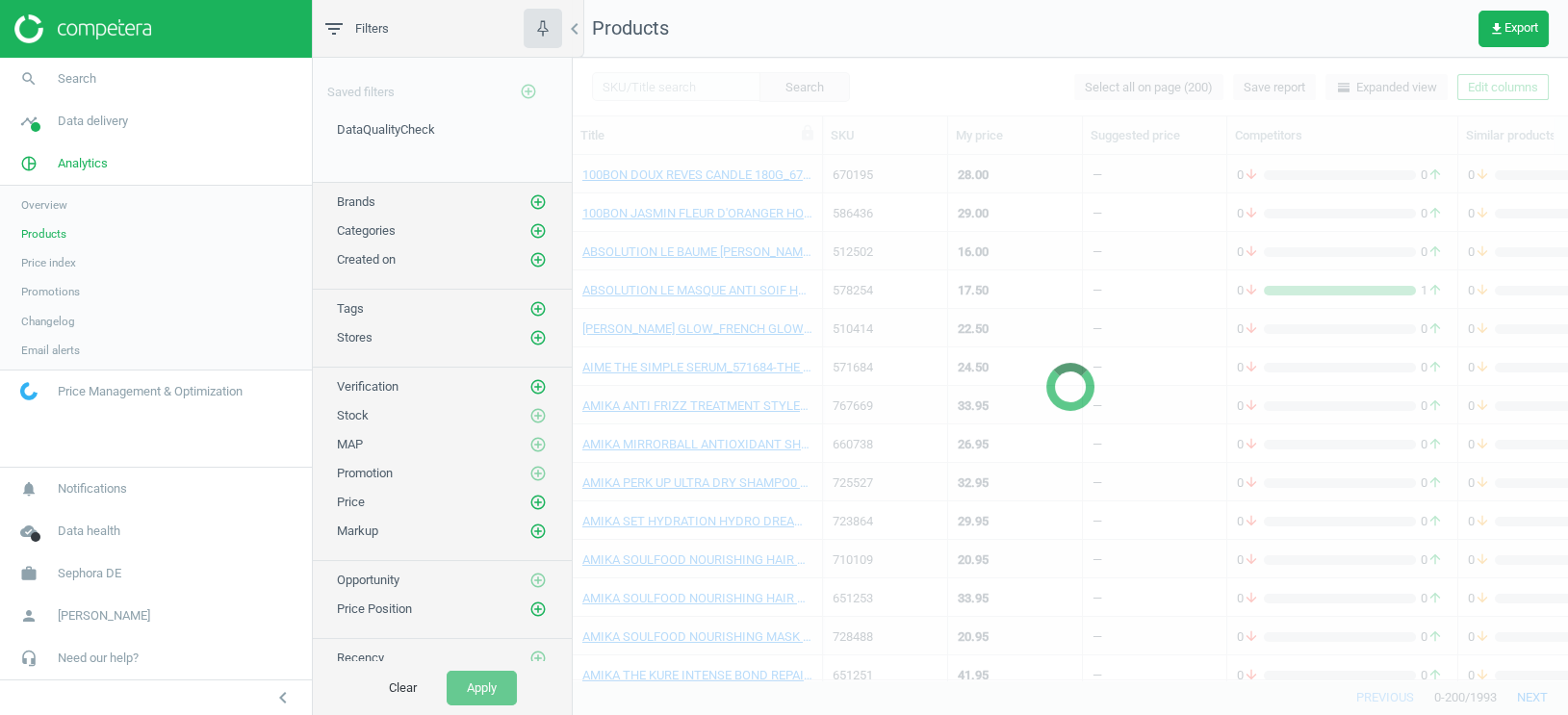
scroll to position [590, 0]
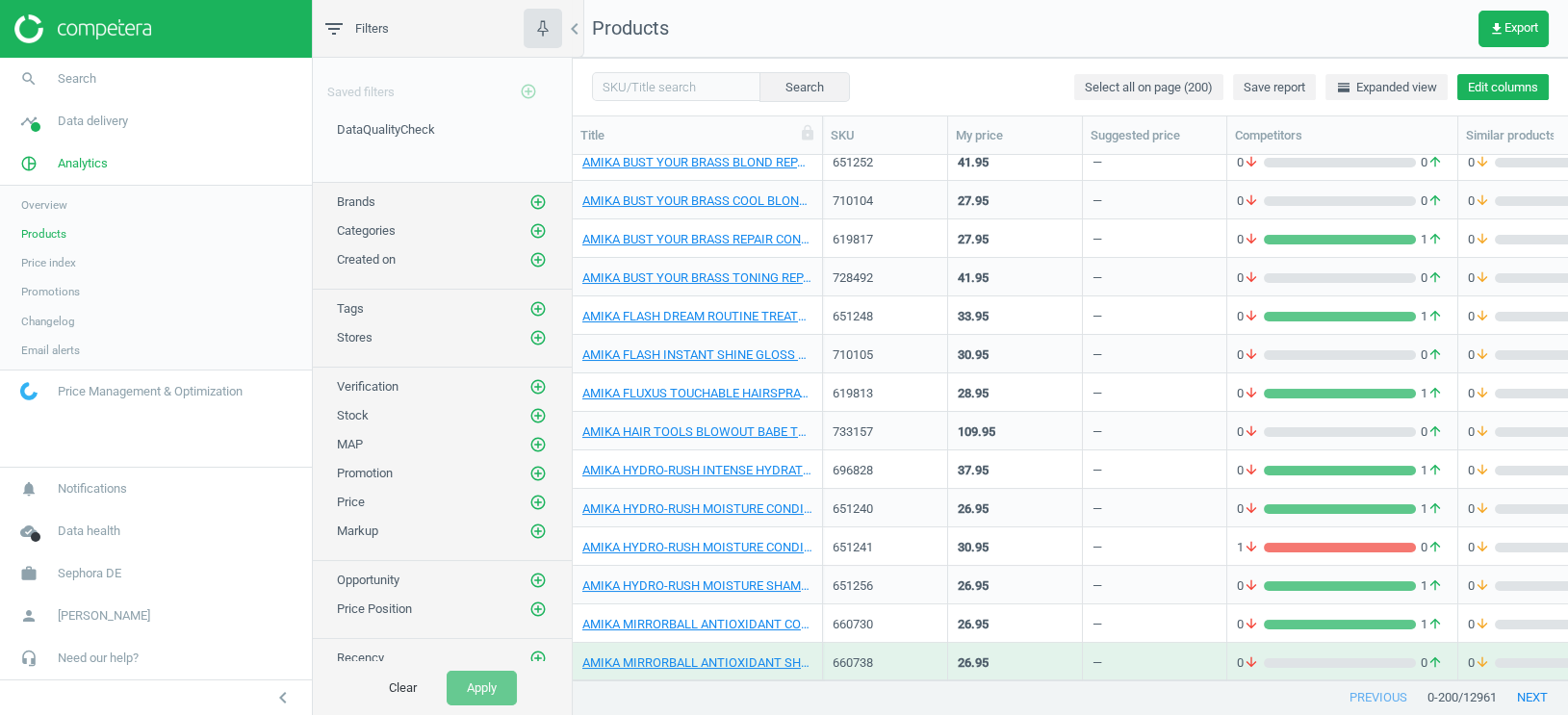
click at [1473, 87] on button "Edit columns" at bounding box center [1502, 87] width 92 height 27
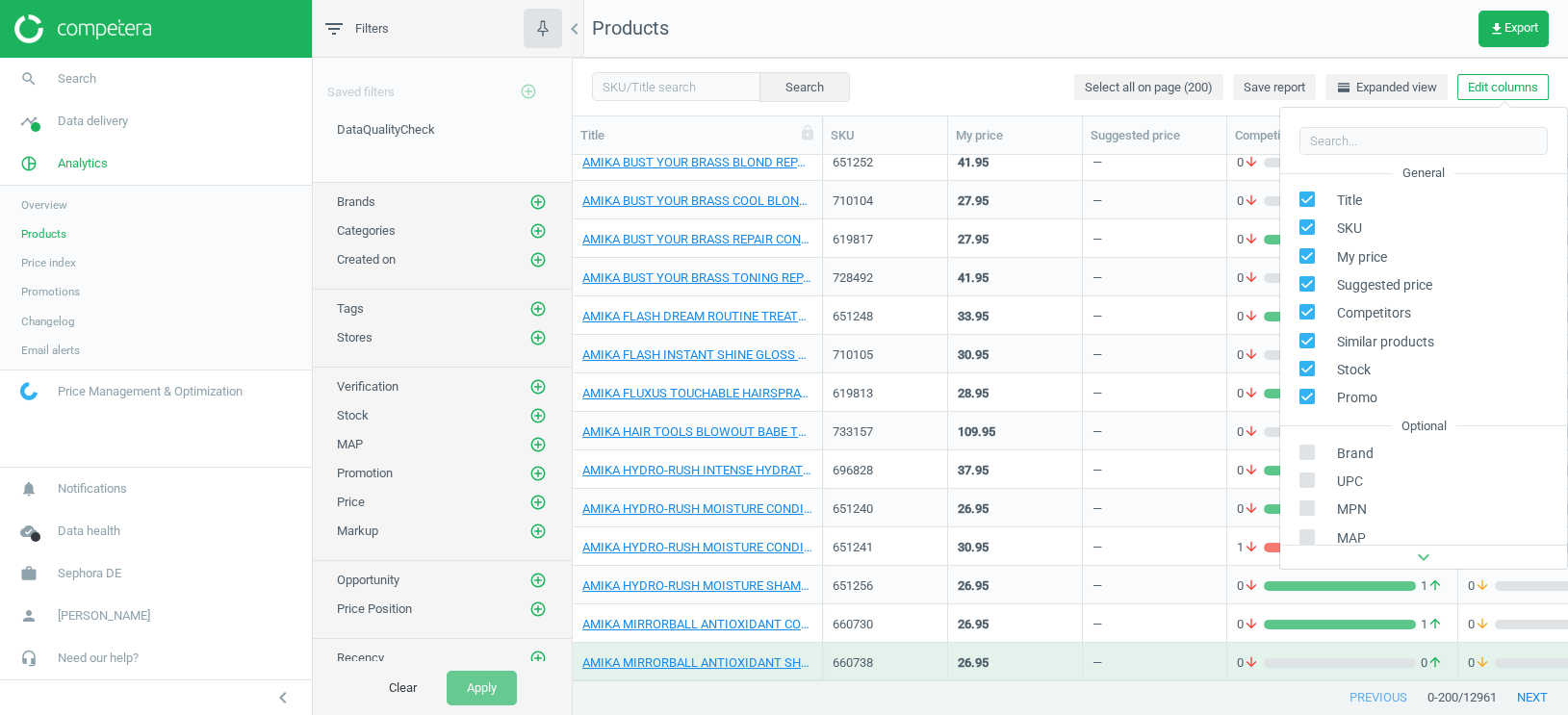
scroll to position [303, 0]
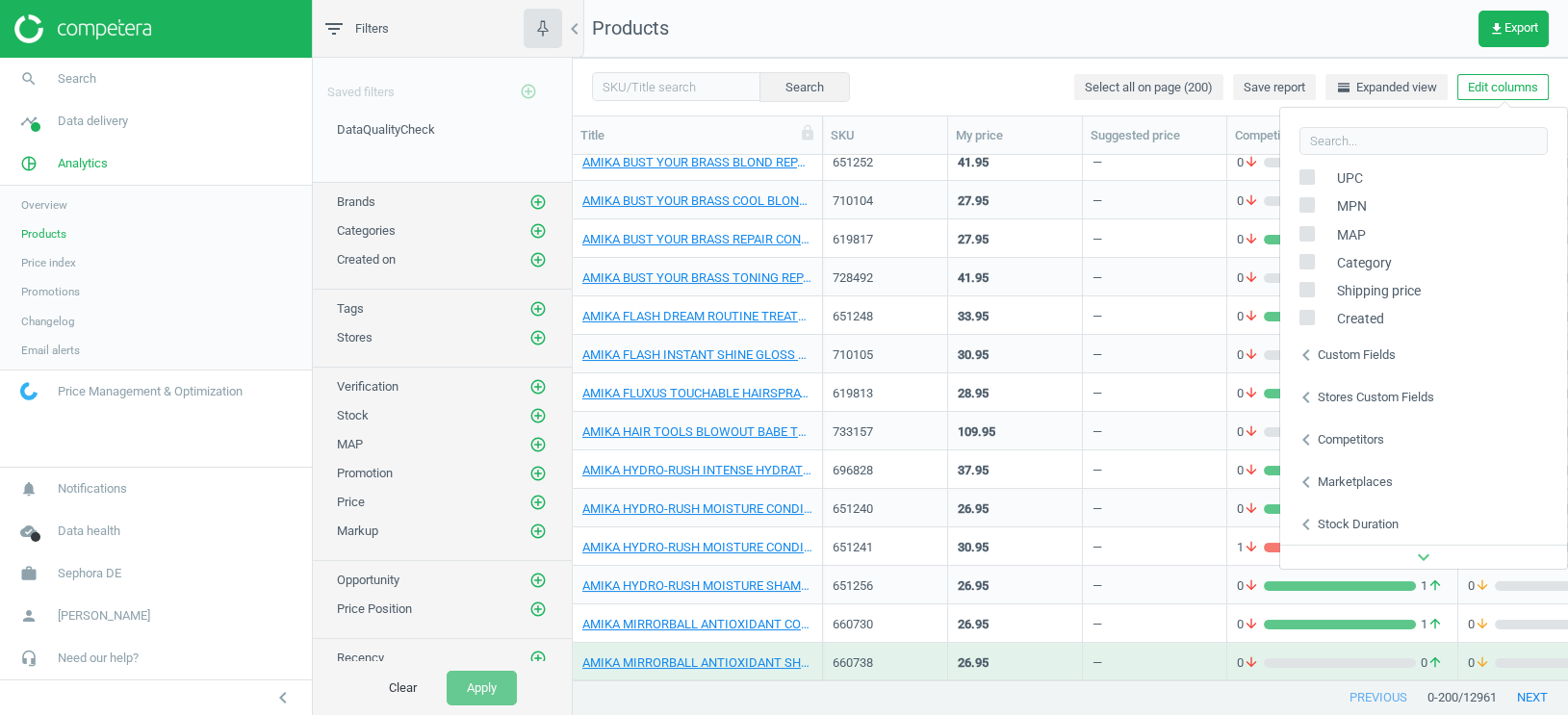
click at [1350, 358] on div "Custom fields" at bounding box center [1356, 355] width 78 height 18
click at [1346, 396] on div "Stores custom fields" at bounding box center [1376, 397] width 116 height 18
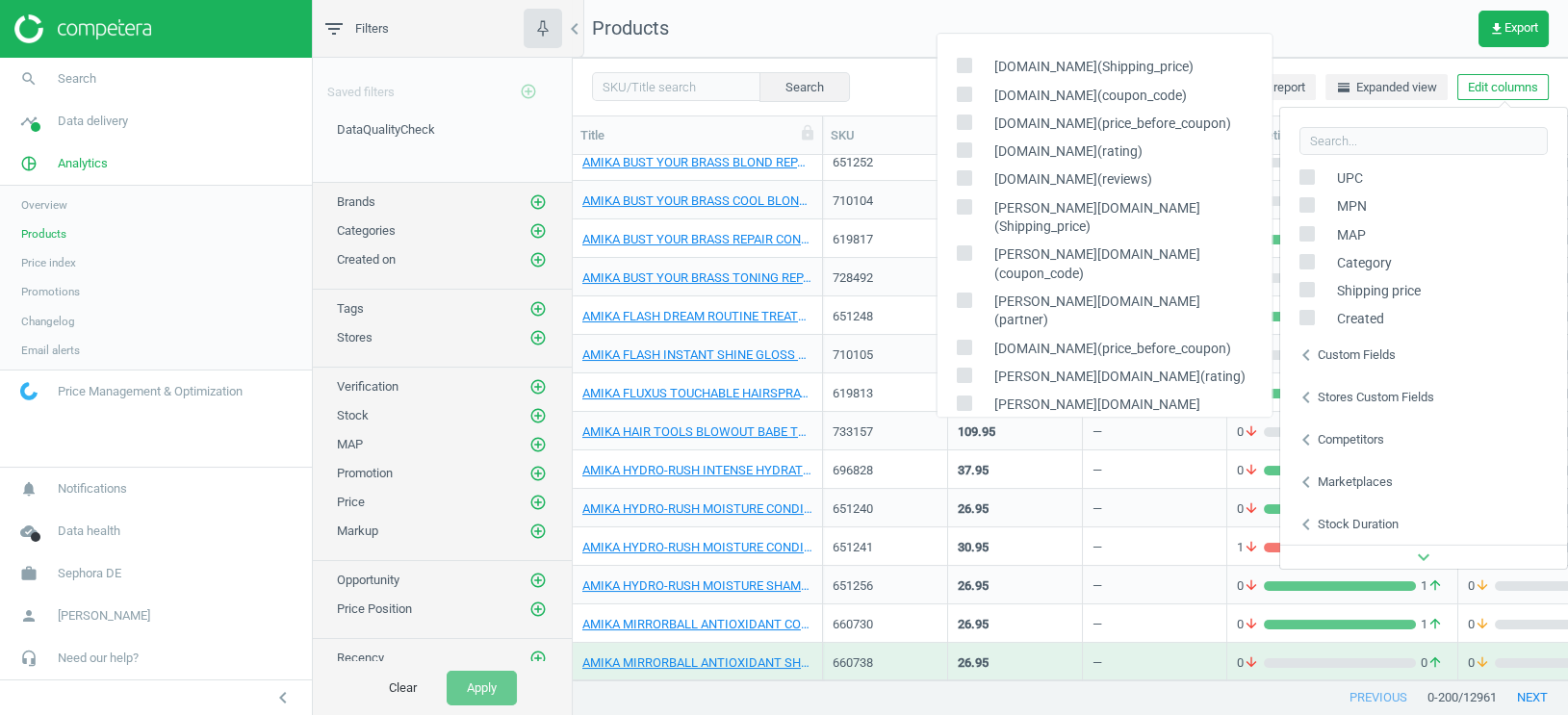
click at [964, 66] on input "checkbox" at bounding box center [962, 65] width 13 height 13
checkbox input "true"
click at [964, 93] on input "checkbox" at bounding box center [962, 94] width 13 height 13
checkbox input "true"
click at [963, 120] on input "checkbox" at bounding box center [962, 122] width 13 height 13
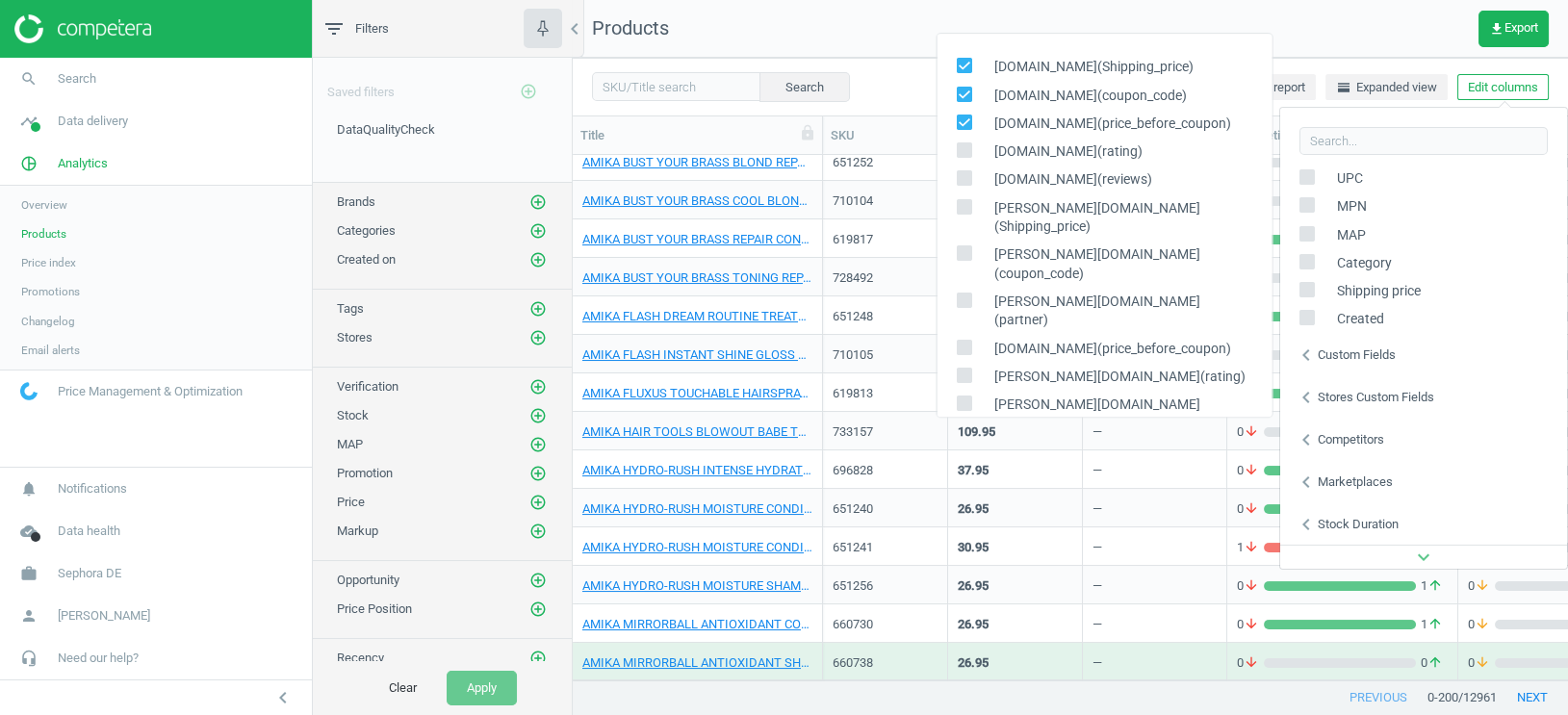
click at [961, 122] on input "checkbox" at bounding box center [962, 122] width 13 height 13
checkbox input "false"
click at [961, 96] on input "checkbox" at bounding box center [962, 94] width 13 height 13
checkbox input "false"
click at [963, 178] on input "checkbox" at bounding box center [962, 179] width 13 height 13
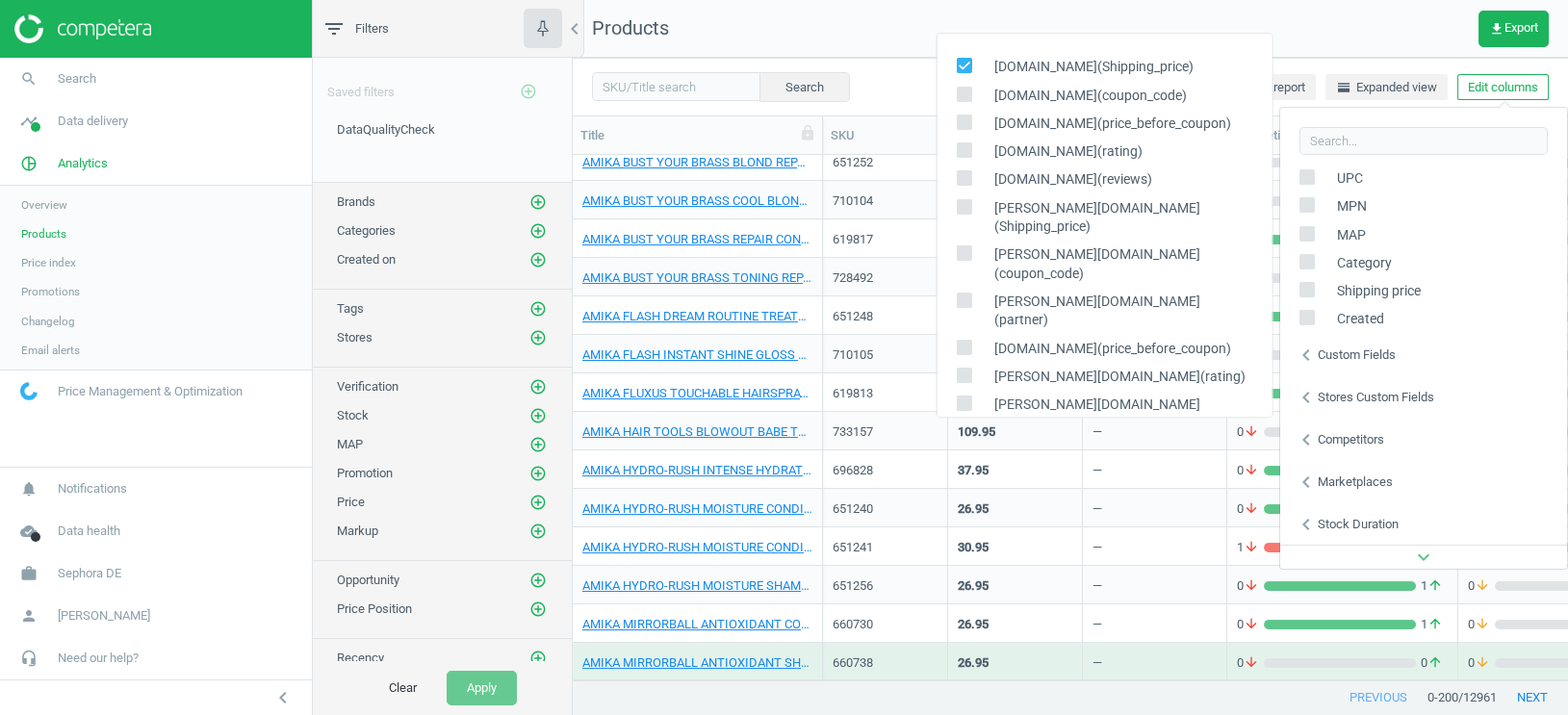
checkbox input "true"
click at [963, 154] on input "checkbox" at bounding box center [962, 150] width 13 height 13
checkbox input "true"
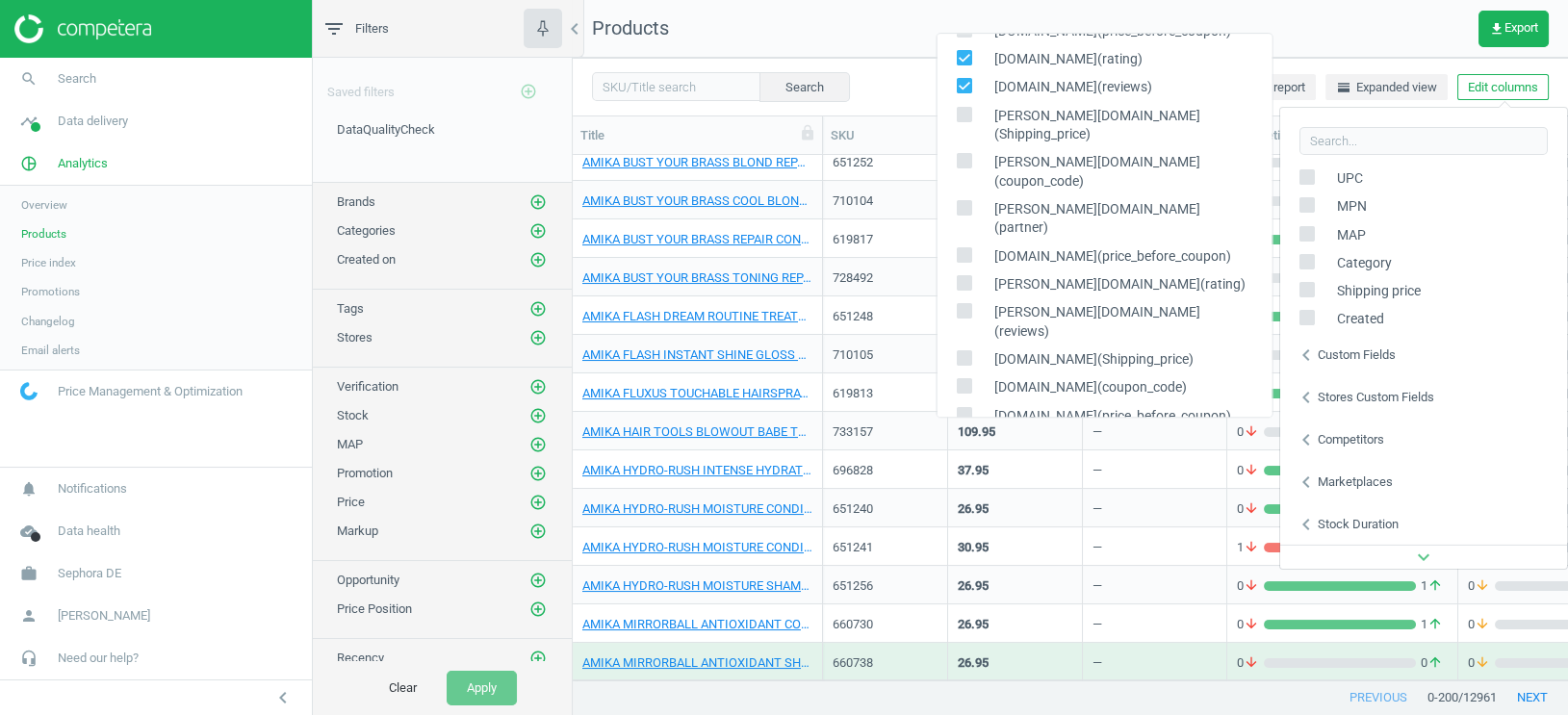
scroll to position [134, 0]
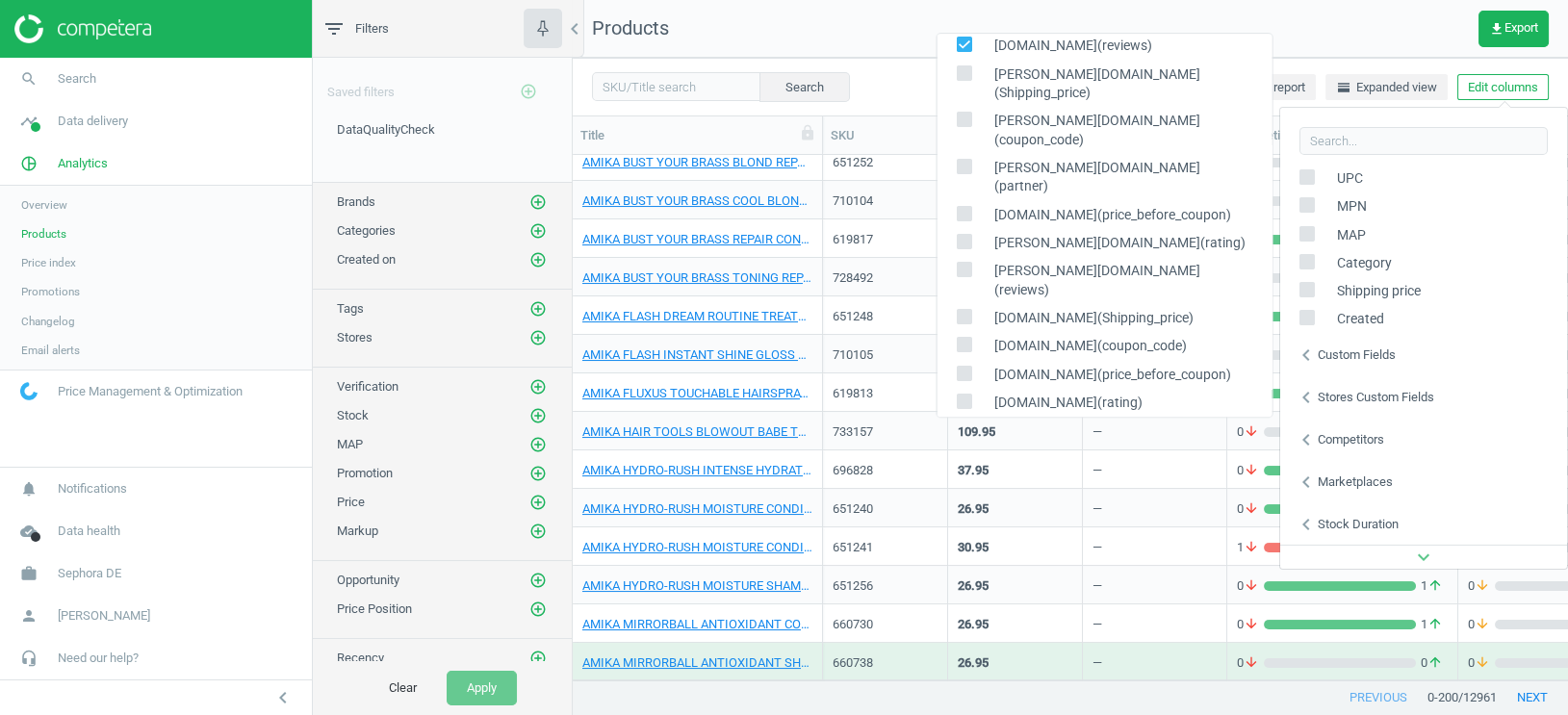
click at [1146, 576] on div "—" at bounding box center [1155, 585] width 124 height 34
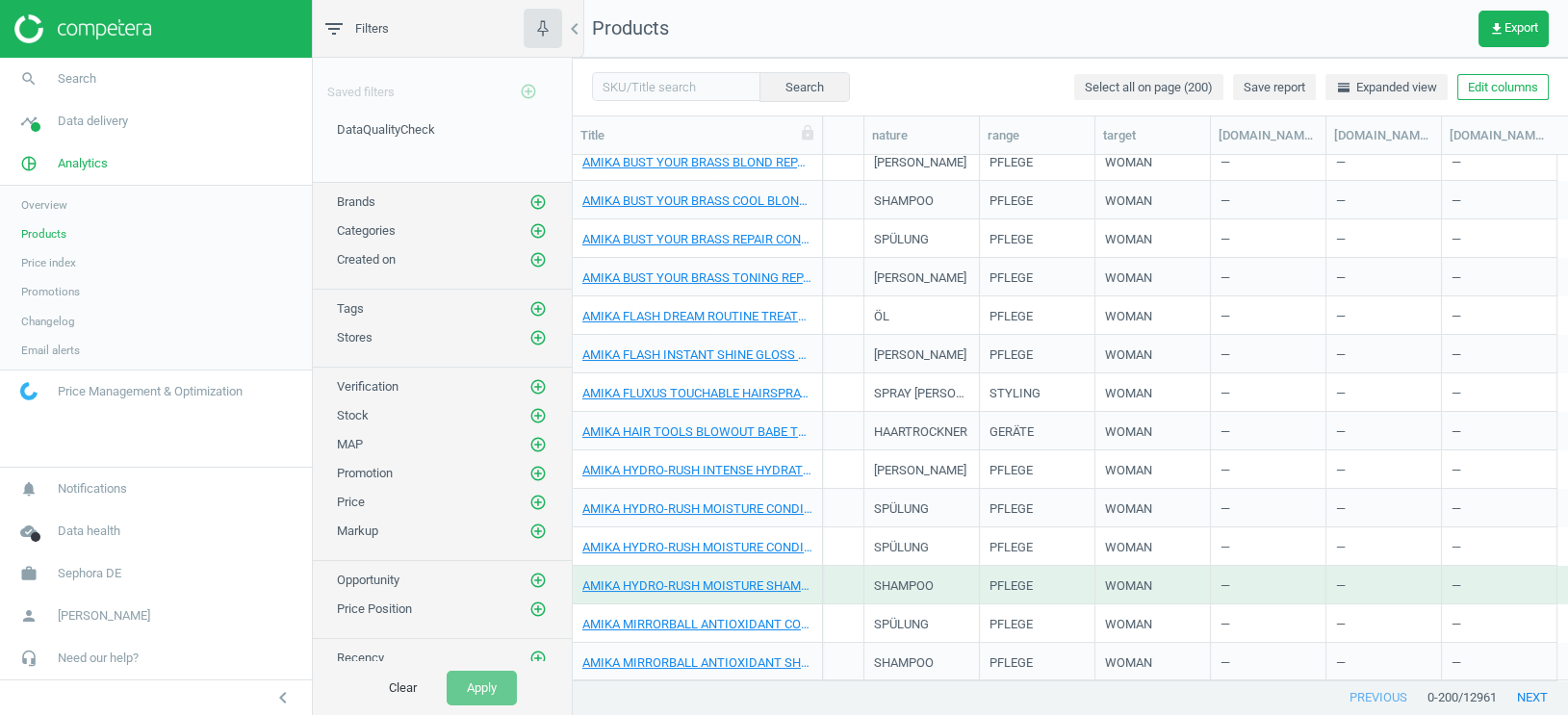
scroll to position [0, 1054]
click at [538, 333] on icon "add_circle_outline" at bounding box center [538, 338] width 18 height 18
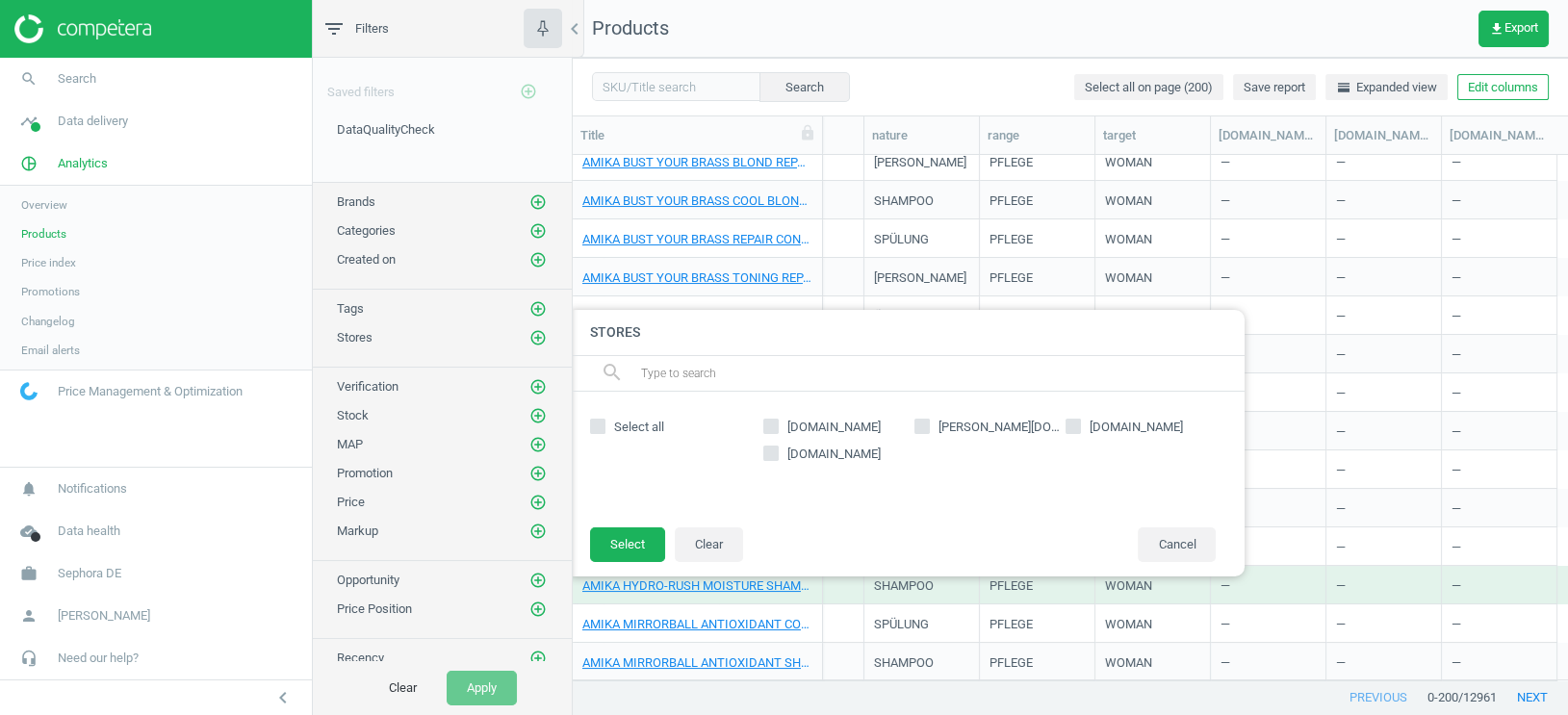
click at [768, 423] on input "[DOMAIN_NAME]" at bounding box center [771, 425] width 13 height 13
checkbox input "true"
click at [641, 540] on button "Select" at bounding box center [627, 544] width 75 height 35
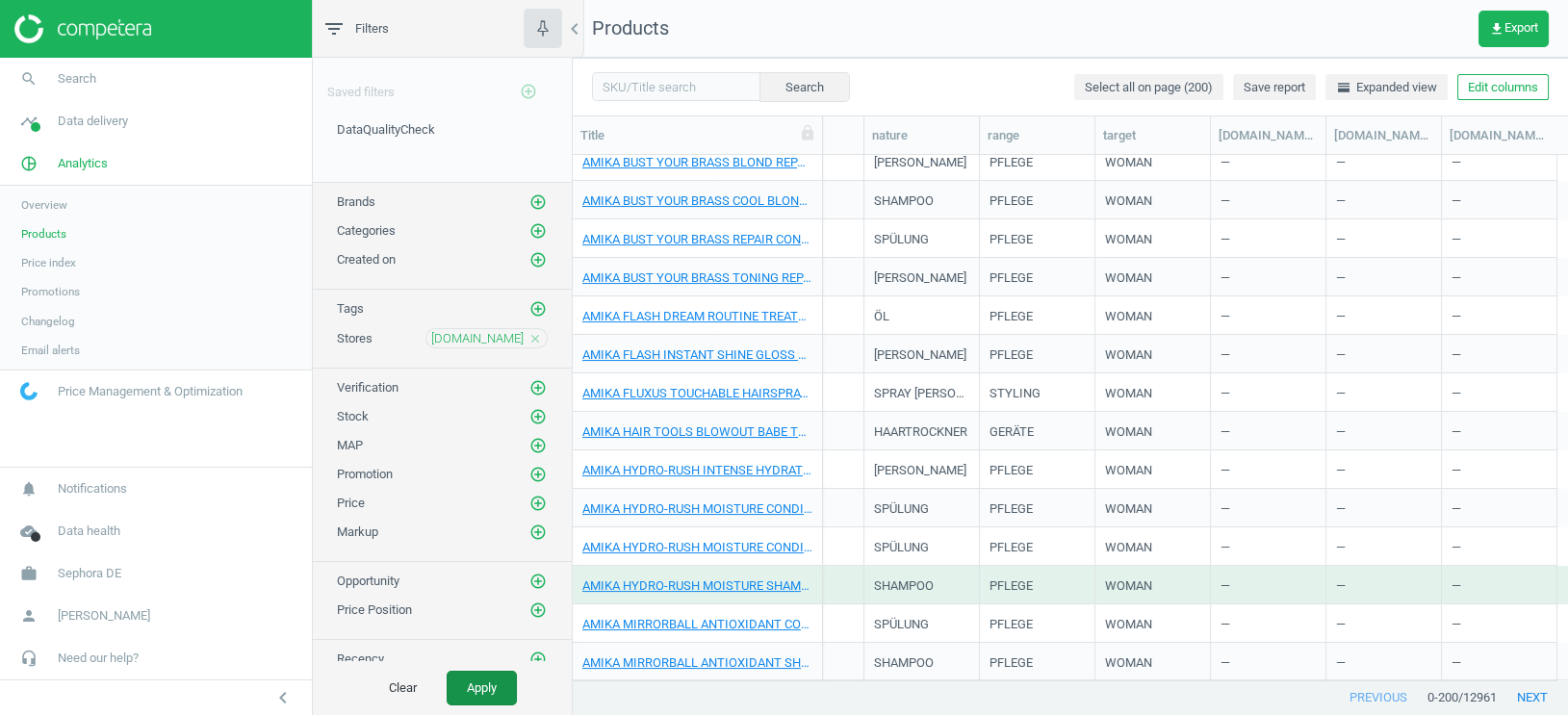
click at [497, 678] on button "Apply" at bounding box center [481, 687] width 70 height 35
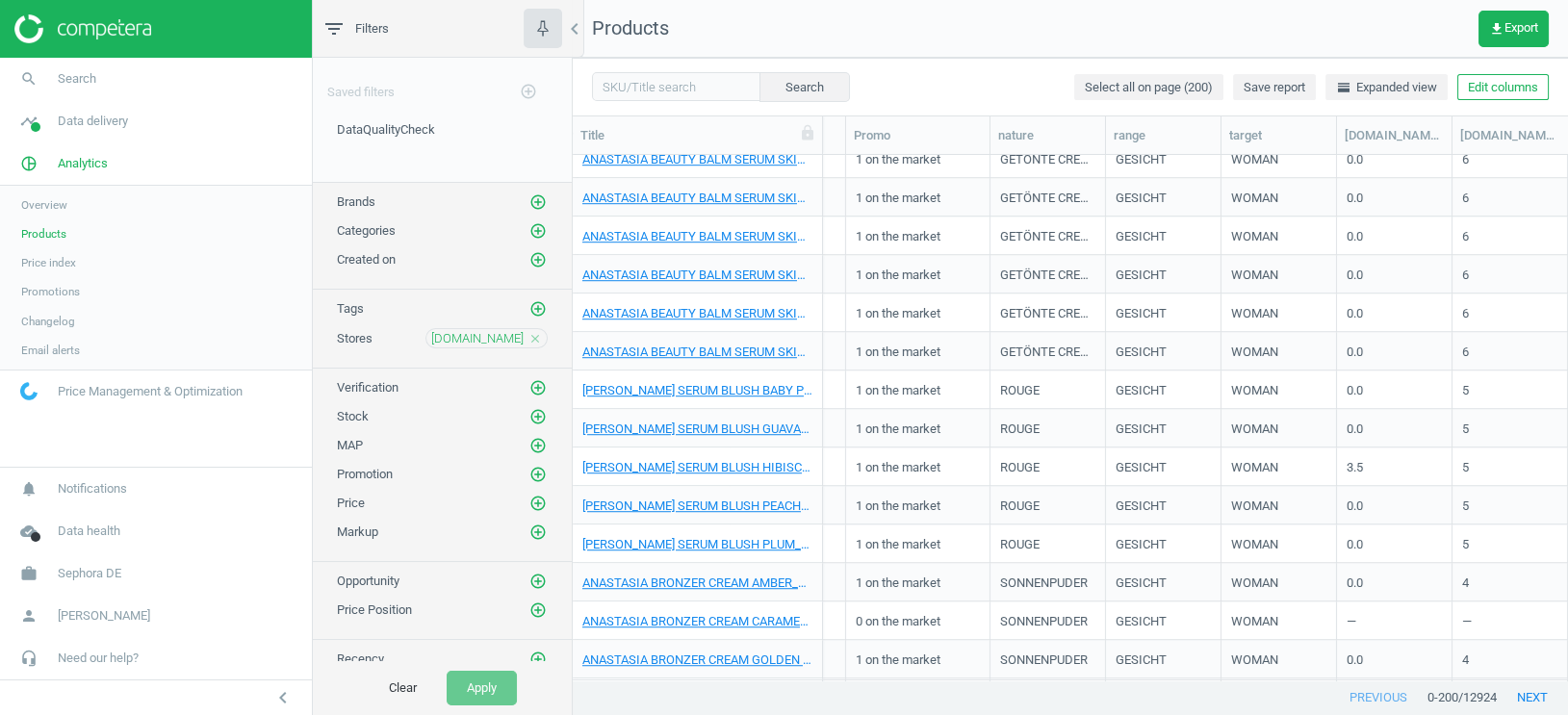
scroll to position [0, 915]
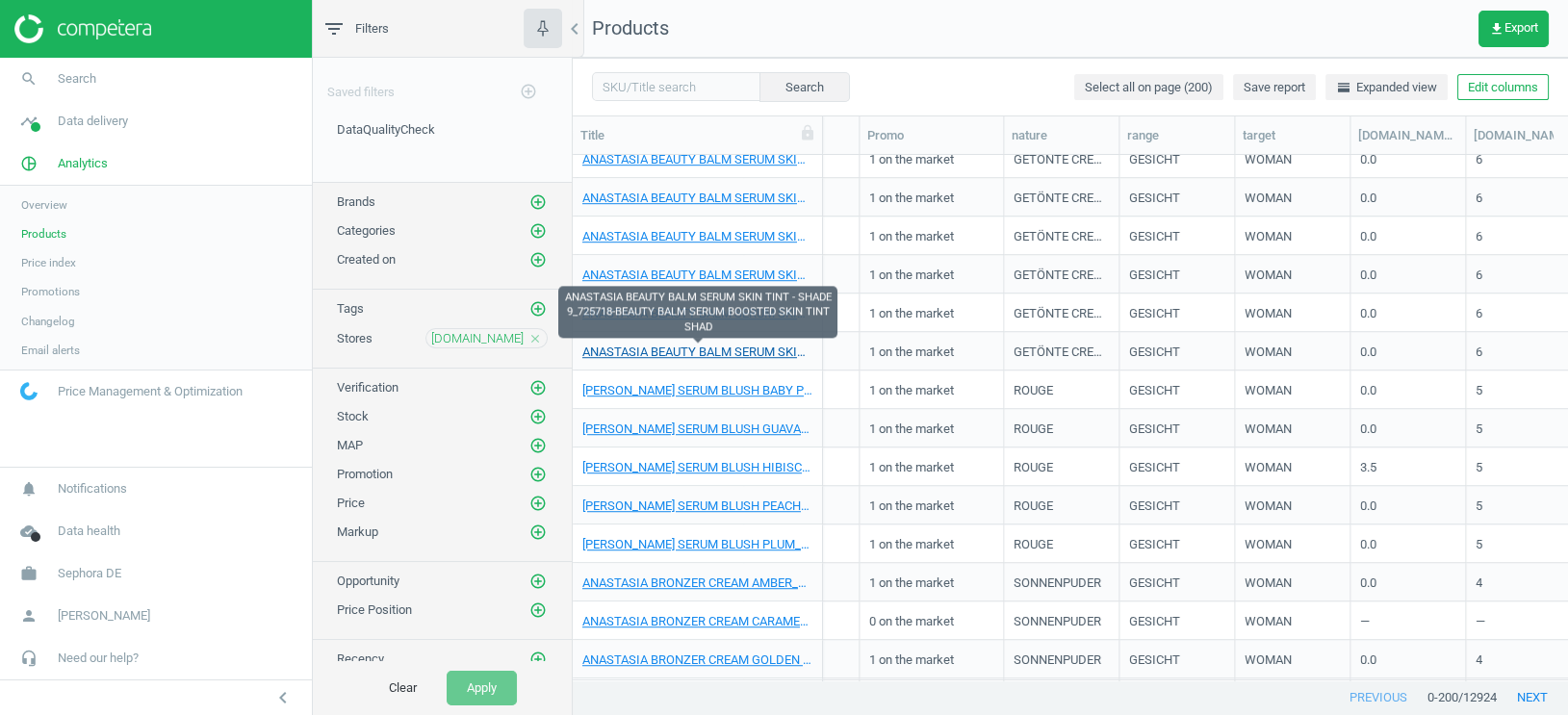
click at [769, 359] on link "ANASTASIA BEAUTY BALM SERUM SKIN TINT - SHADE 9_725718-BEAUTY BALM SERUM BOOSTE…" at bounding box center [696, 352] width 230 height 18
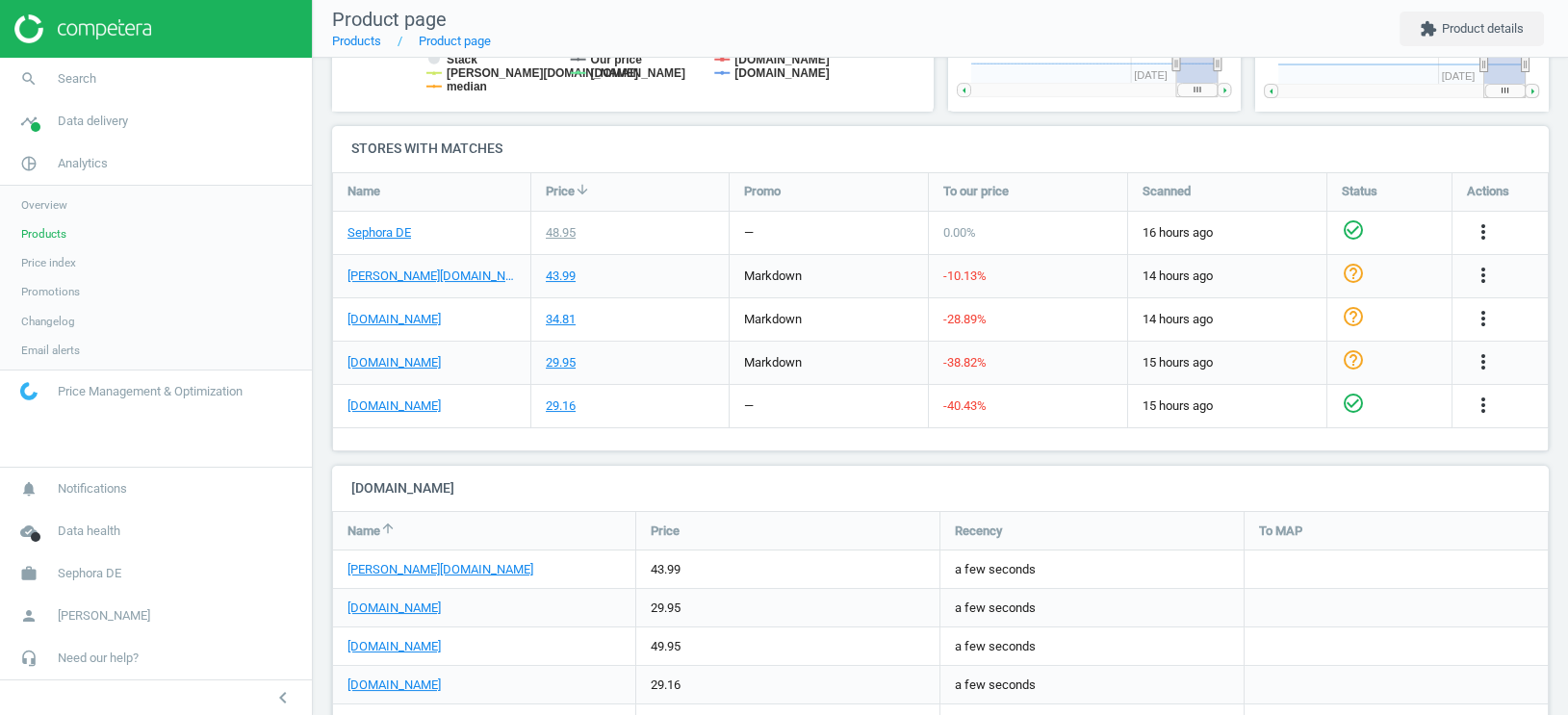
scroll to position [656, 0]
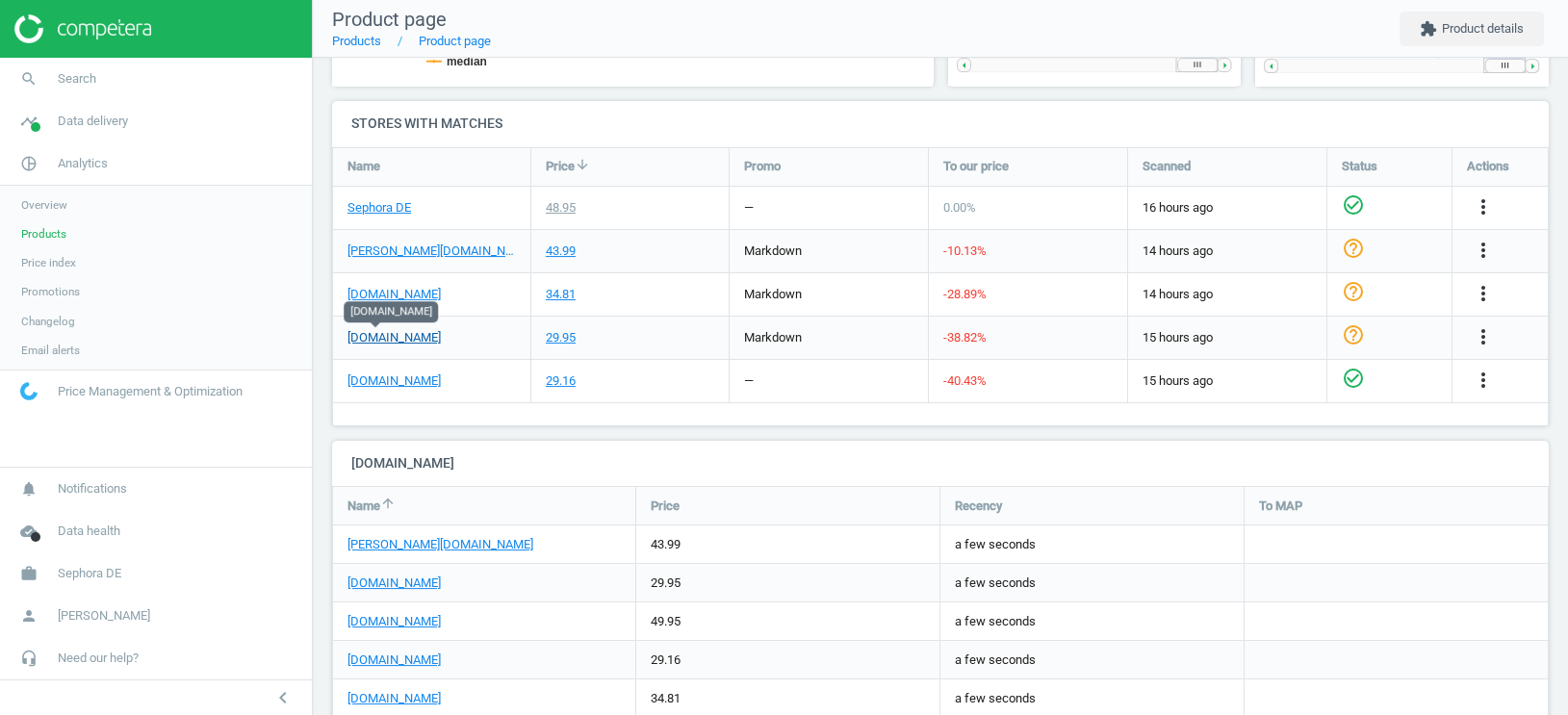
click at [388, 338] on link "[DOMAIN_NAME]" at bounding box center [393, 338] width 94 height 18
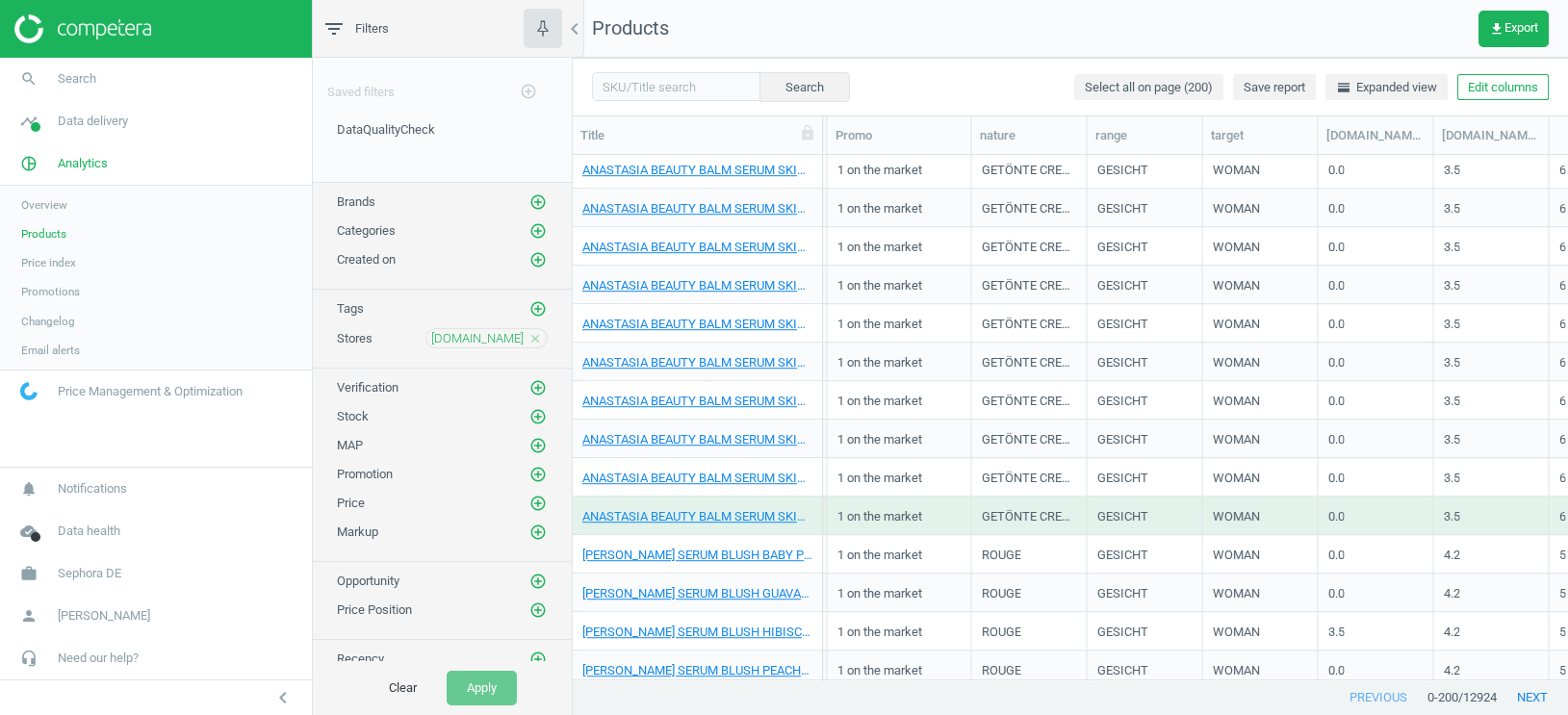
scroll to position [0, 1054]
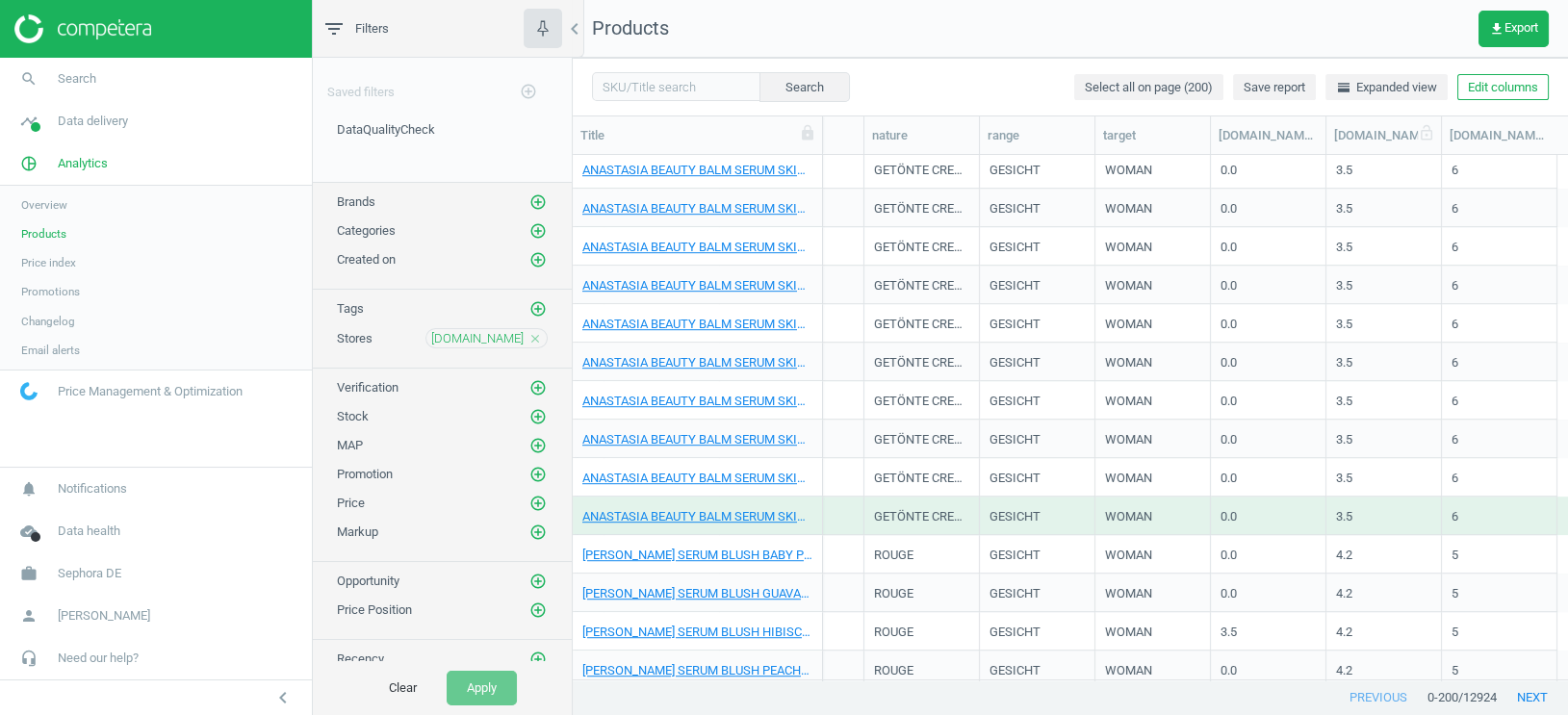
click at [1371, 139] on div "flaconi.de(rating)" at bounding box center [1383, 136] width 100 height 18
click at [1370, 135] on div "flaconi.de(rating)" at bounding box center [1383, 136] width 100 height 18
drag, startPoint x: 1330, startPoint y: 141, endPoint x: 1399, endPoint y: 142, distance: 69.0
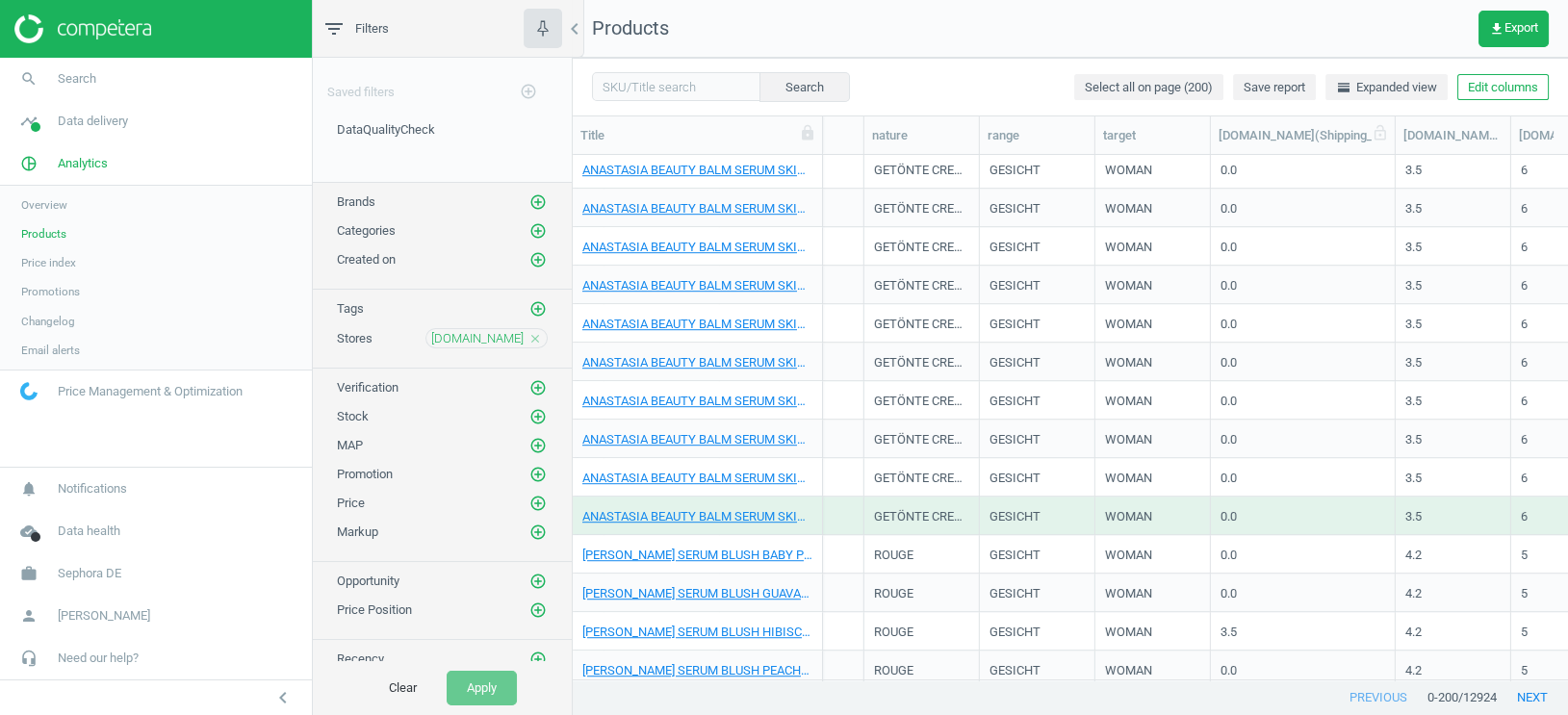
click at [1399, 142] on div at bounding box center [1394, 135] width 20 height 37
drag, startPoint x: 1510, startPoint y: 139, endPoint x: 1550, endPoint y: 139, distance: 40.0
click at [1550, 139] on div at bounding box center [1550, 135] width 20 height 37
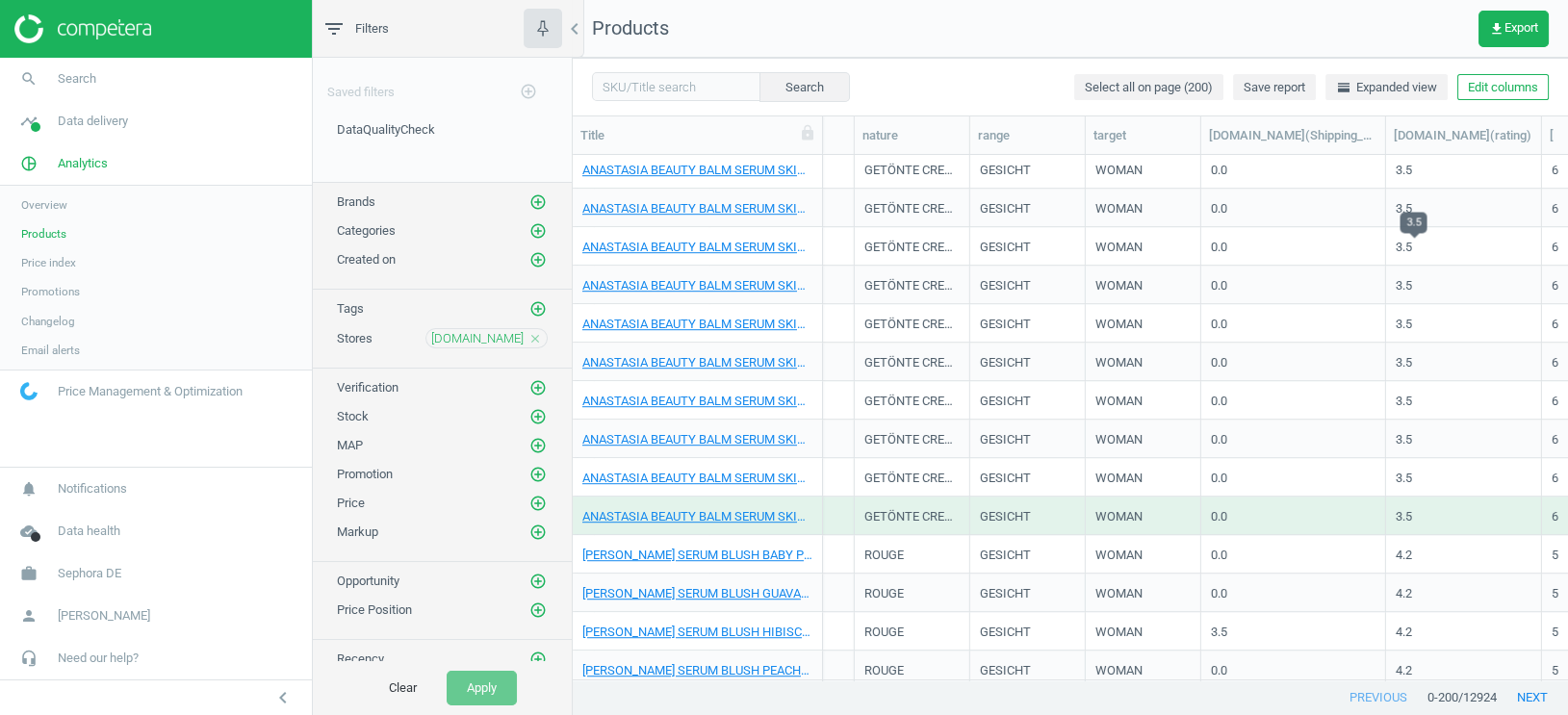
scroll to position [0, 1165]
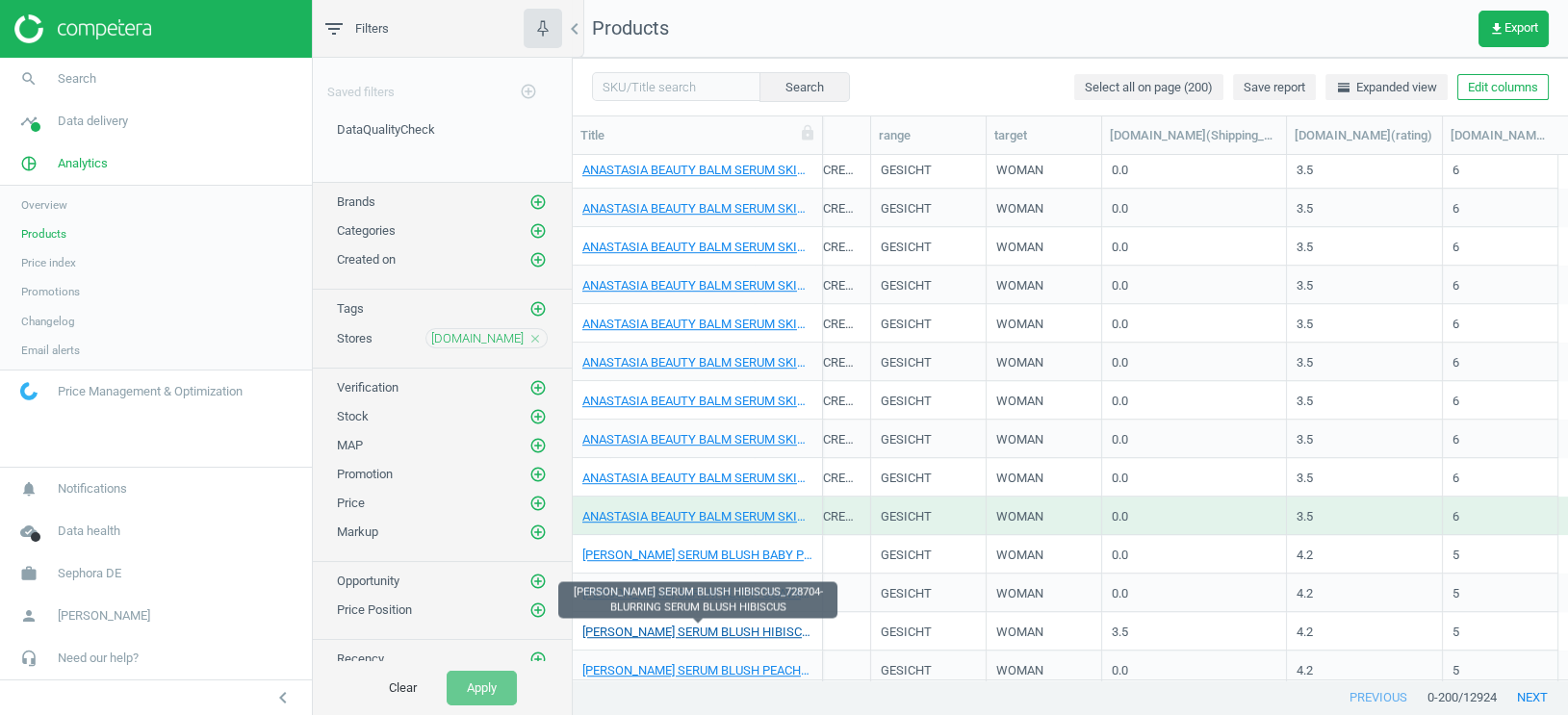
click at [645, 630] on link "ANASTASIA BLURRING SERUM BLUSH HIBISCUS_728704-BLURRING SERUM BLUSH HIBISCUS" at bounding box center [696, 632] width 230 height 18
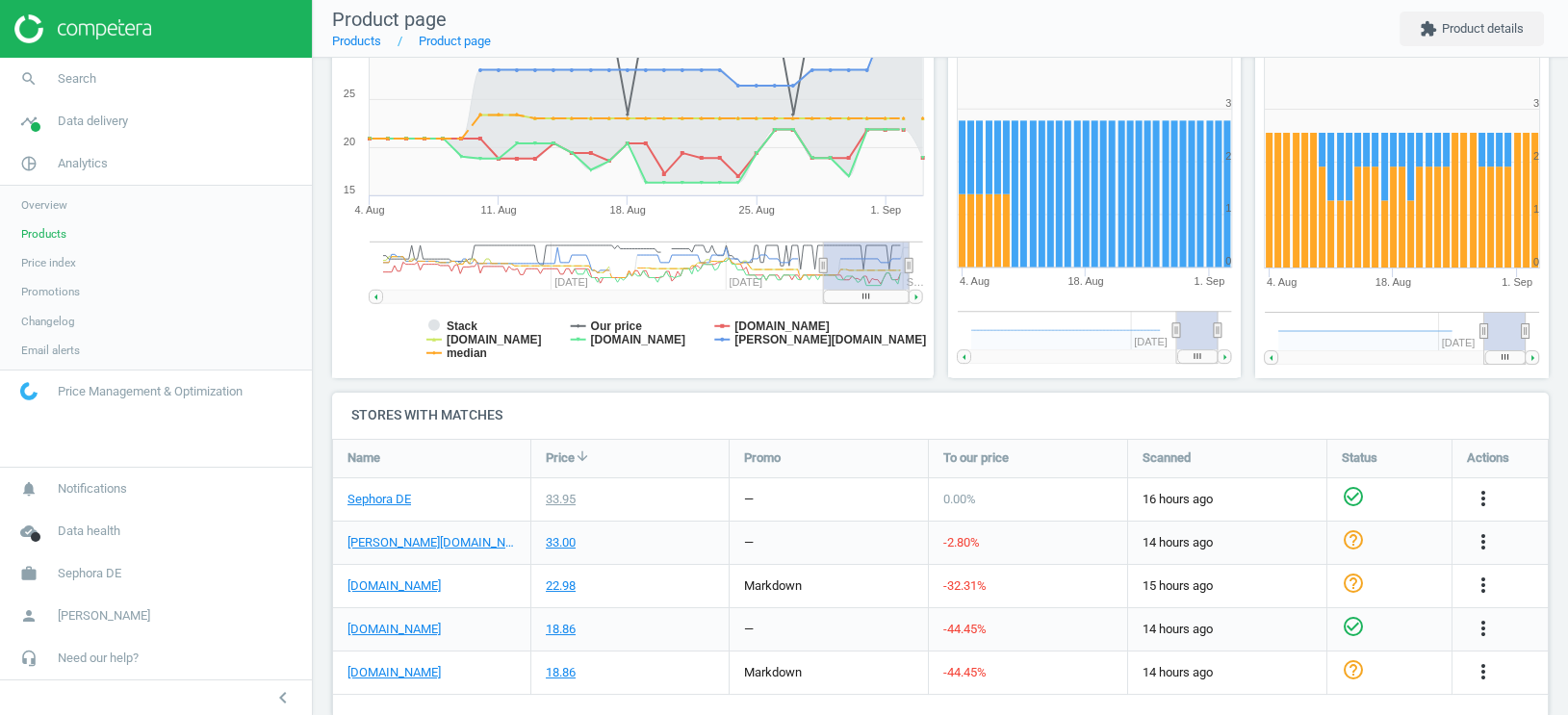
scroll to position [338, 0]
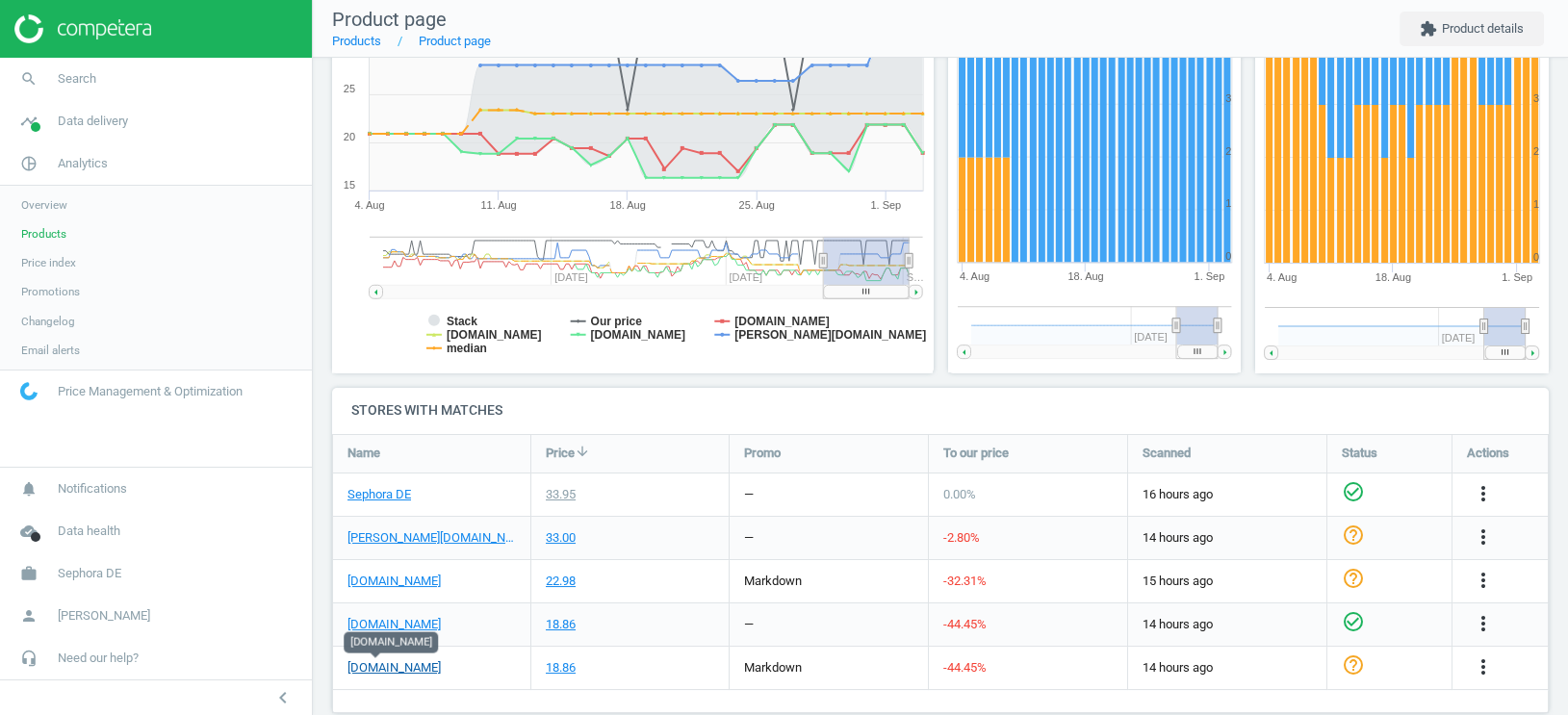
click at [380, 670] on link "[DOMAIN_NAME]" at bounding box center [393, 668] width 94 height 18
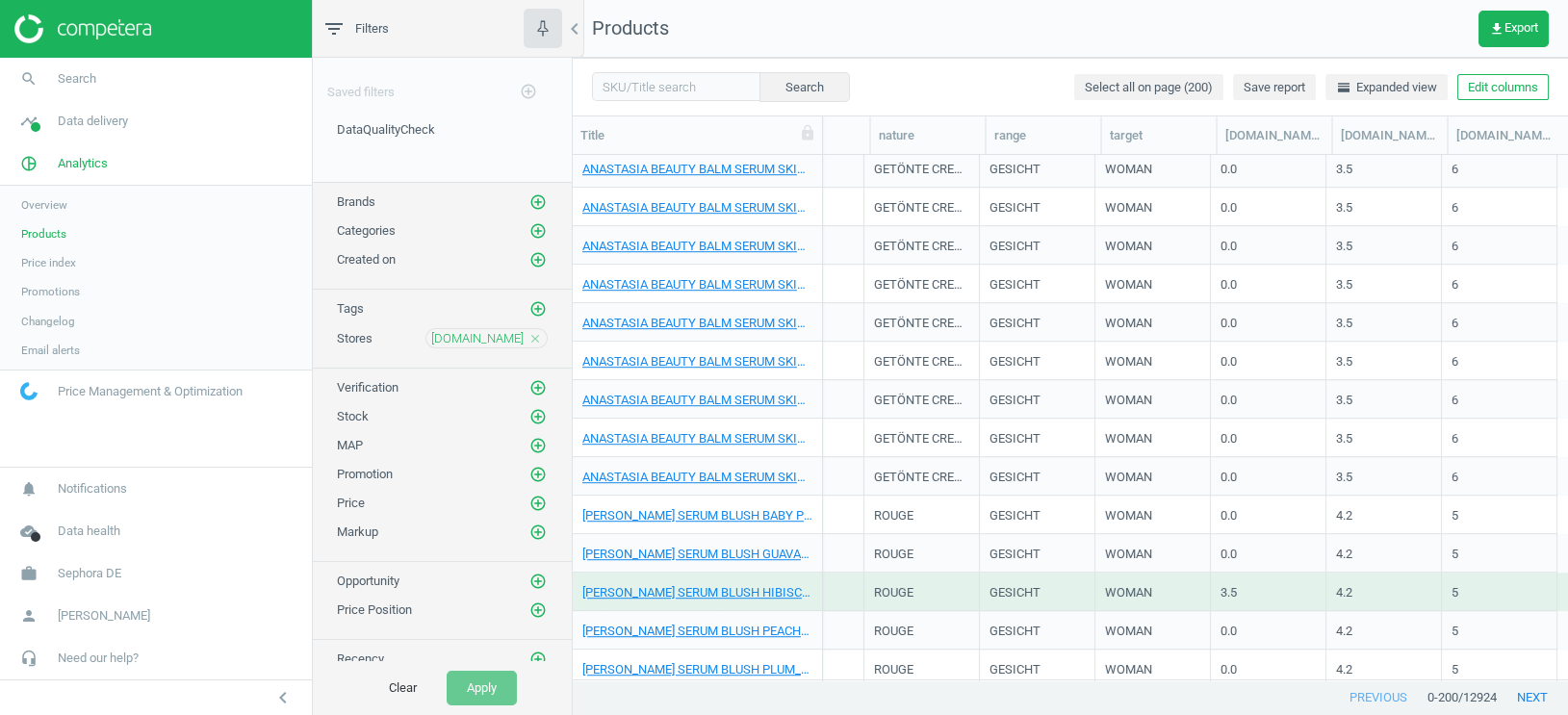
scroll to position [2561, 0]
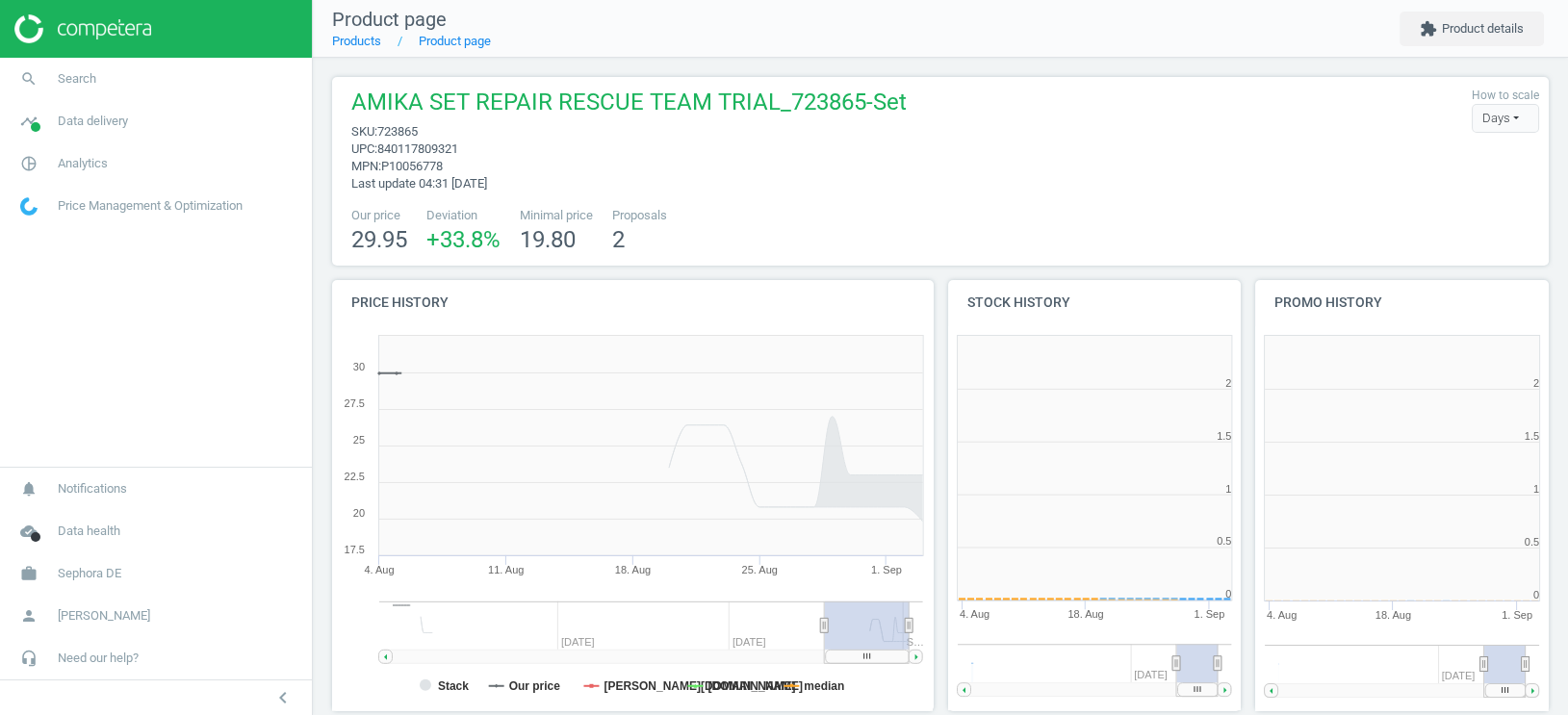
scroll to position [386, 295]
